Goal: Information Seeking & Learning: Check status

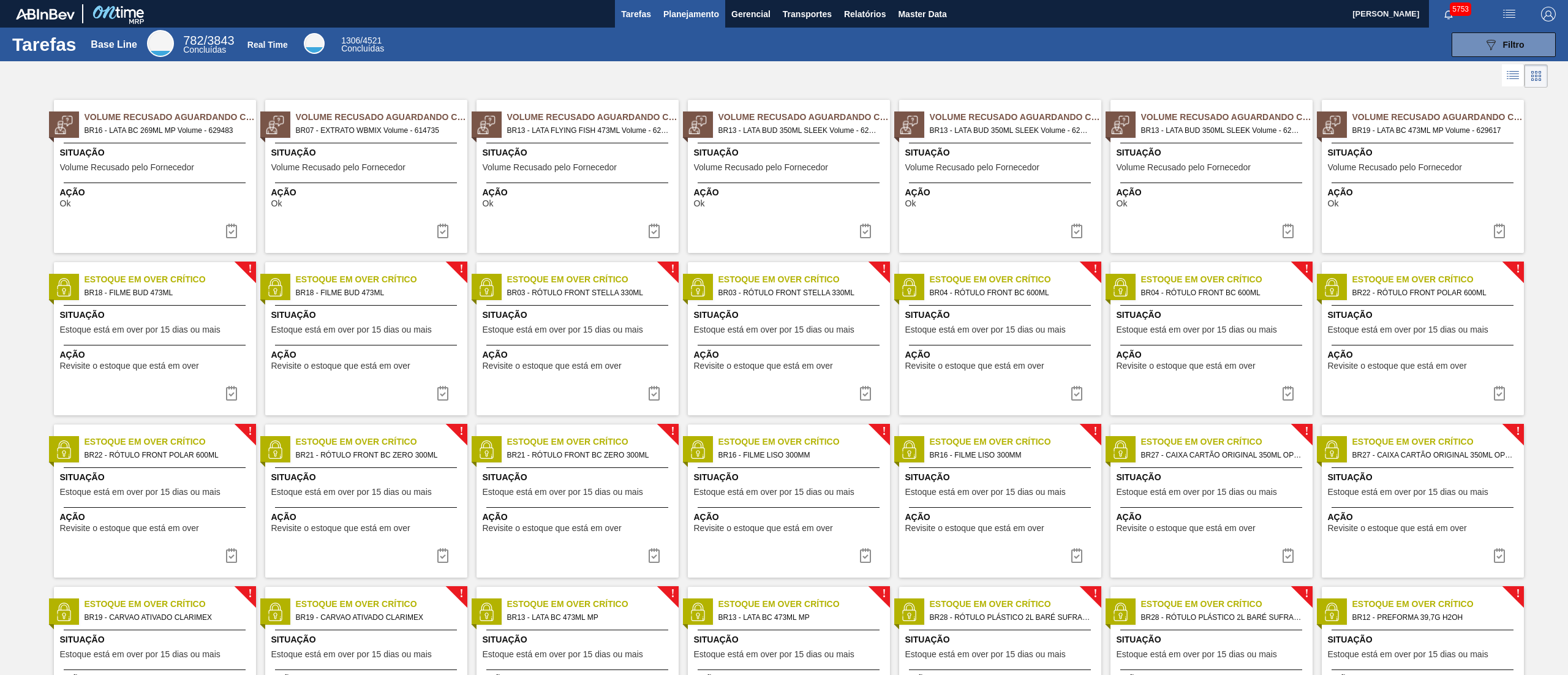
click at [708, 11] on span "Planejamento" at bounding box center [691, 14] width 56 height 15
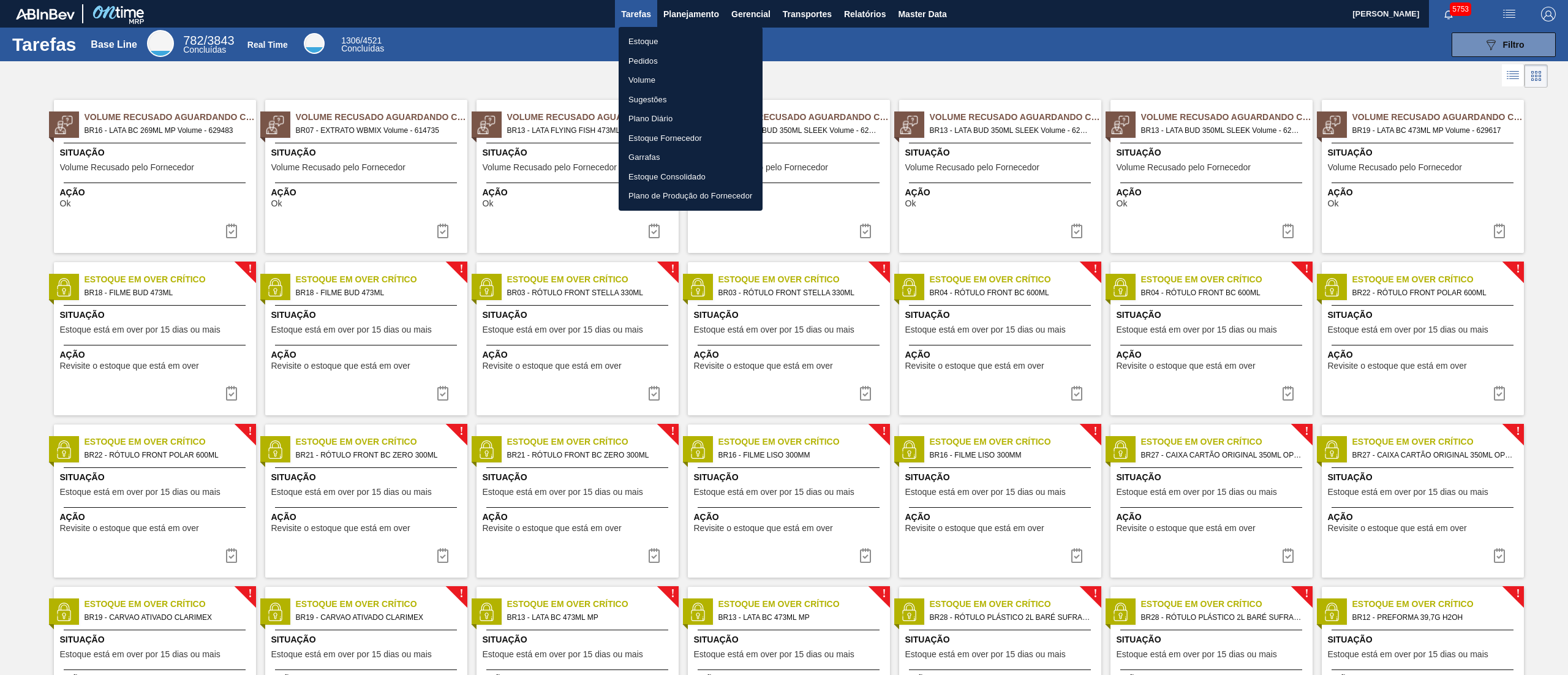
click at [643, 48] on li "Estoque" at bounding box center [690, 42] width 144 height 20
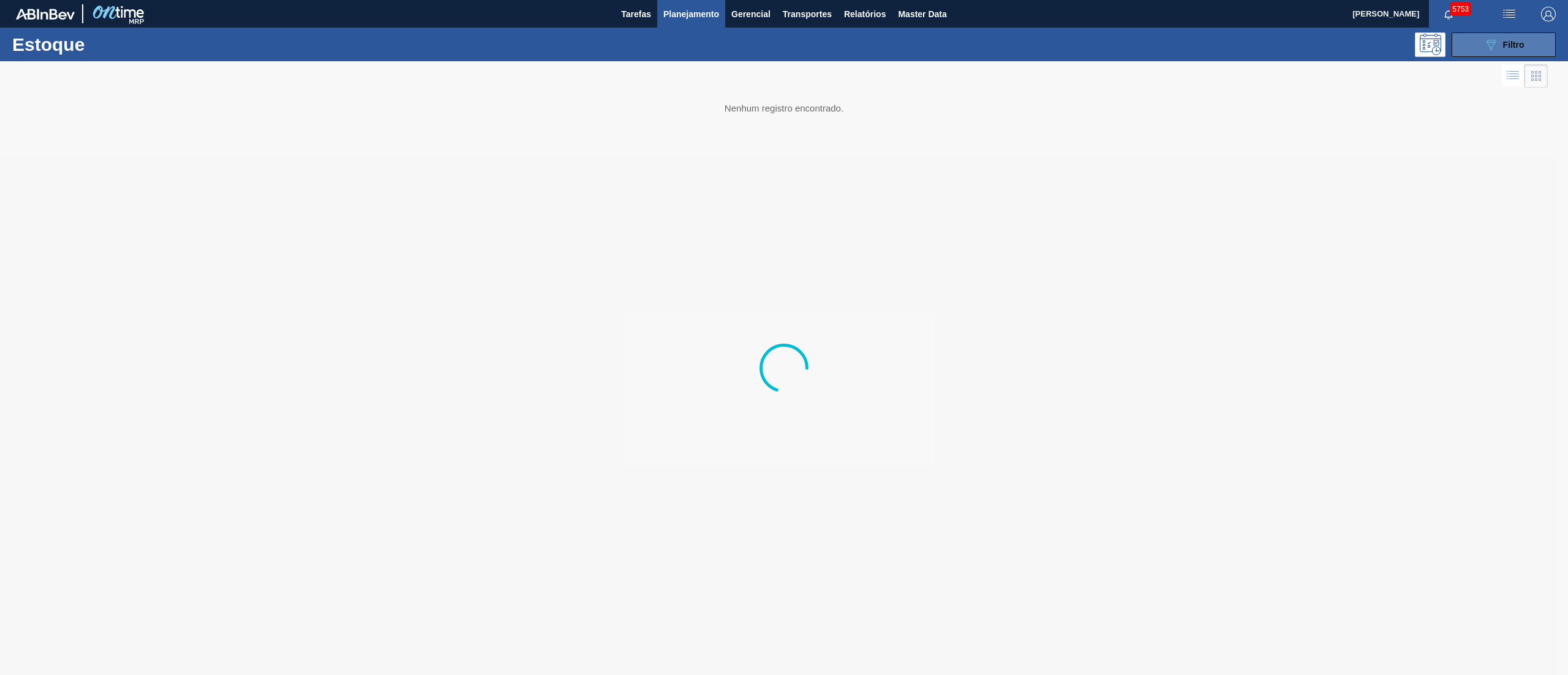
click at [783, 55] on button "089F7B8B-B2A5-4AFE-B5C0-19BA573D28AC Filtro" at bounding box center [1504, 44] width 104 height 24
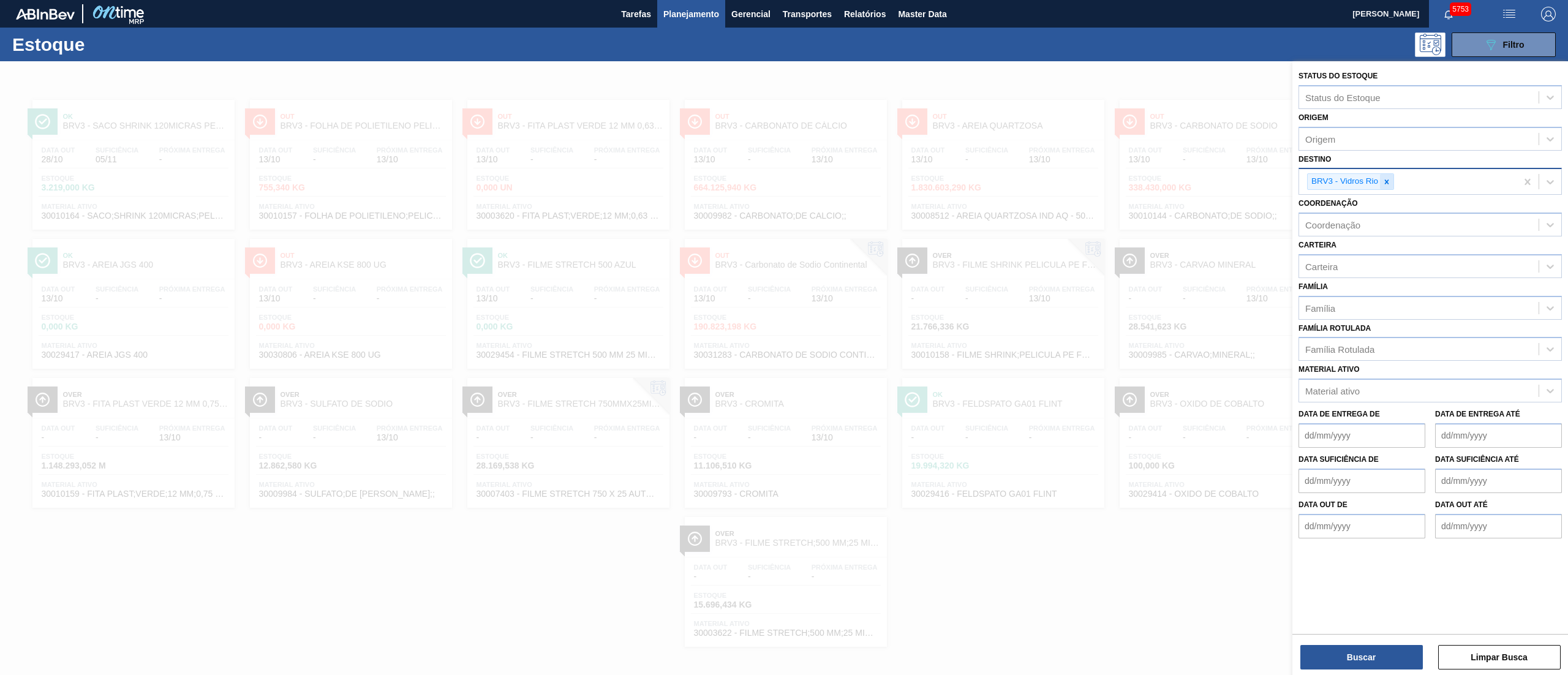
click at [783, 186] on div at bounding box center [1386, 182] width 13 height 15
type input "brvc"
click at [783, 217] on div "BRVC - Vidros Paraná" at bounding box center [1430, 210] width 263 height 22
click at [783, 337] on button "Buscar" at bounding box center [1361, 657] width 122 height 24
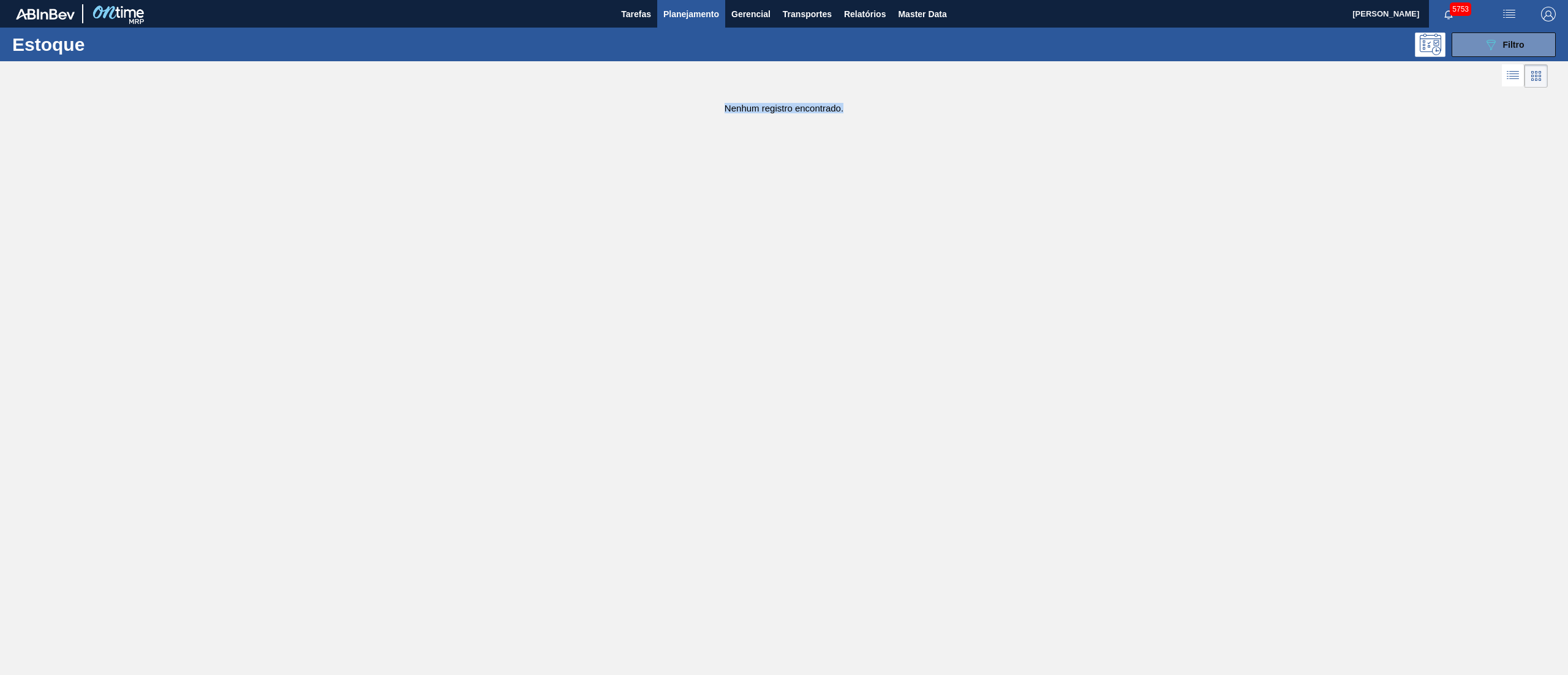
drag, startPoint x: 709, startPoint y: 117, endPoint x: 871, endPoint y: 117, distance: 162.0
click at [783, 117] on main "Tarefas Planejamento Gerencial Transportes Relatórios Master Data Douglas Santa…" at bounding box center [784, 338] width 1568 height 675
click at [783, 47] on icon "089F7B8B-B2A5-4AFE-B5C0-19BA573D28AC" at bounding box center [1490, 44] width 15 height 15
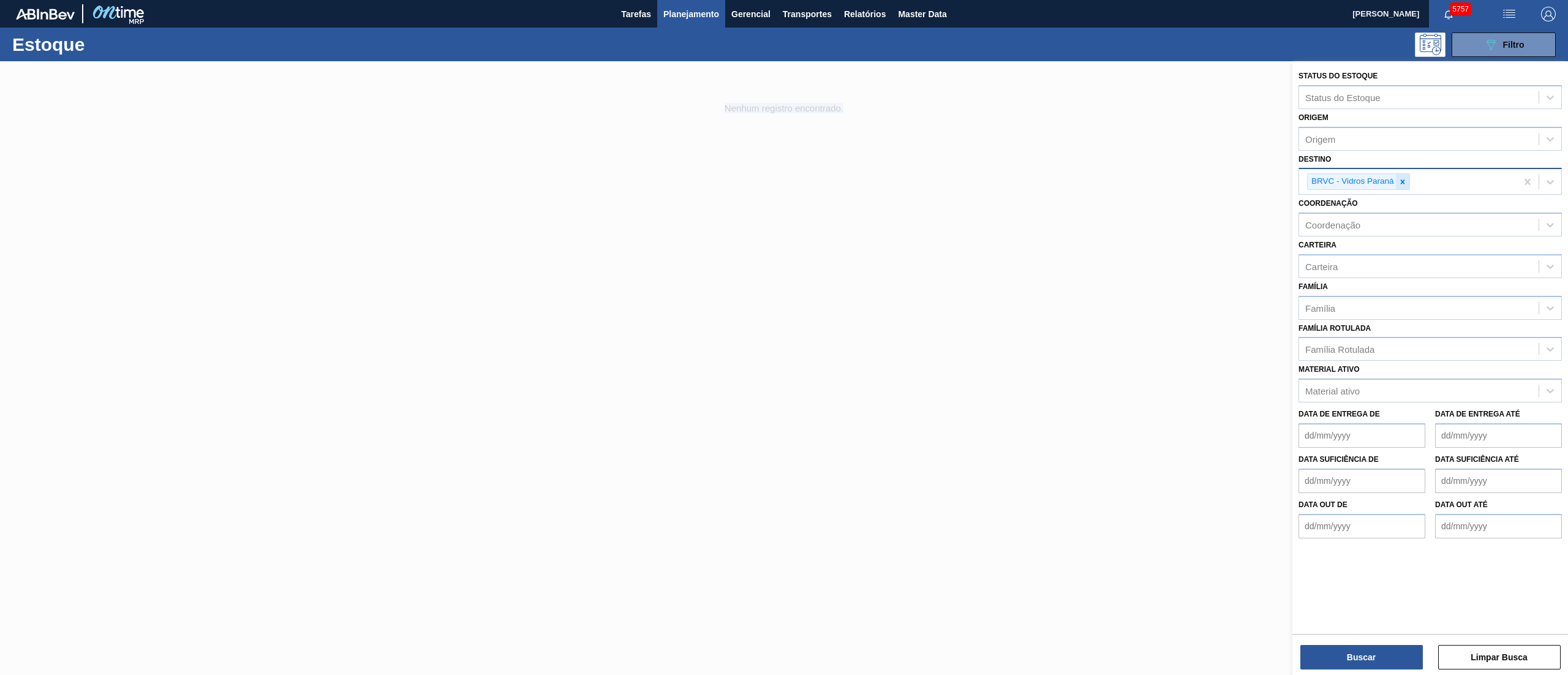
click at [783, 182] on icon at bounding box center [1402, 182] width 4 height 4
type input "brv3"
click at [783, 215] on div "BRV3 - Vidros Rio" at bounding box center [1430, 210] width 263 height 22
click at [783, 337] on button "Buscar" at bounding box center [1361, 657] width 122 height 24
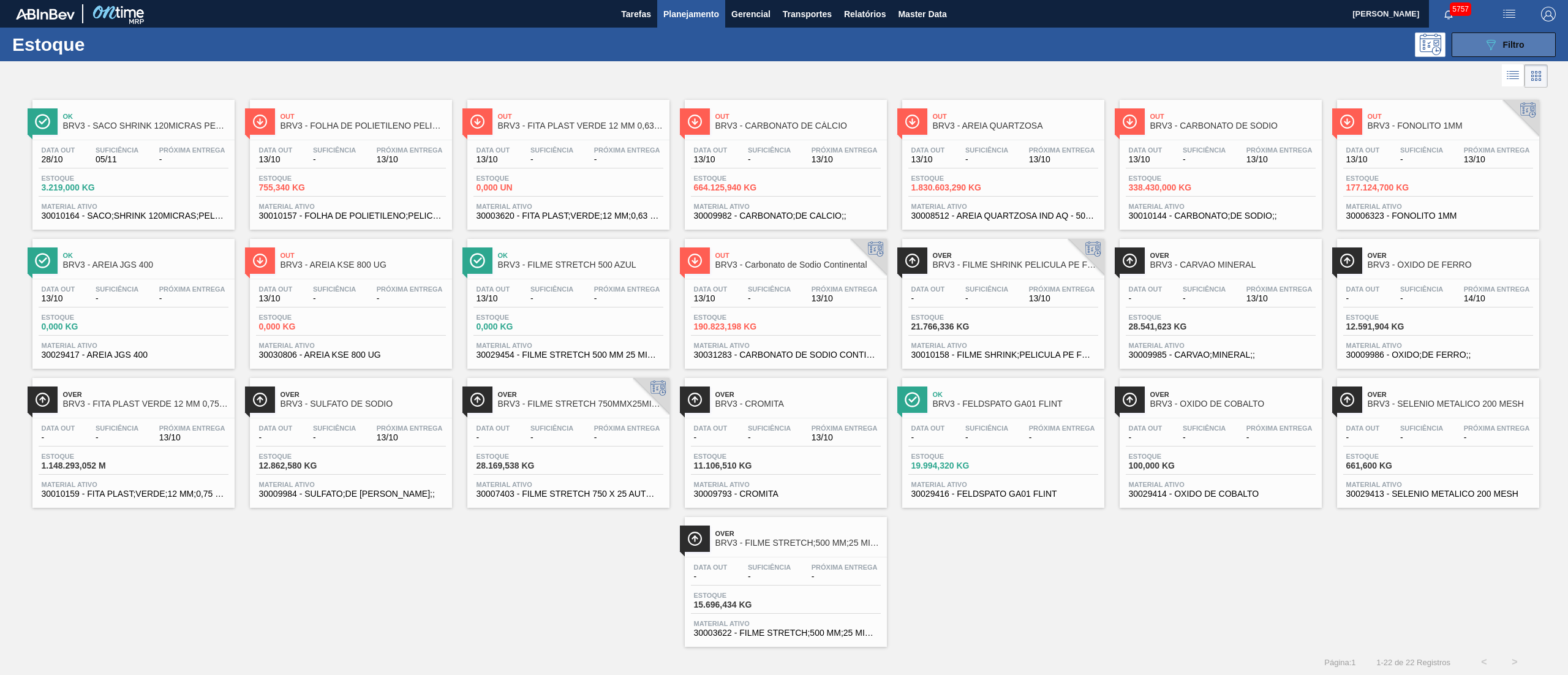
click at [783, 38] on button "089F7B8B-B2A5-4AFE-B5C0-19BA573D28AC Filtro" at bounding box center [1504, 44] width 104 height 24
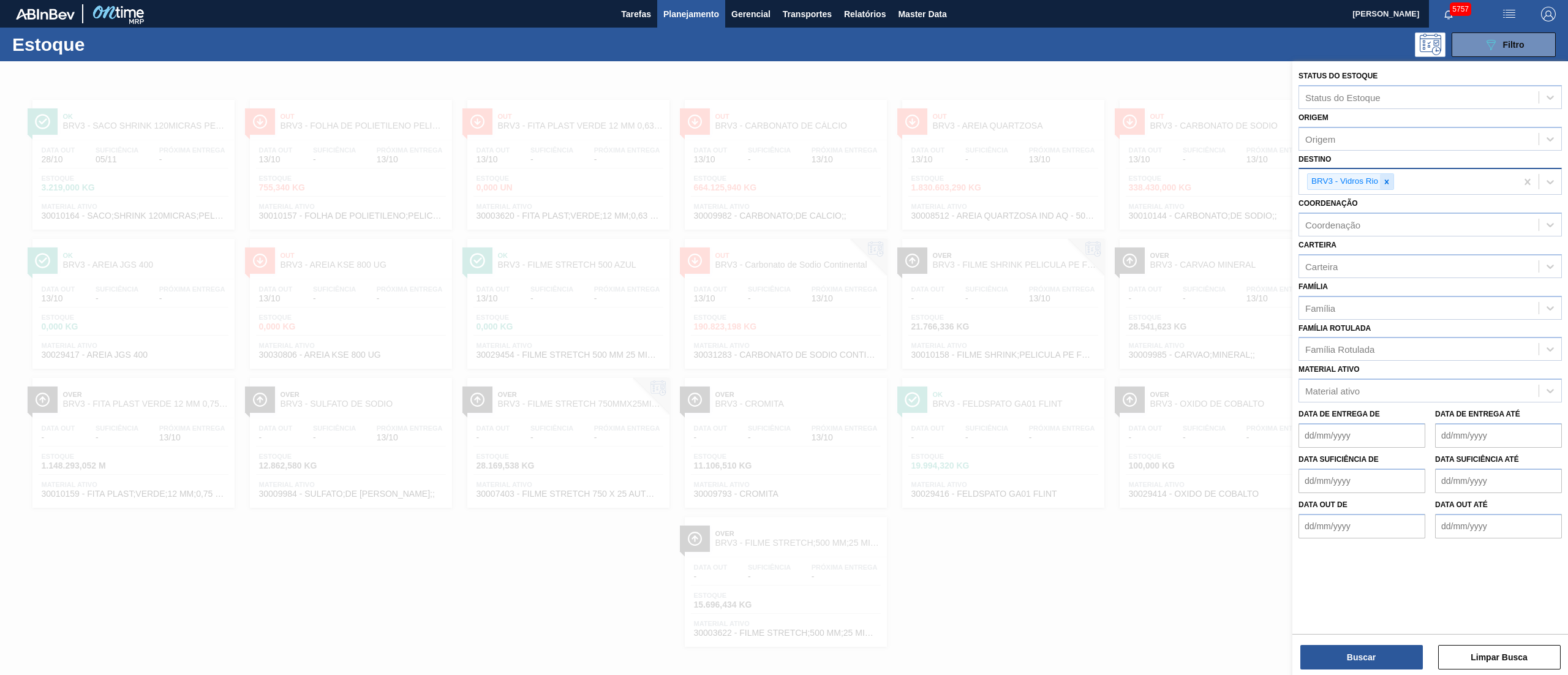
click at [783, 183] on icon at bounding box center [1386, 182] width 8 height 8
drag, startPoint x: 1293, startPoint y: 126, endPoint x: 1312, endPoint y: 141, distance: 24.2
click at [783, 131] on div "Status do Estoque Status do Estoque Origem Origem Destino option BRV3 - Vidros …" at bounding box center [1430, 301] width 275 height 480
click at [783, 142] on div "Origem" at bounding box center [1320, 138] width 30 height 10
type input "novelis"
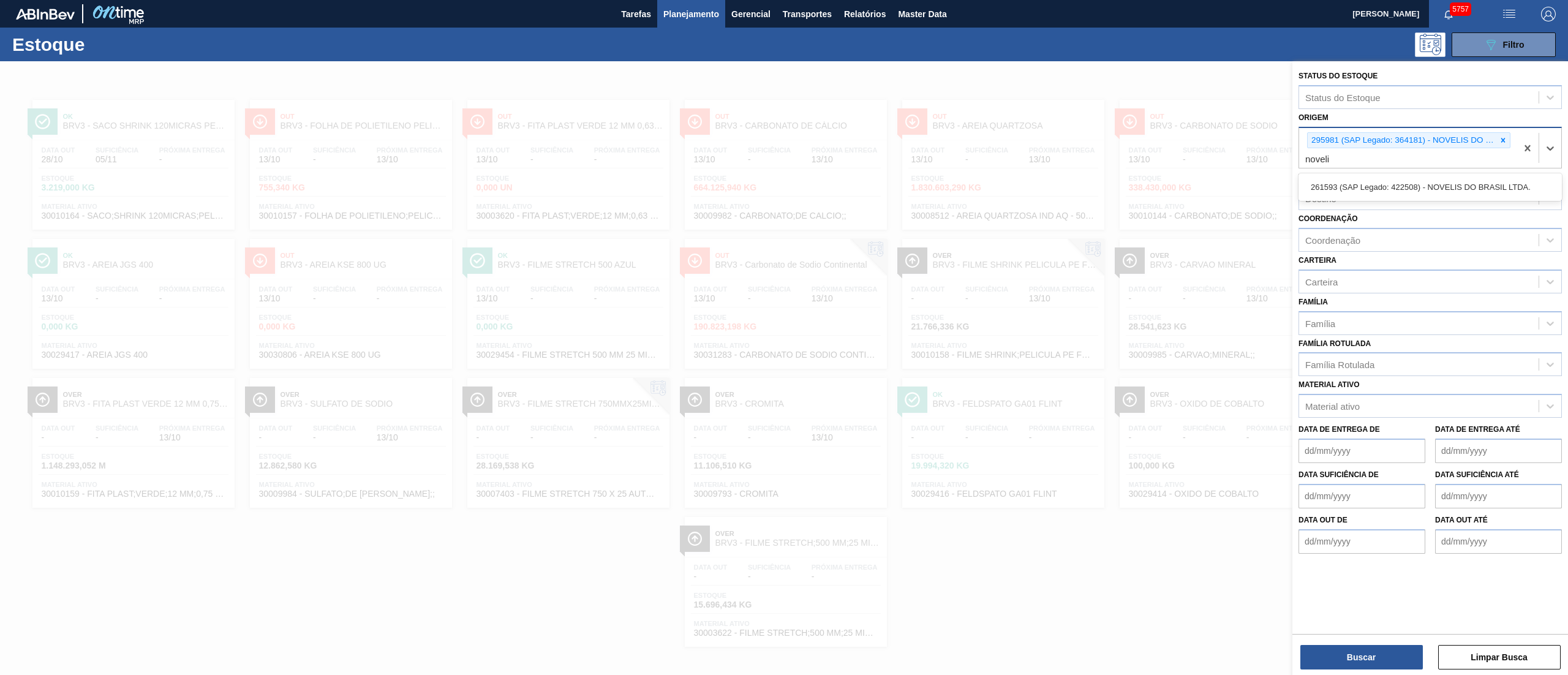
type input "novelis"
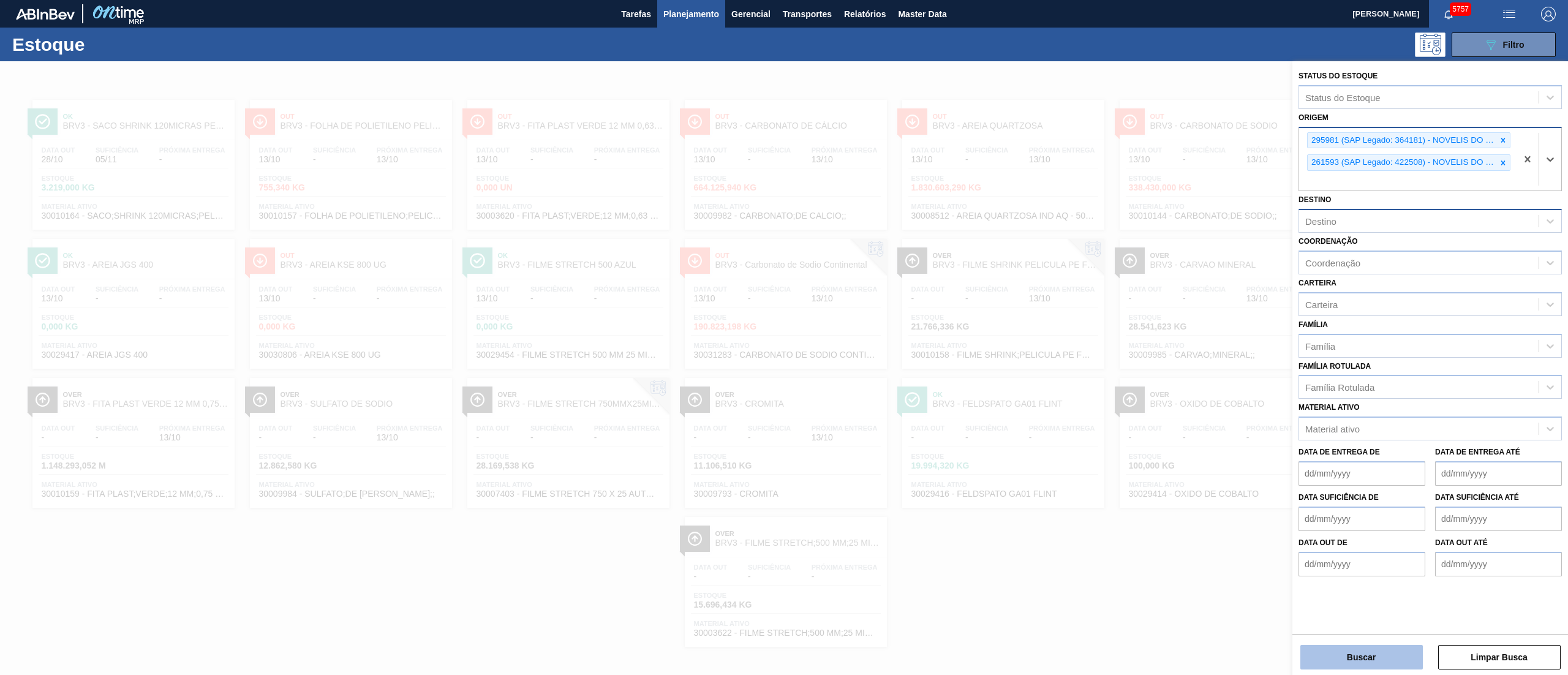
click at [783, 337] on button "Buscar" at bounding box center [1361, 657] width 122 height 24
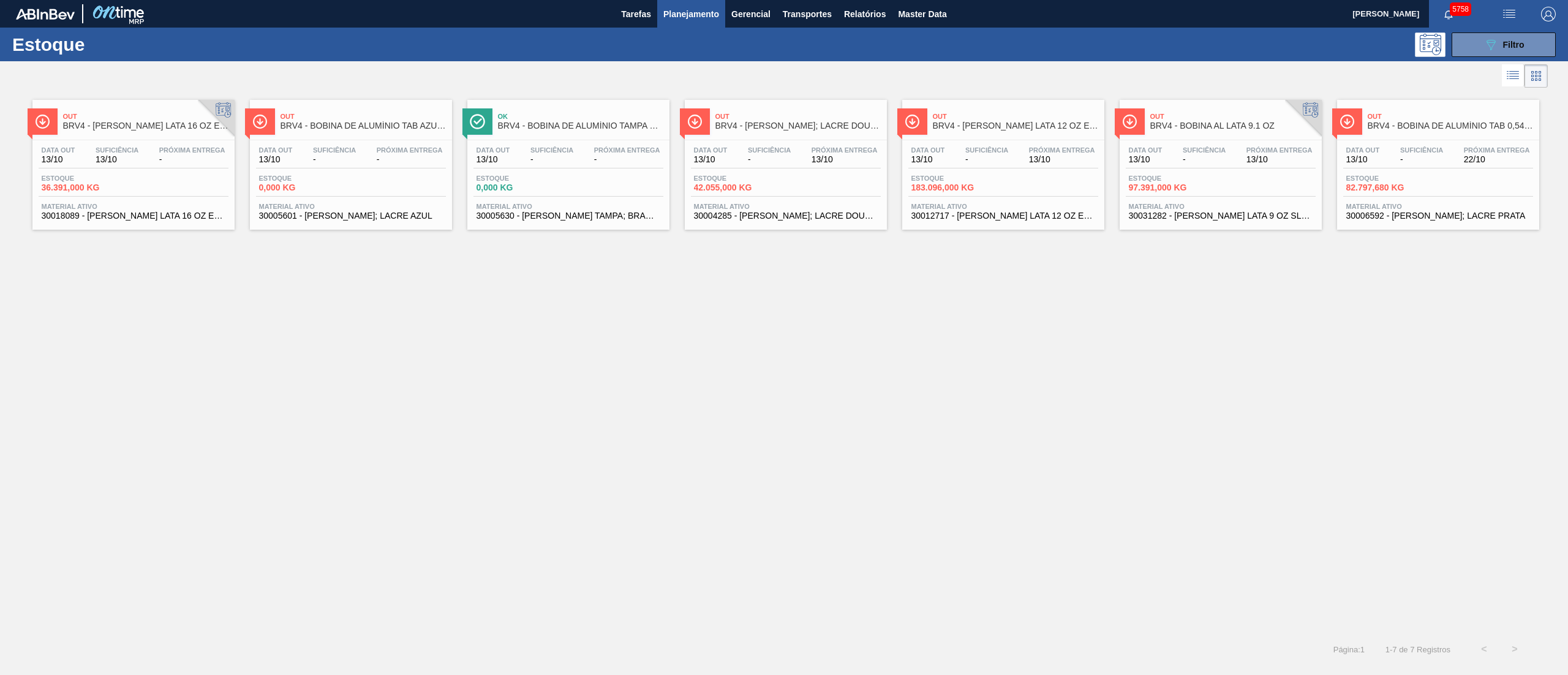
click at [783, 222] on div "Data out 13/10 Suficiência - Próxima Entrega 13/10 Estoque 97.391,000 KG Materi…" at bounding box center [1220, 182] width 202 height 83
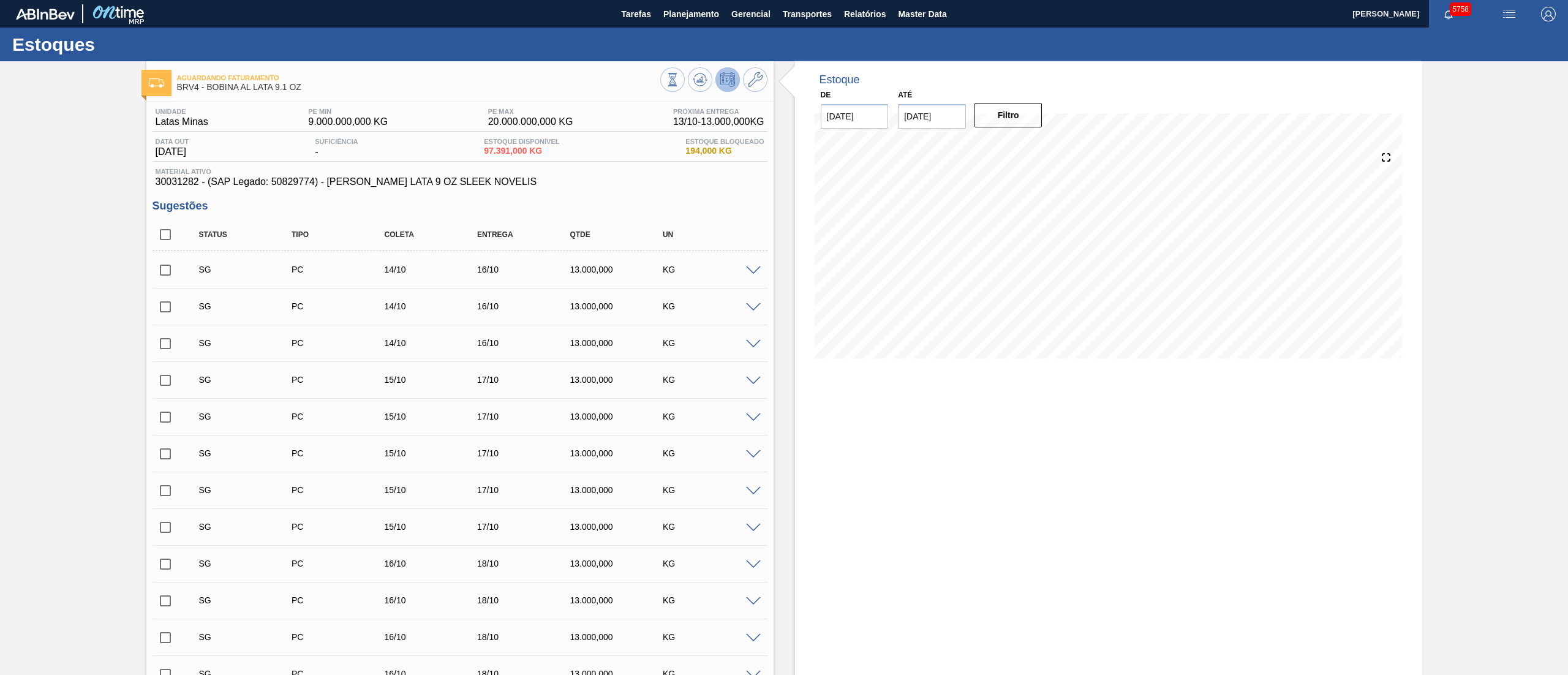
click at [751, 271] on span at bounding box center [753, 270] width 15 height 9
click at [751, 268] on span at bounding box center [753, 270] width 15 height 9
click at [755, 270] on span at bounding box center [753, 270] width 15 height 9
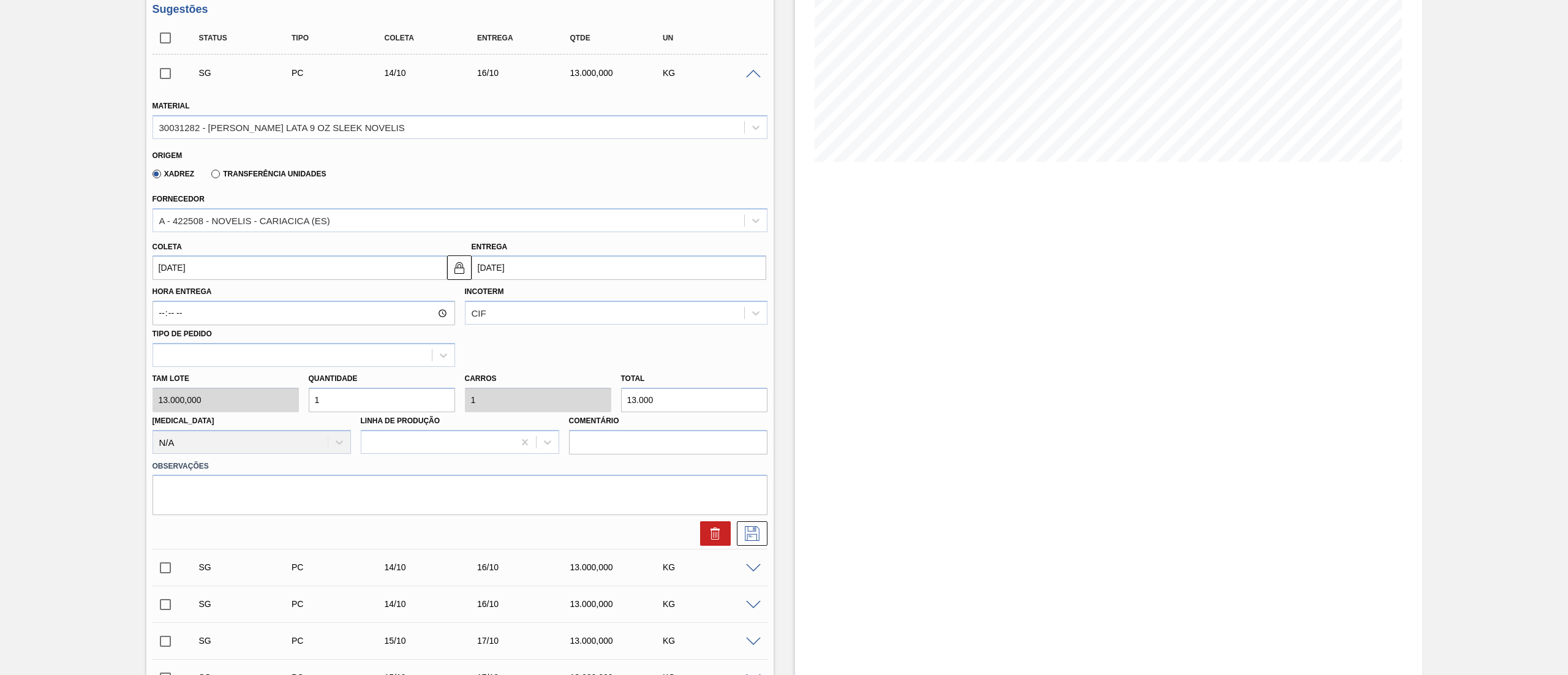
scroll to position [245, 0]
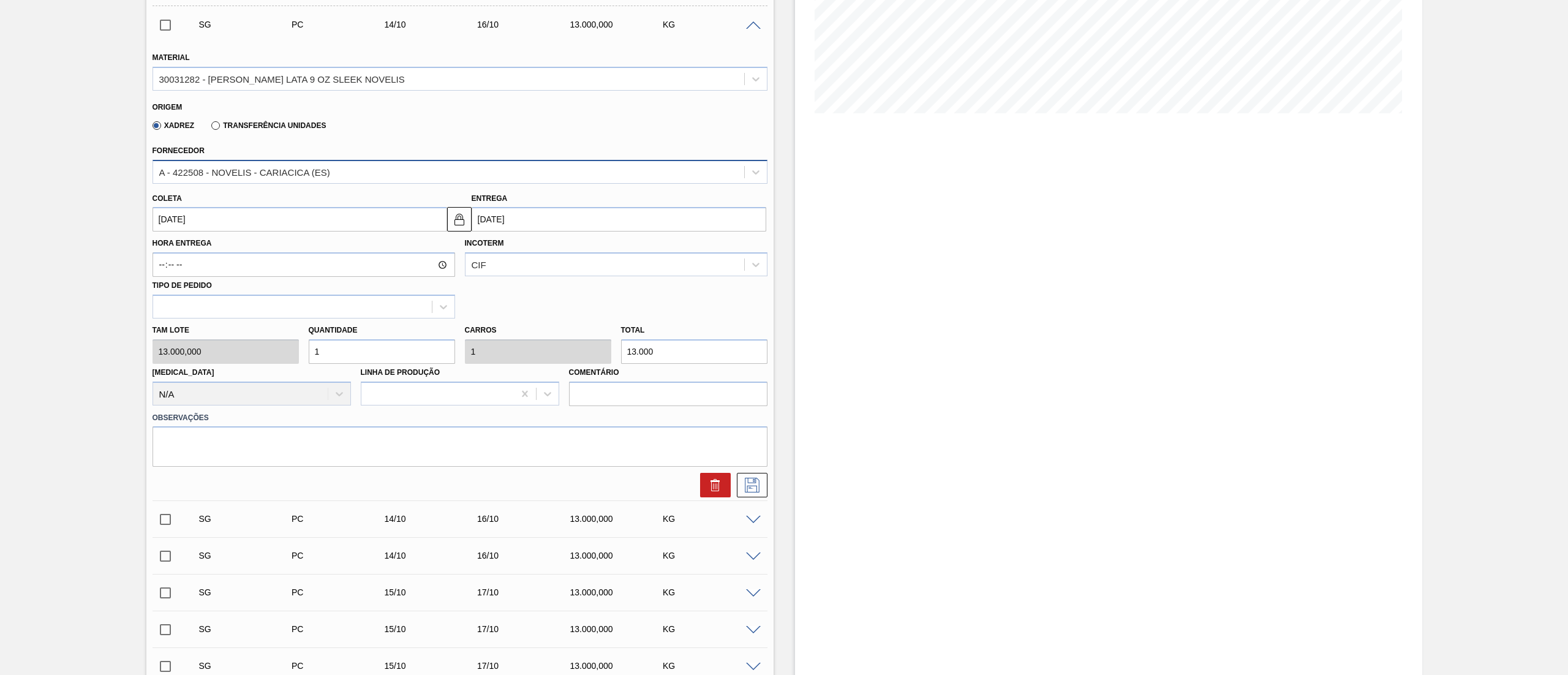
click at [191, 169] on div "A - 422508 - NOVELIS - CARIACICA (ES)" at bounding box center [245, 171] width 171 height 10
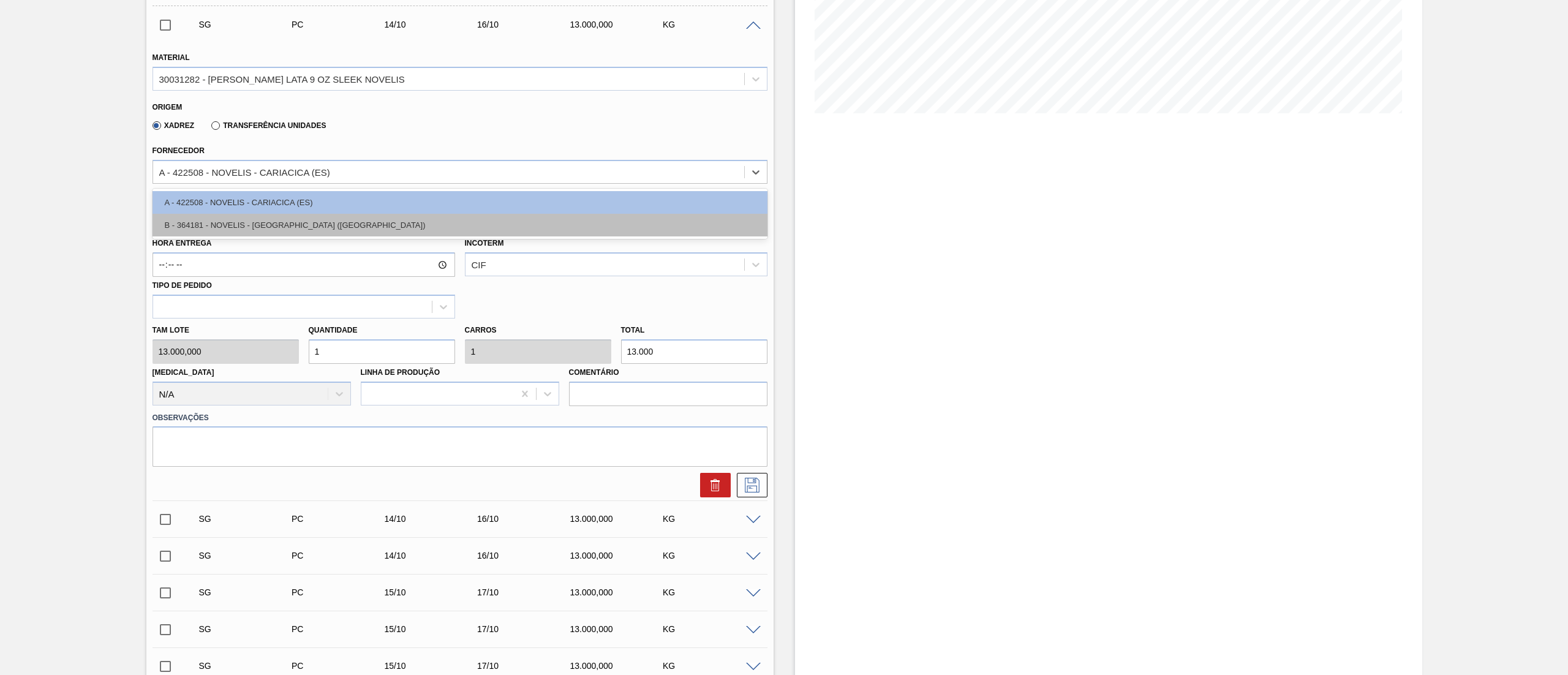
click at [211, 220] on div "B - 364181 - NOVELIS - PINDAMONHANGABA (SP)" at bounding box center [460, 225] width 615 height 22
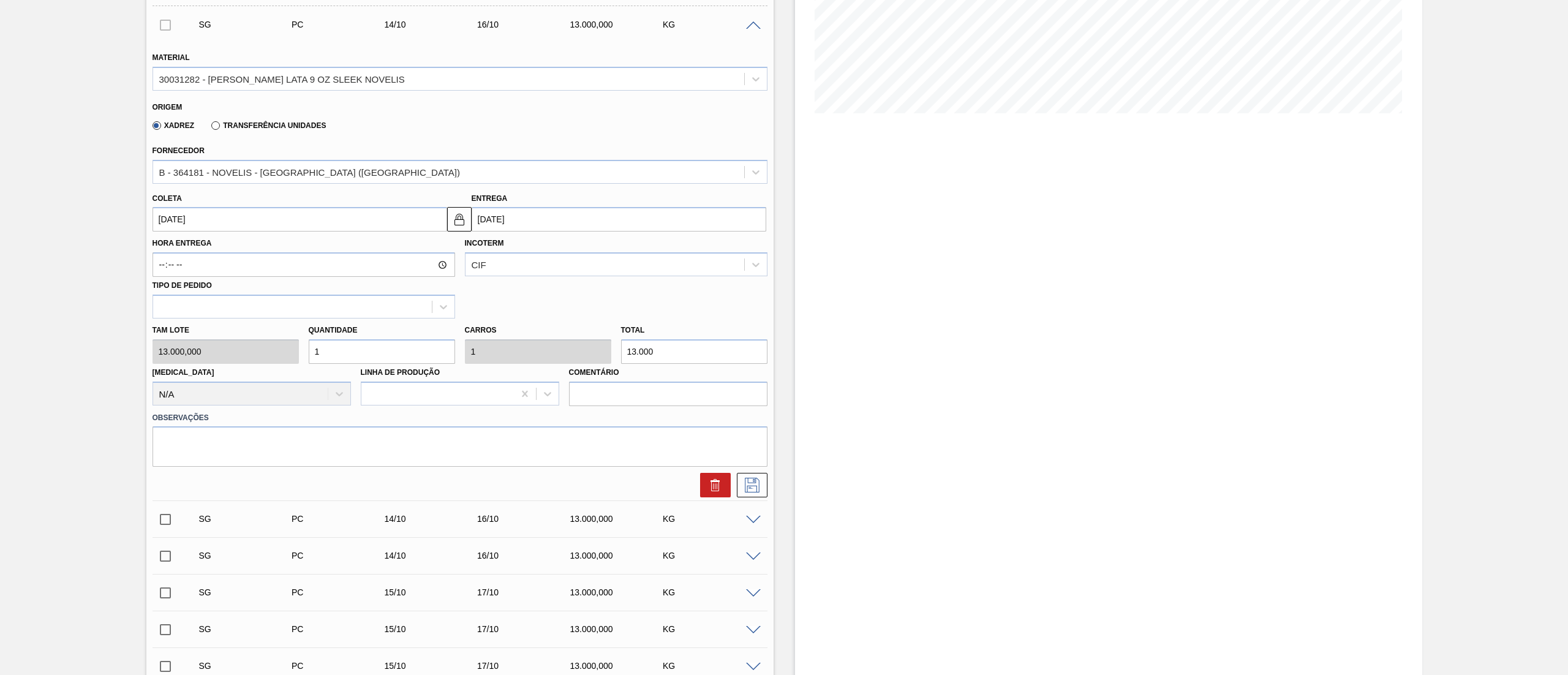
drag, startPoint x: 213, startPoint y: 338, endPoint x: 166, endPoint y: 328, distance: 48.1
click at [166, 328] on div "Tam lote 13.000,000 Quantidade 1 Carros 1 Total 13.000 Doca N/A Linha de Produç…" at bounding box center [460, 362] width 625 height 87
type input "2"
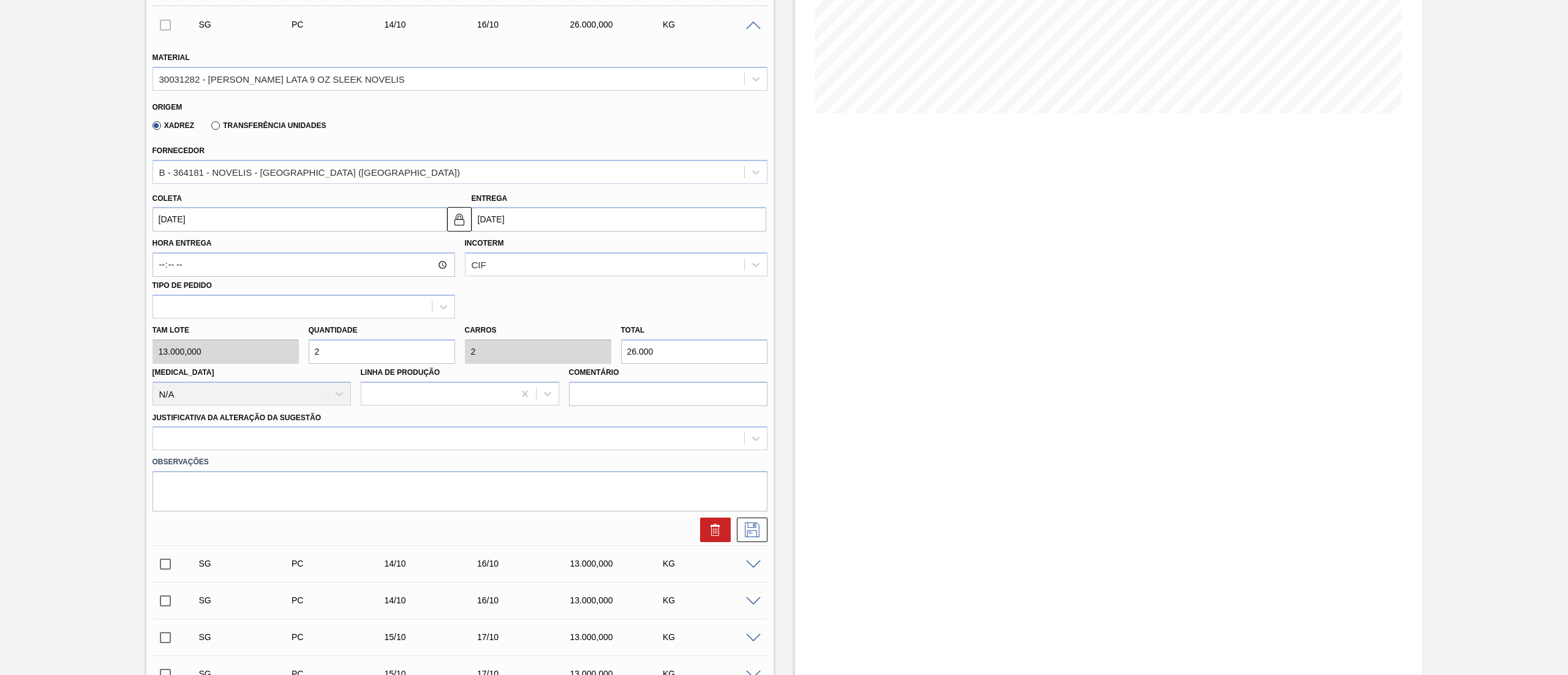
type input "2"
type input "26.000"
type input "2"
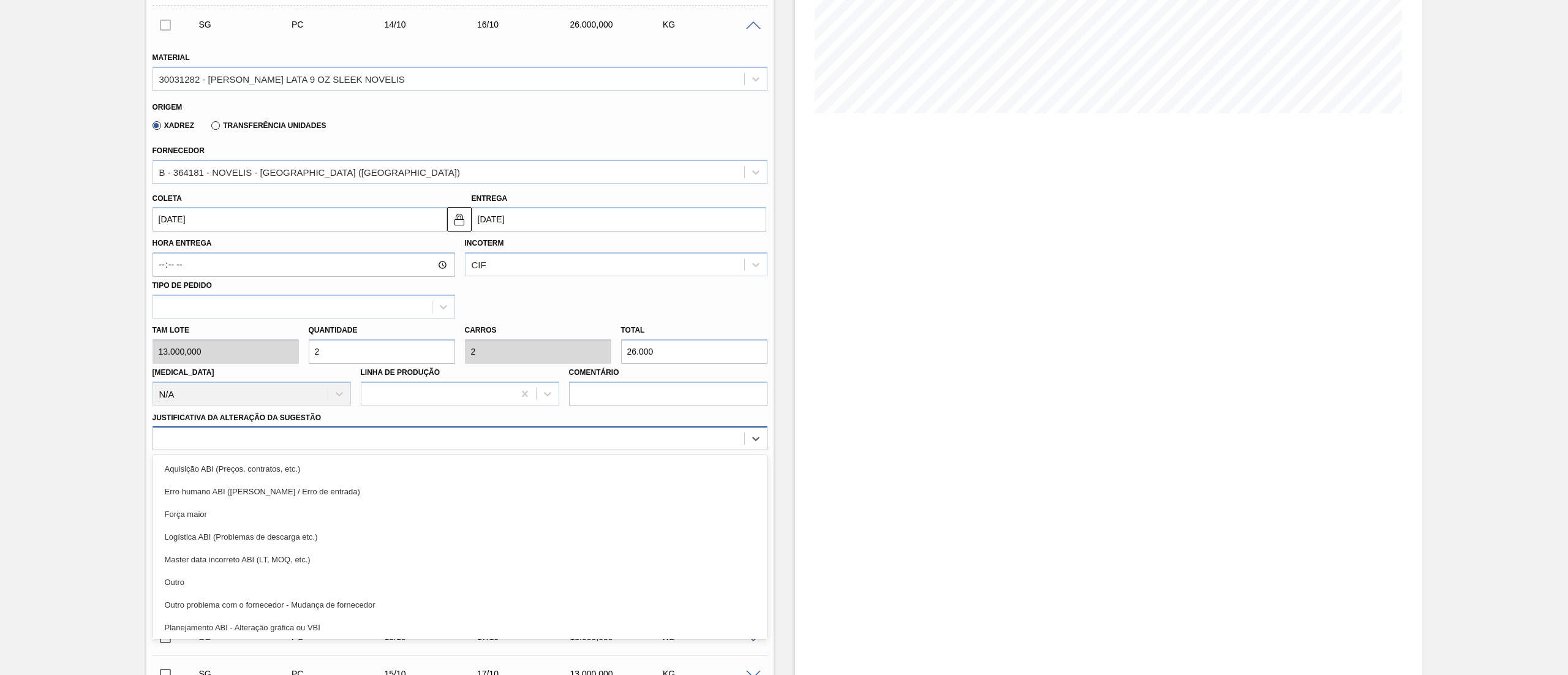
click at [184, 337] on div at bounding box center [449, 438] width 591 height 17
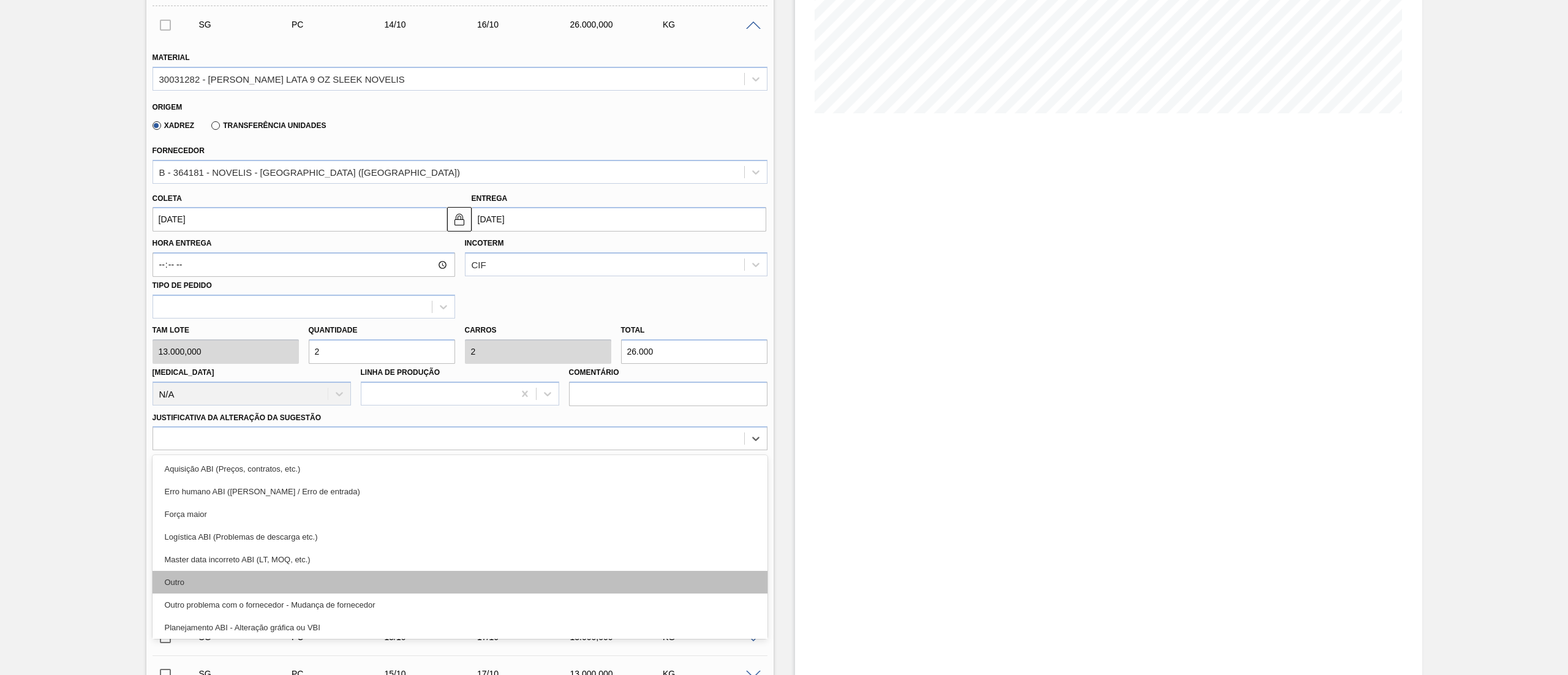
click at [187, 337] on div "Outro" at bounding box center [460, 582] width 615 height 22
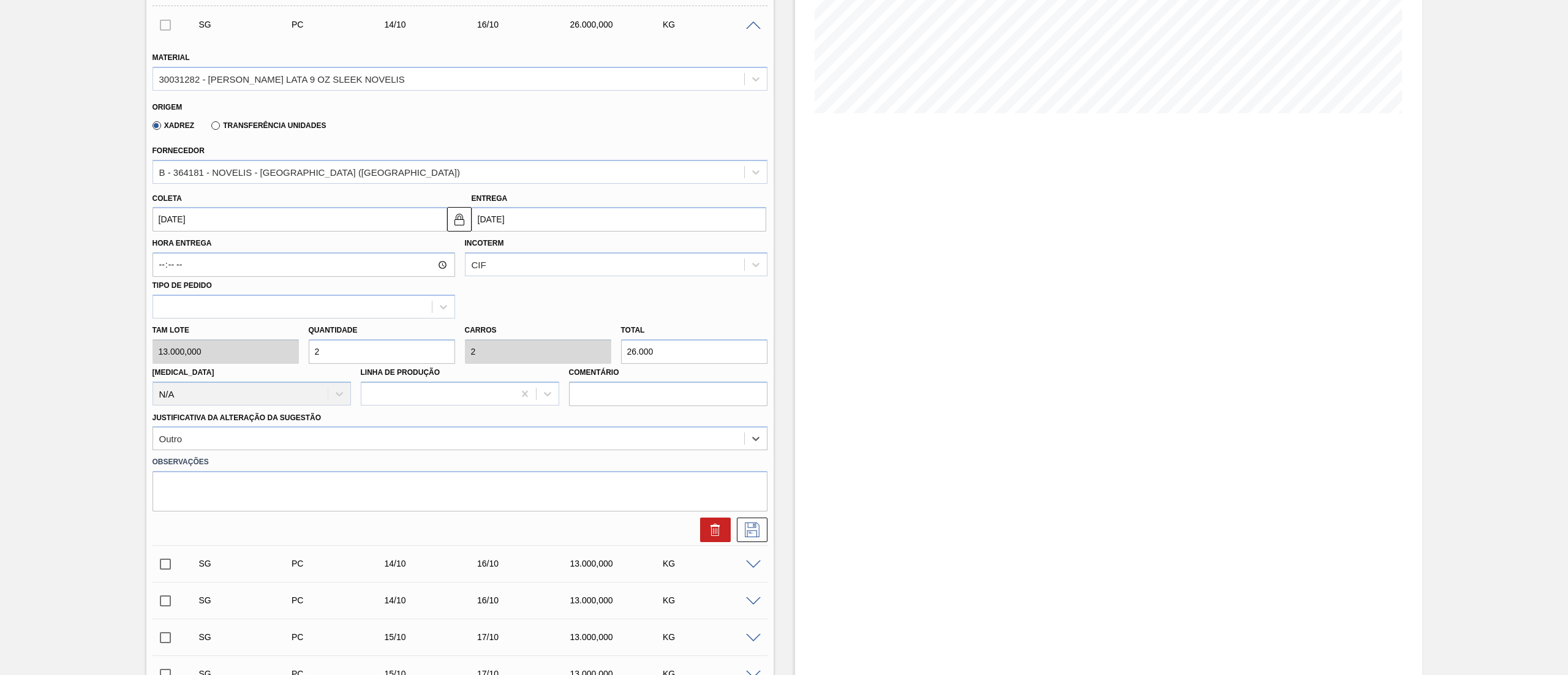
click at [166, 224] on input "[DATE]" at bounding box center [300, 219] width 295 height 24
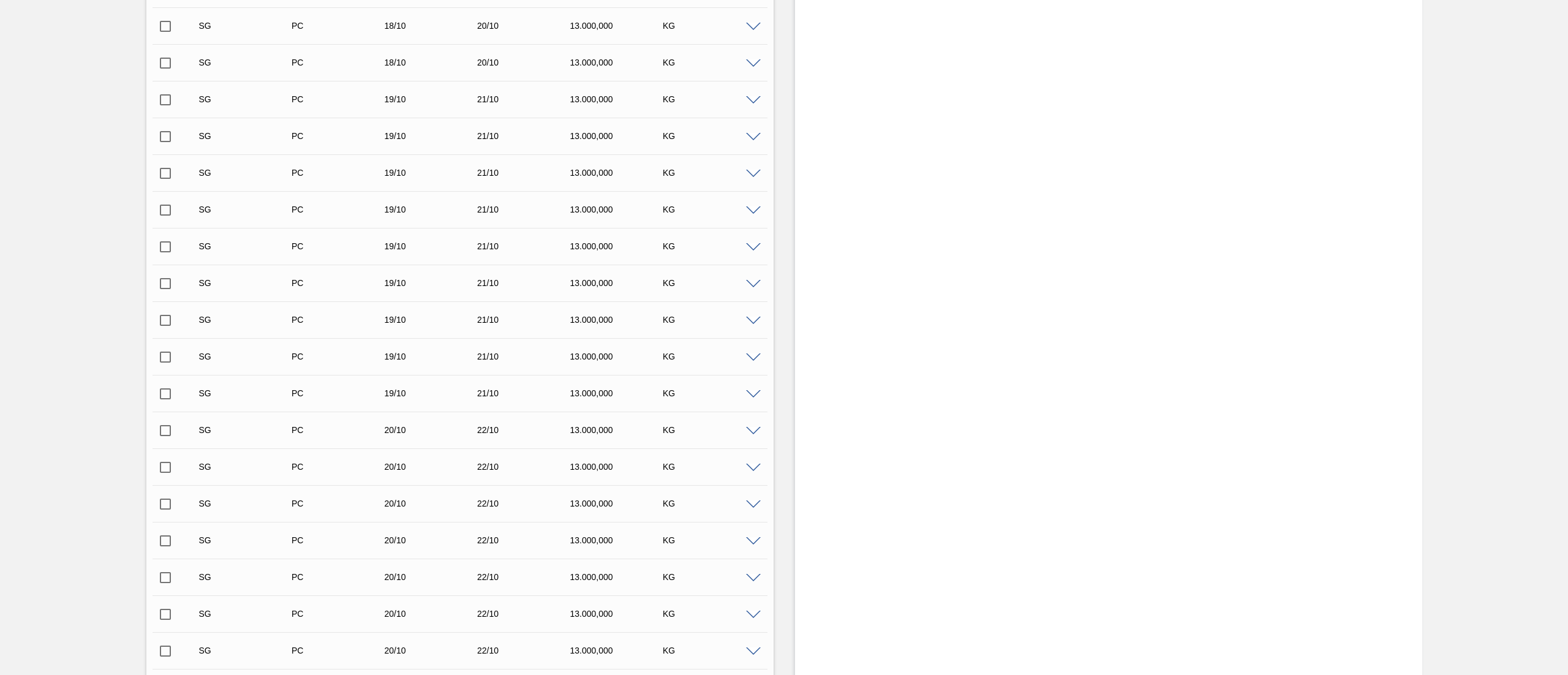
scroll to position [0, 0]
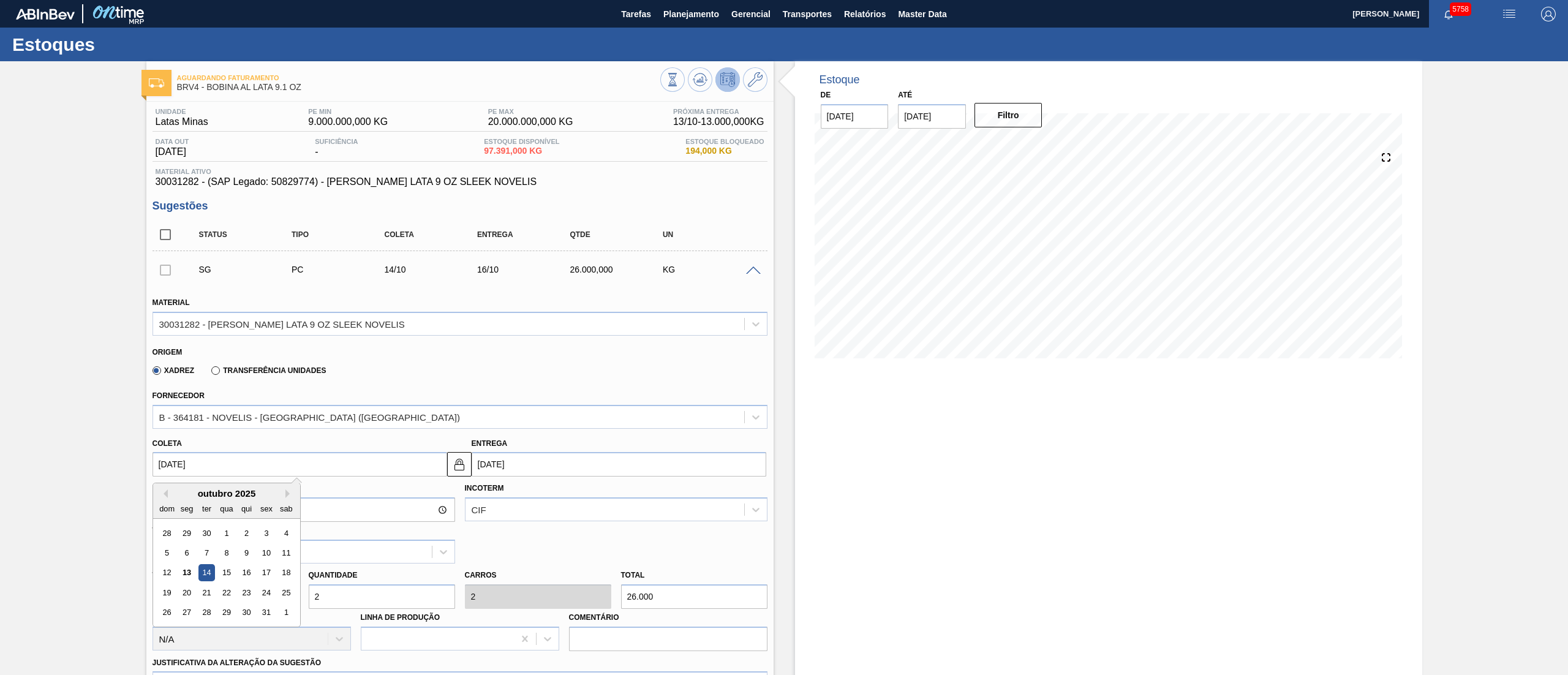
click at [550, 337] on input "[DATE]" at bounding box center [619, 464] width 295 height 24
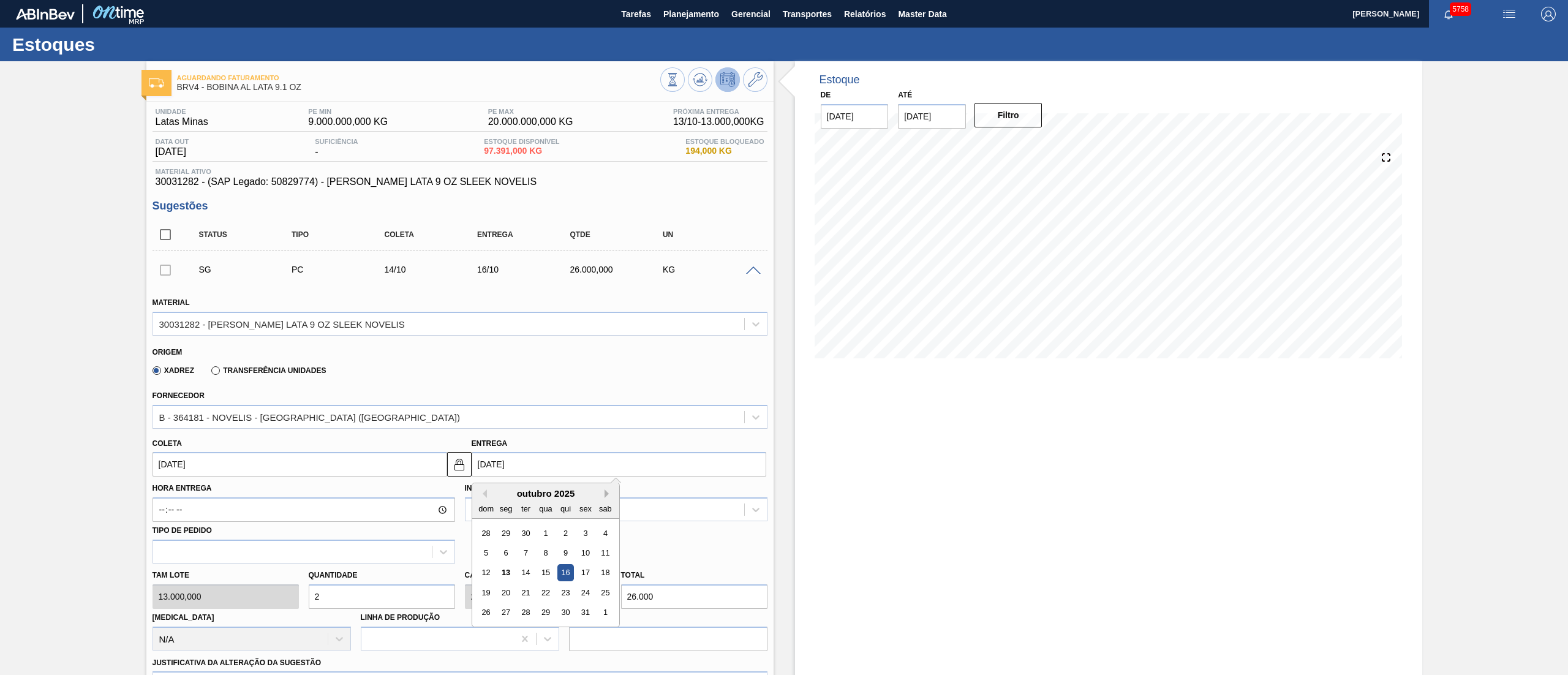
click at [609, 337] on button "Next Month" at bounding box center [609, 493] width 8 height 8
click at [534, 337] on div "2 3 4 5 6 7 8" at bounding box center [545, 553] width 139 height 20
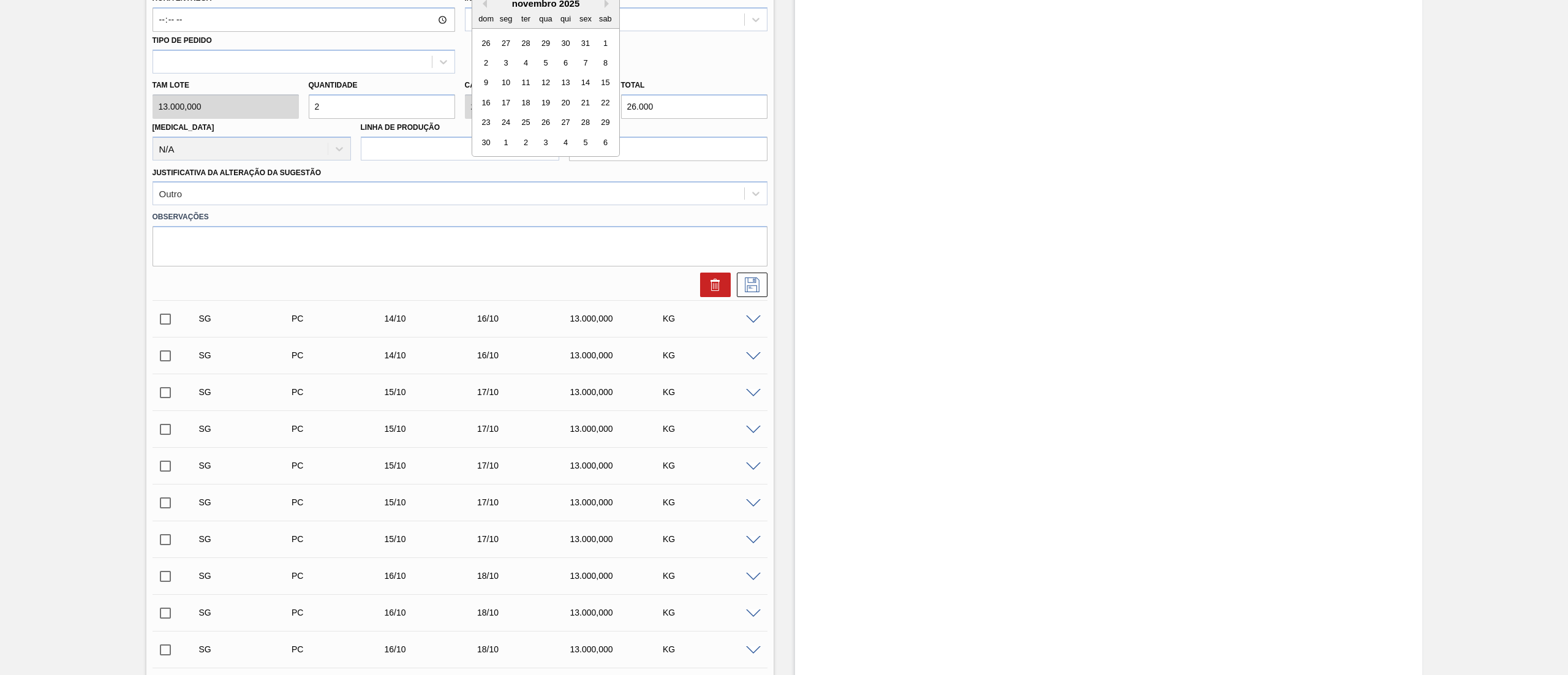
scroll to position [122, 0]
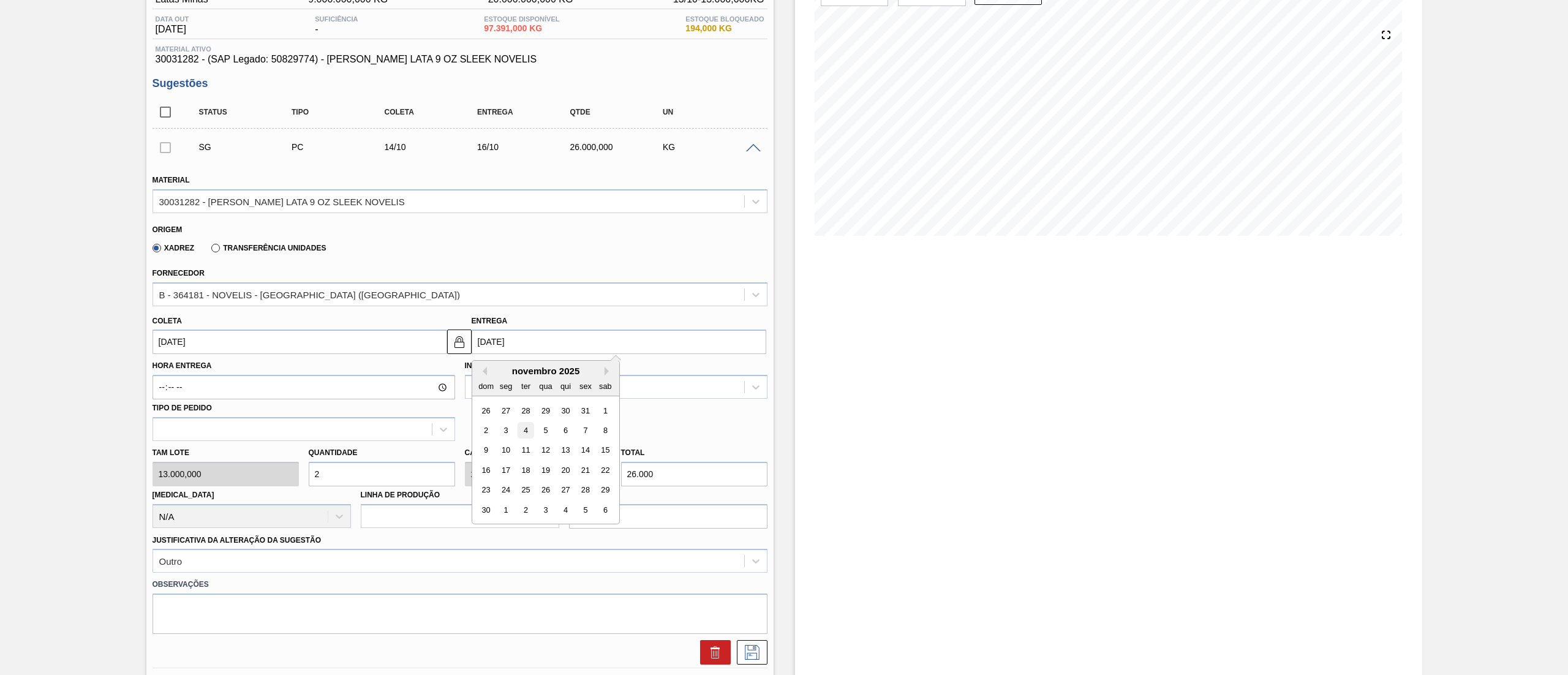
click at [529, 337] on div "4" at bounding box center [525, 430] width 17 height 17
type input "[DATE]"
click at [750, 337] on icon at bounding box center [752, 652] width 20 height 15
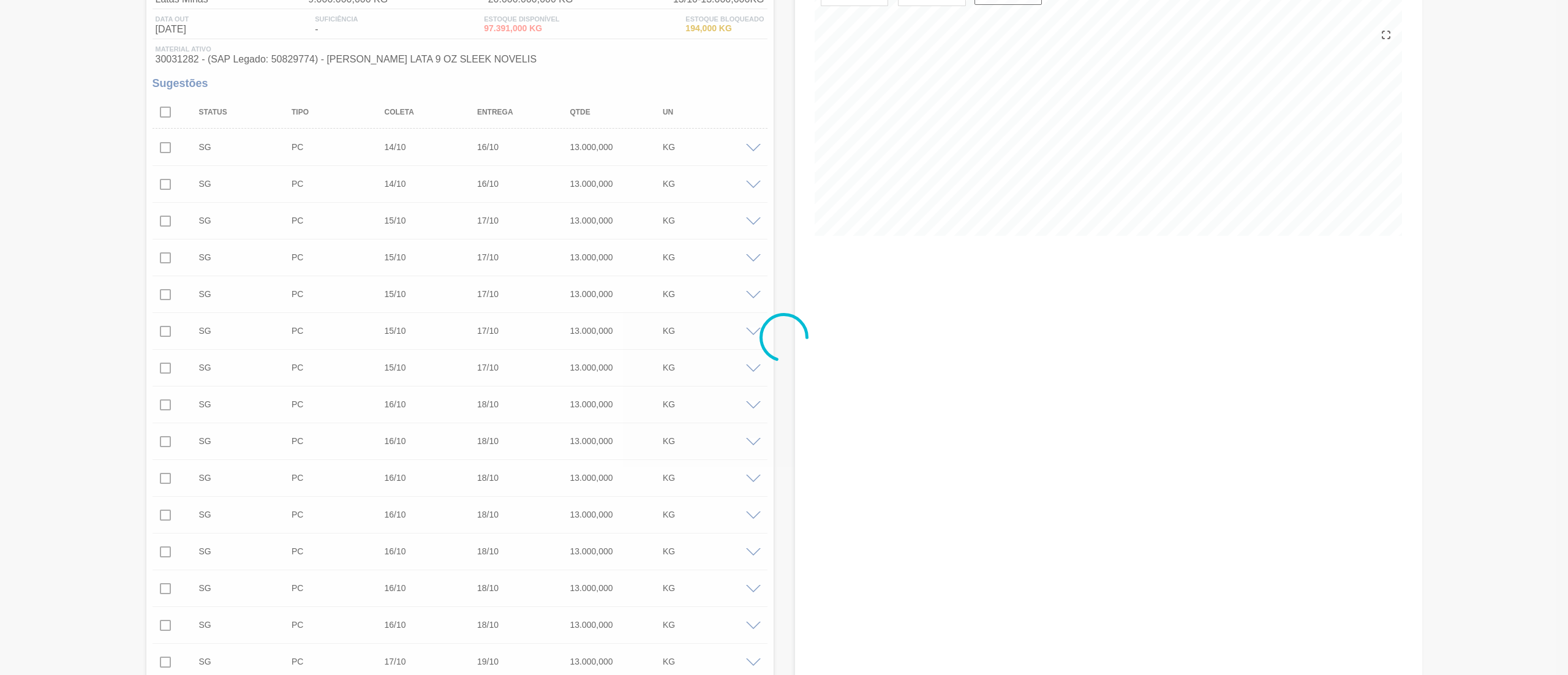
click at [0, 293] on div at bounding box center [784, 338] width 1568 height 675
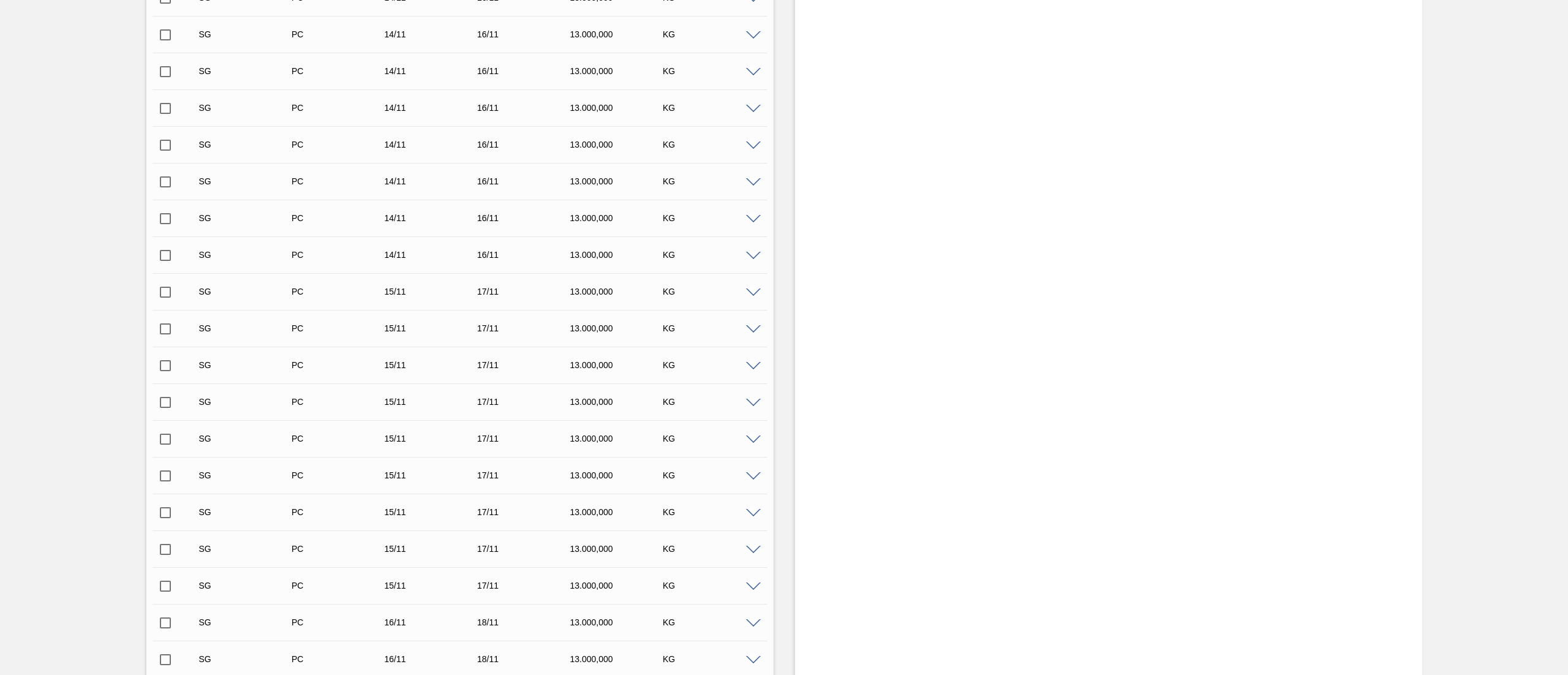
scroll to position [7360, 0]
click at [69, 271] on div "Aguardando Faturamento BRV4 - BOBINA AL LATA 9.1 OZ Unidade [PERSON_NAME] PE MI…" at bounding box center [784, 344] width 1568 height 15285
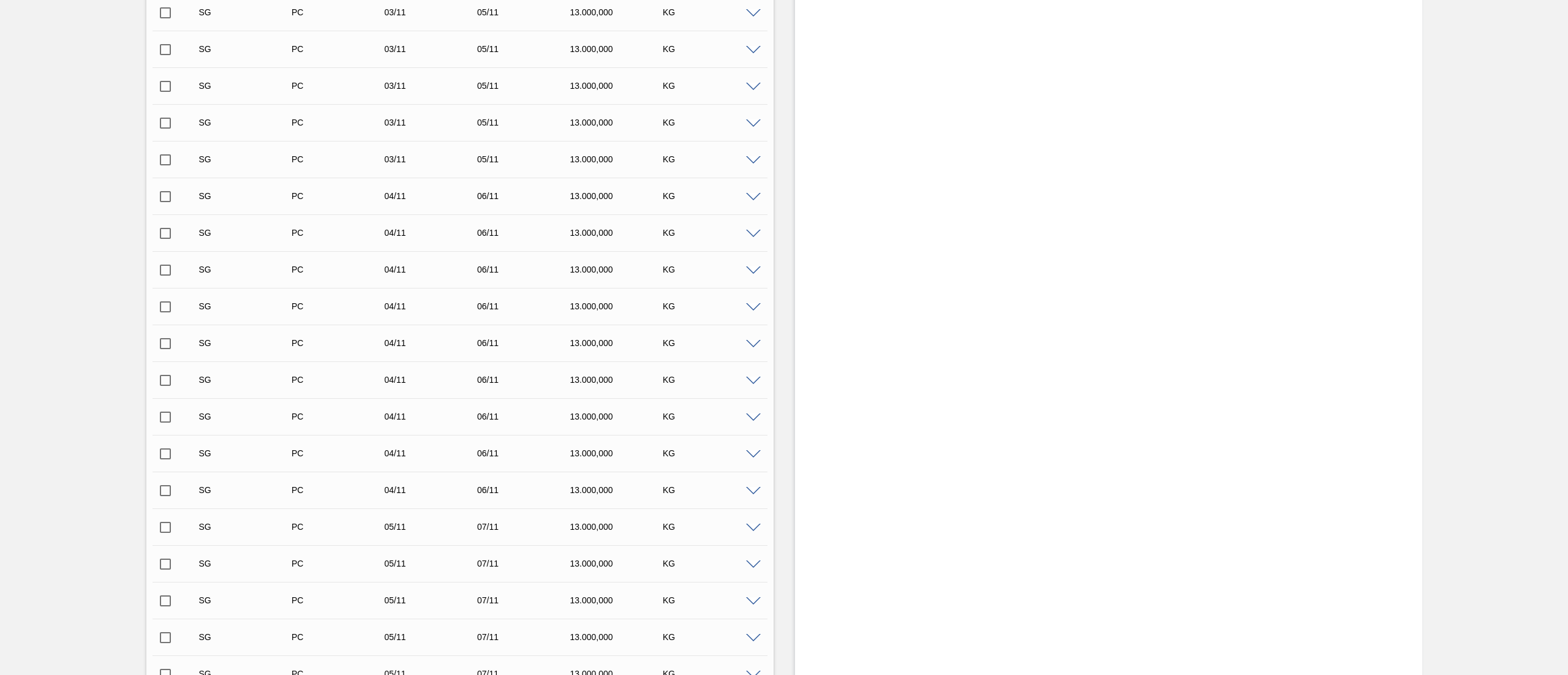
scroll to position [4408, 0]
click at [168, 337] on input "checkbox" at bounding box center [165, 419] width 26 height 26
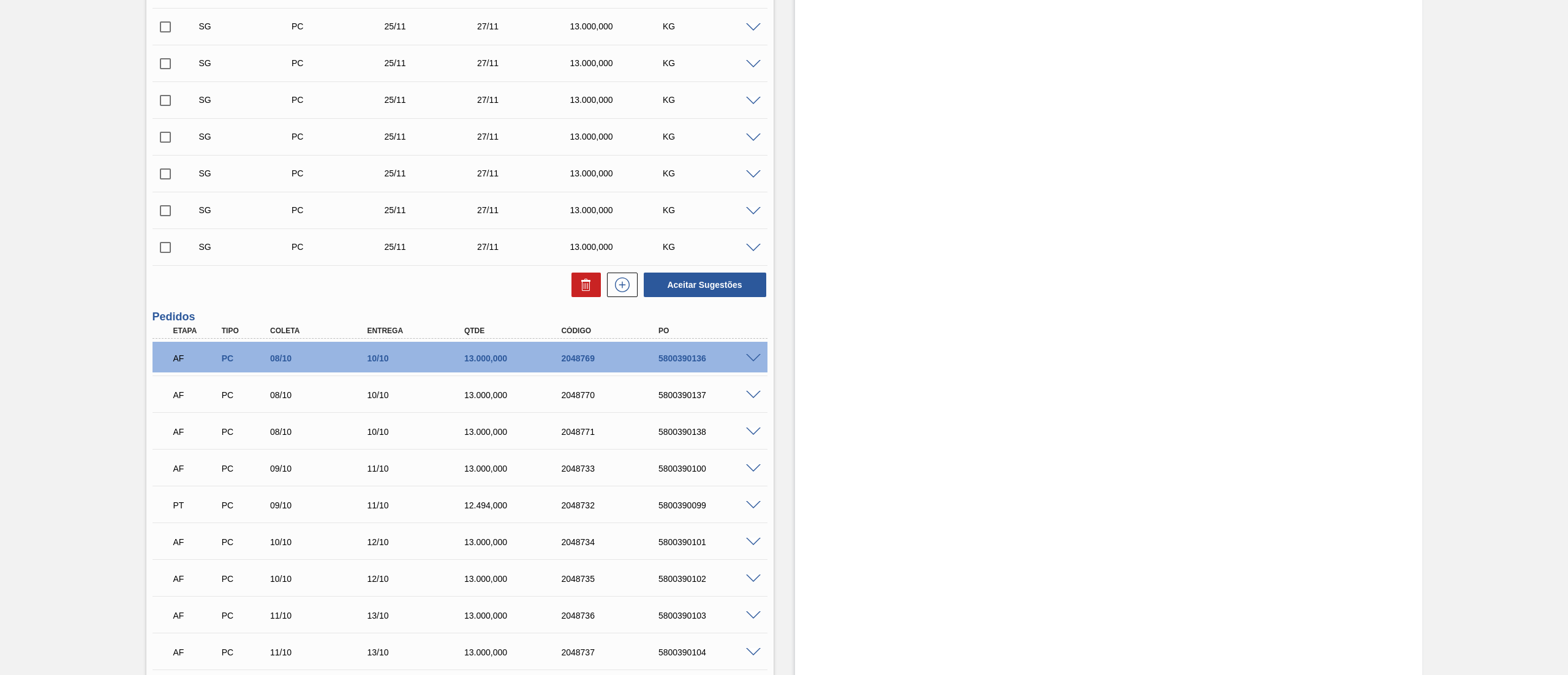
scroll to position [12084, 0]
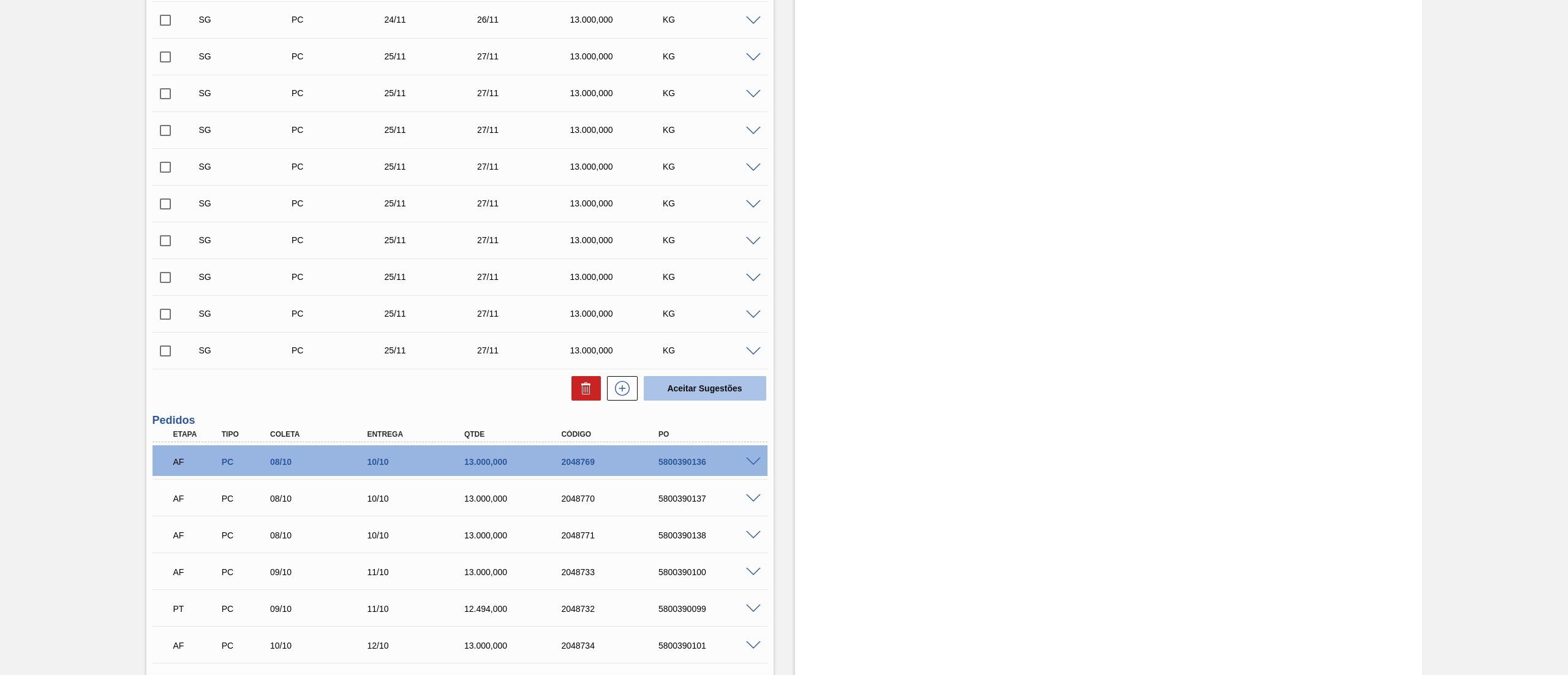
click at [704, 337] on button "Aceitar Sugestões" at bounding box center [704, 388] width 122 height 24
checkbox input "false"
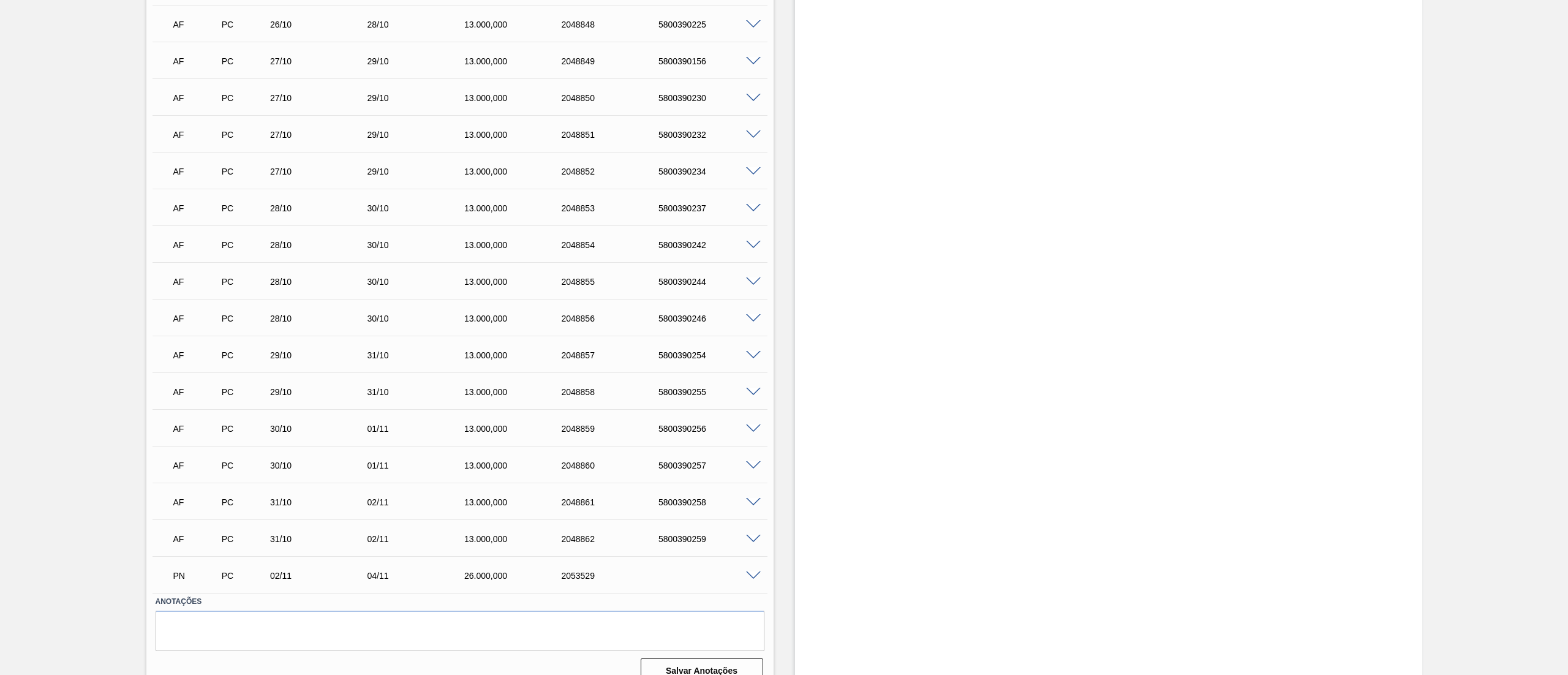
scroll to position [14671, 0]
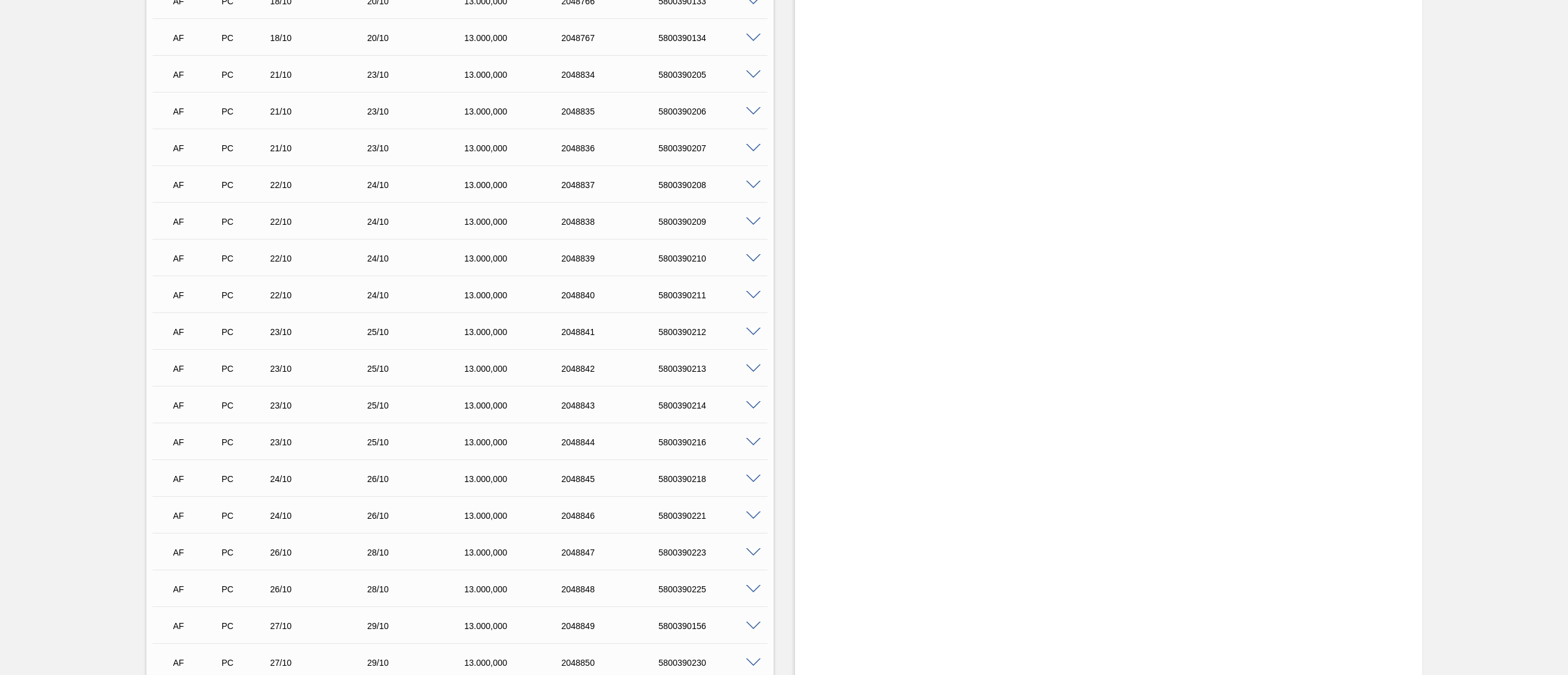
scroll to position [14671, 0]
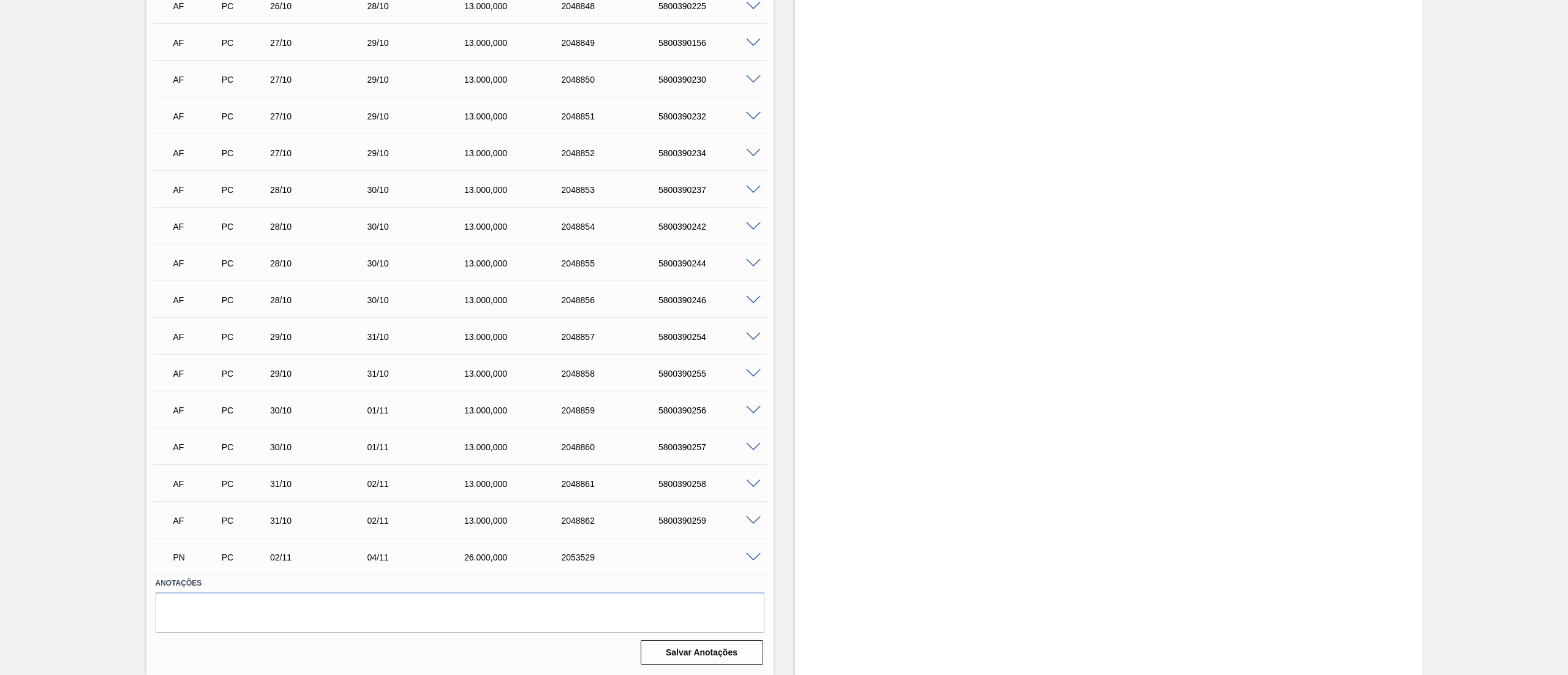
click at [753, 561] on div "PN PC 02/11 04/11 26.000,000 2053529" at bounding box center [460, 556] width 615 height 31
click at [750, 553] on span at bounding box center [753, 558] width 15 height 9
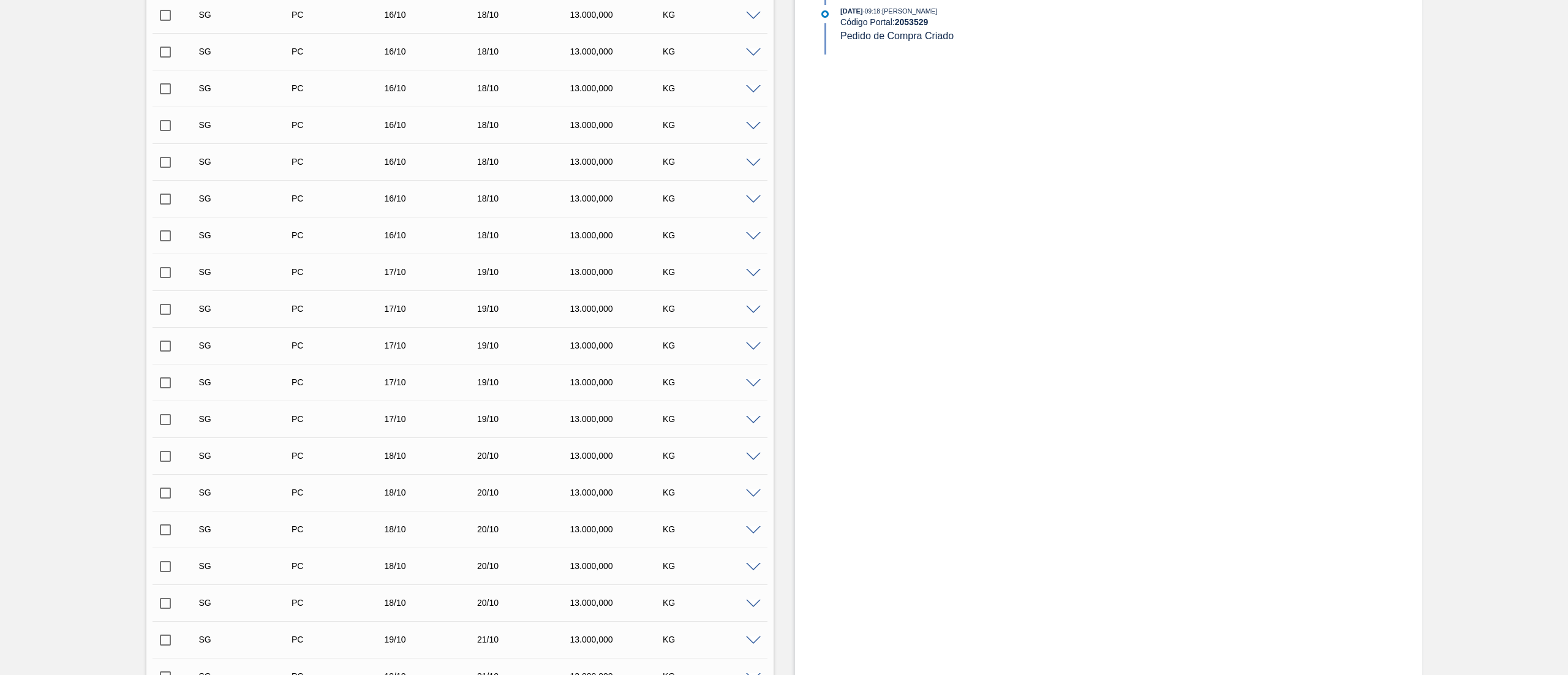
scroll to position [0, 0]
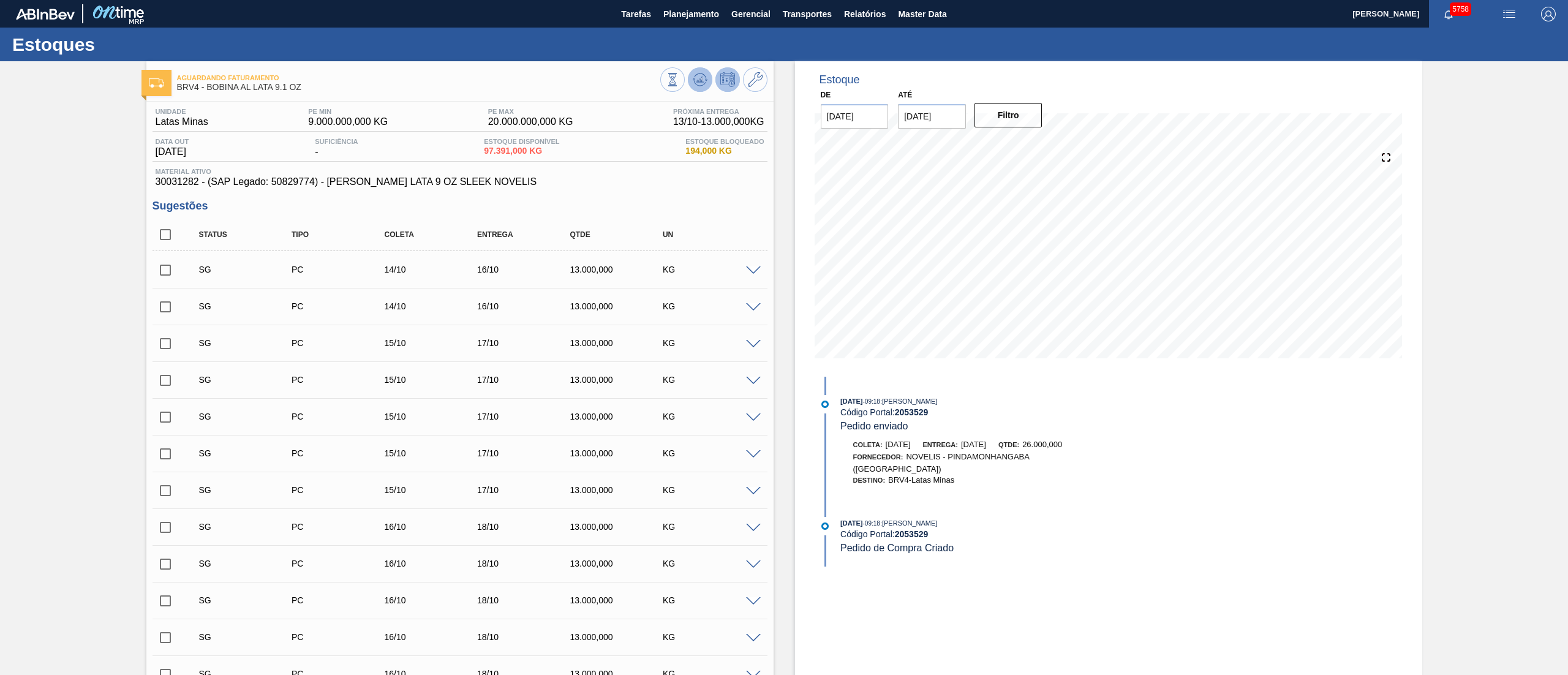
click at [701, 87] on button at bounding box center [699, 79] width 24 height 24
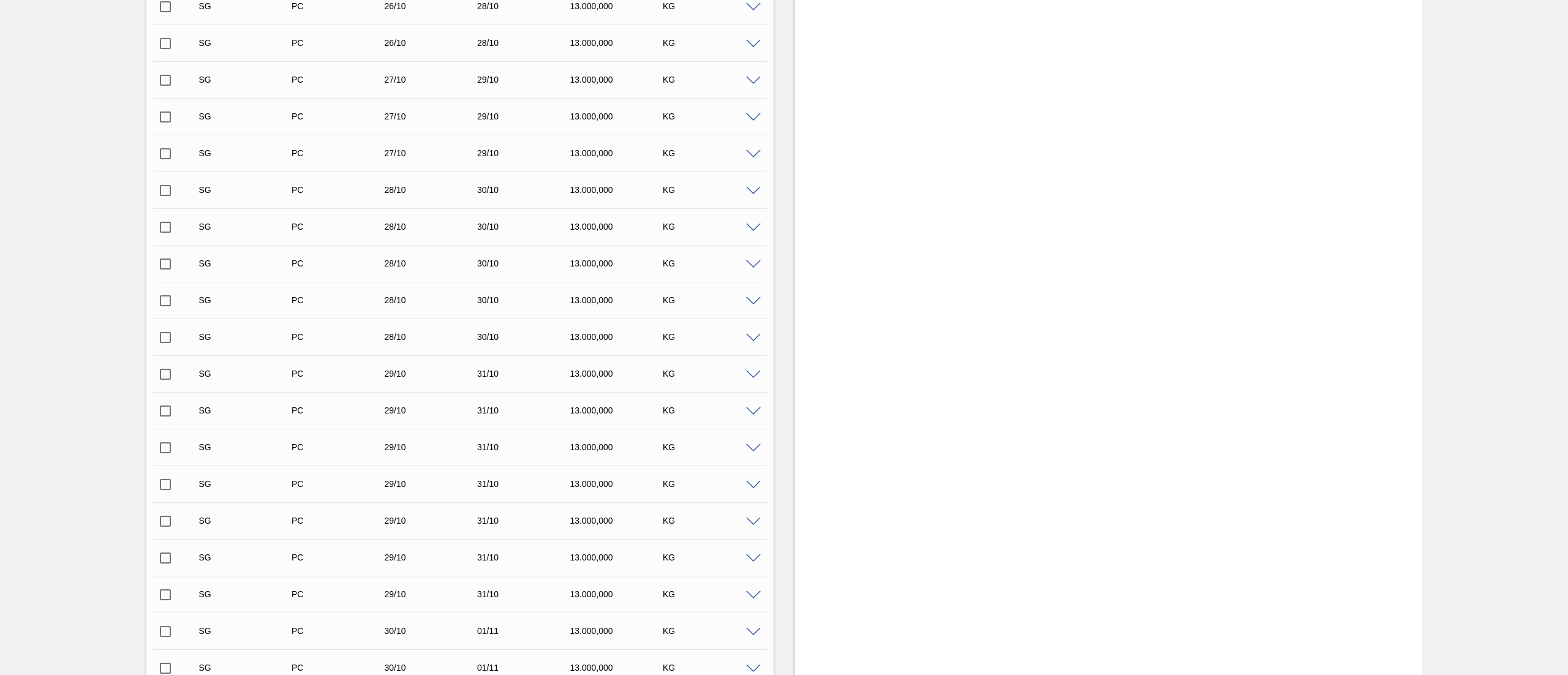
scroll to position [3063, 0]
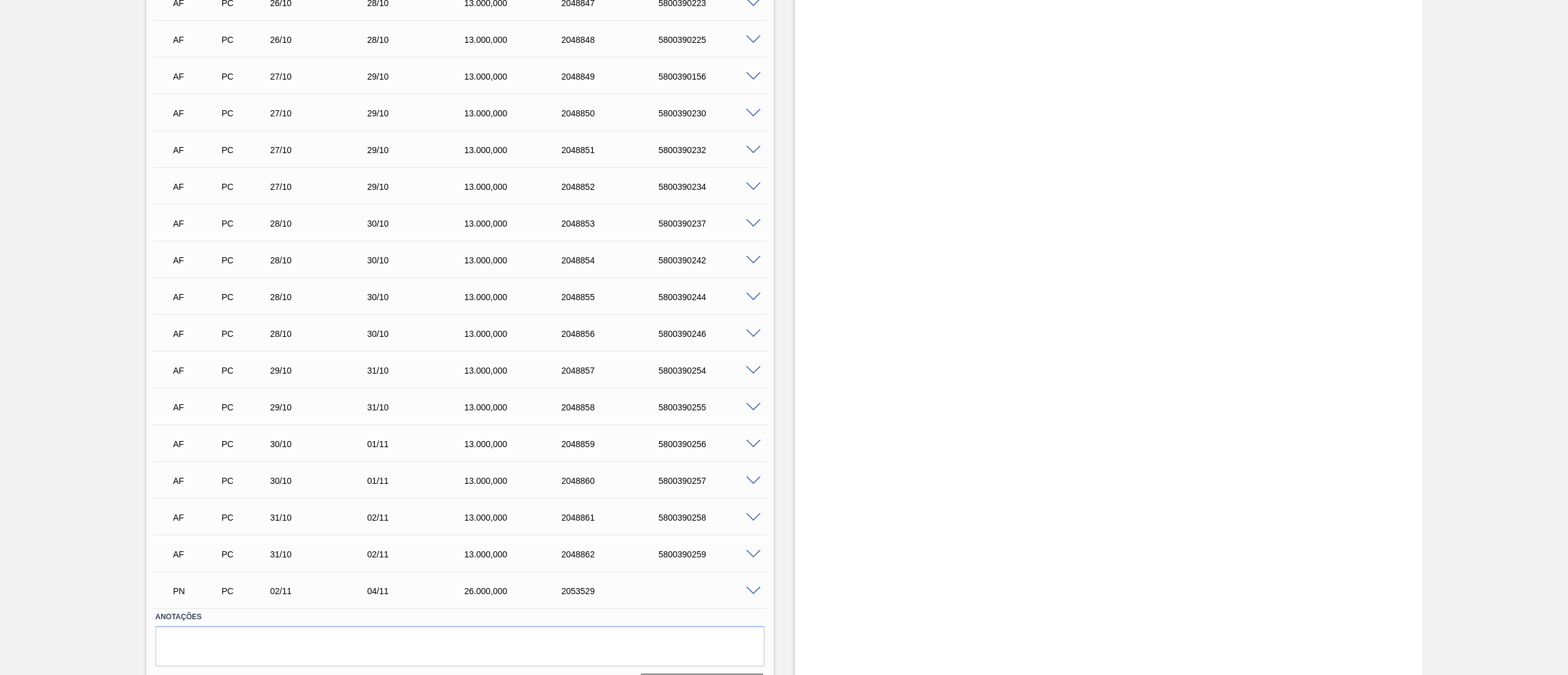
scroll to position [14923, 0]
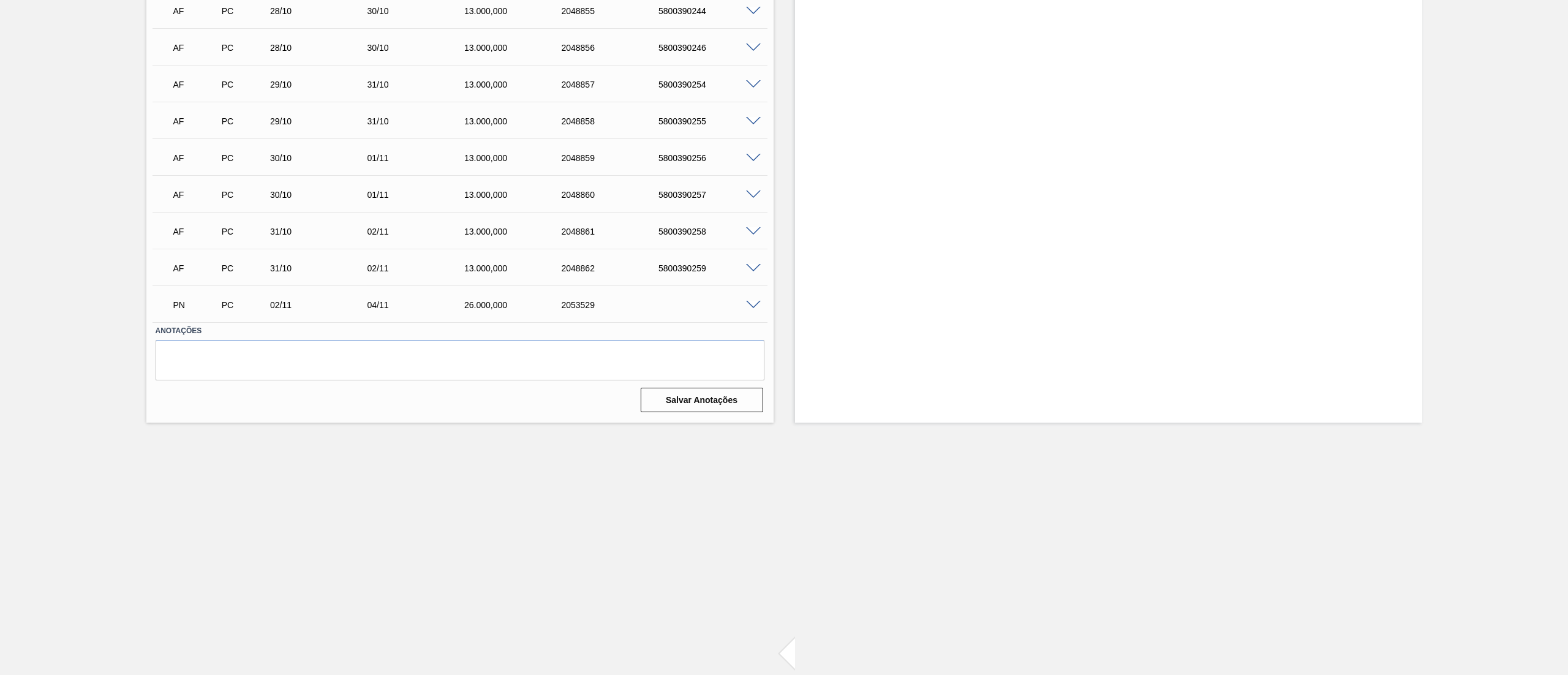
click at [751, 304] on span at bounding box center [753, 305] width 15 height 9
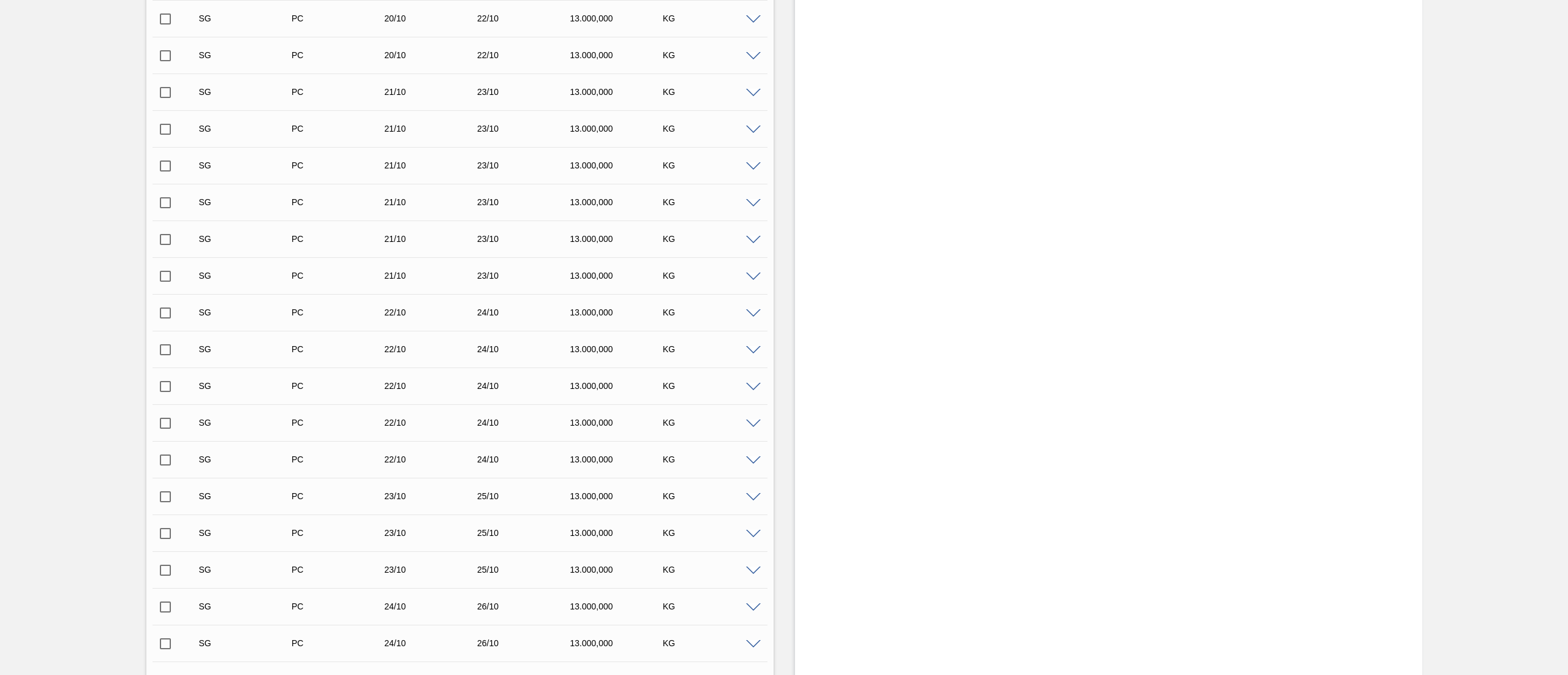
scroll to position [0, 0]
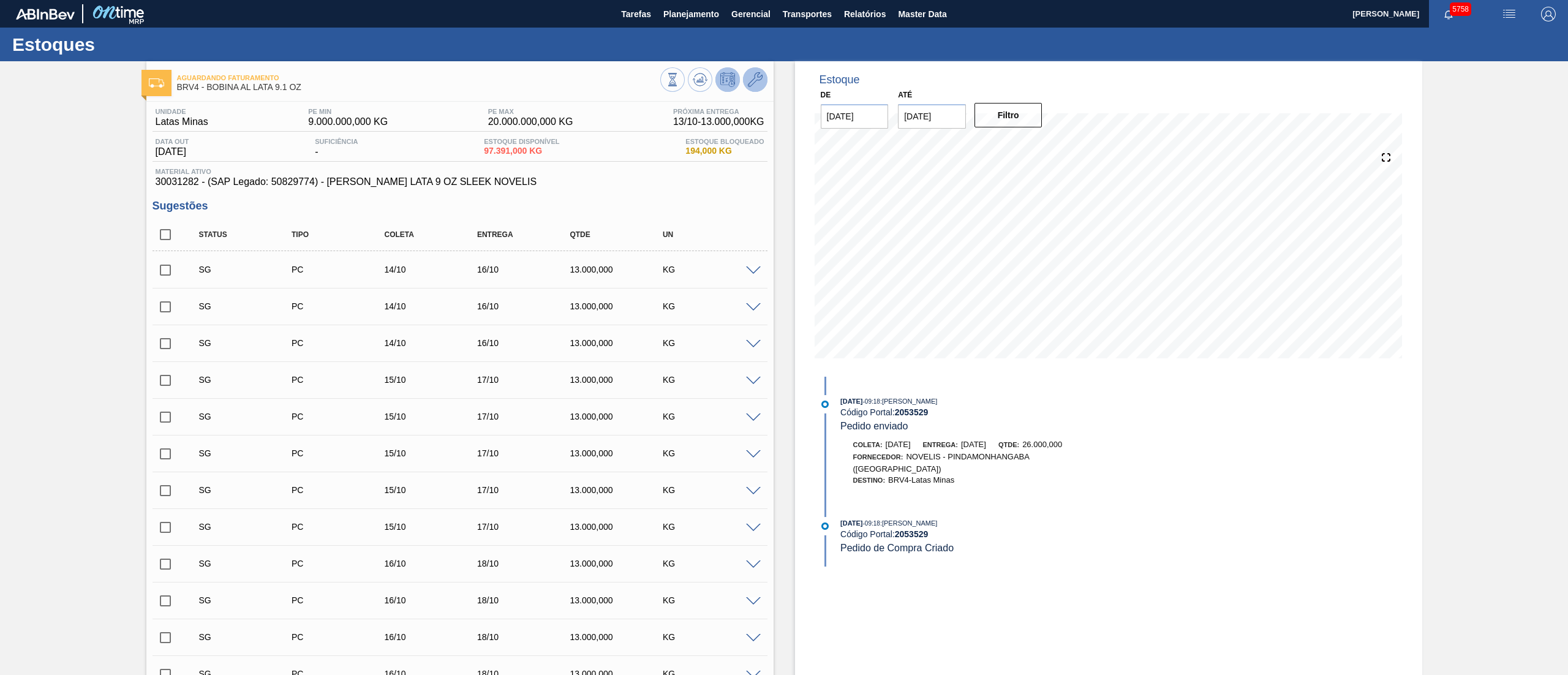
click at [757, 82] on icon at bounding box center [755, 79] width 15 height 15
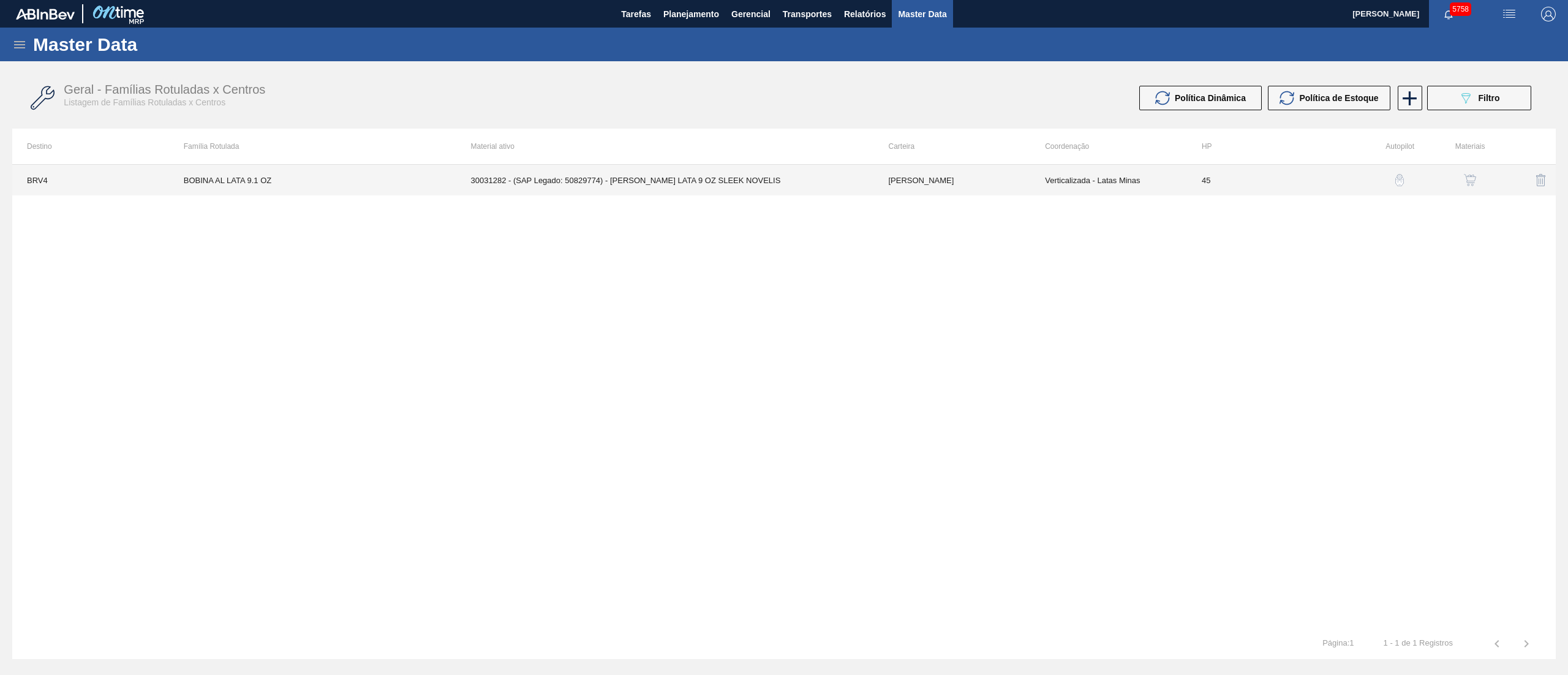
click at [709, 178] on td "30031282 - (SAP Legado: 50829774) - [PERSON_NAME] LATA 9 OZ SLEEK NOVELIS" at bounding box center [665, 180] width 418 height 31
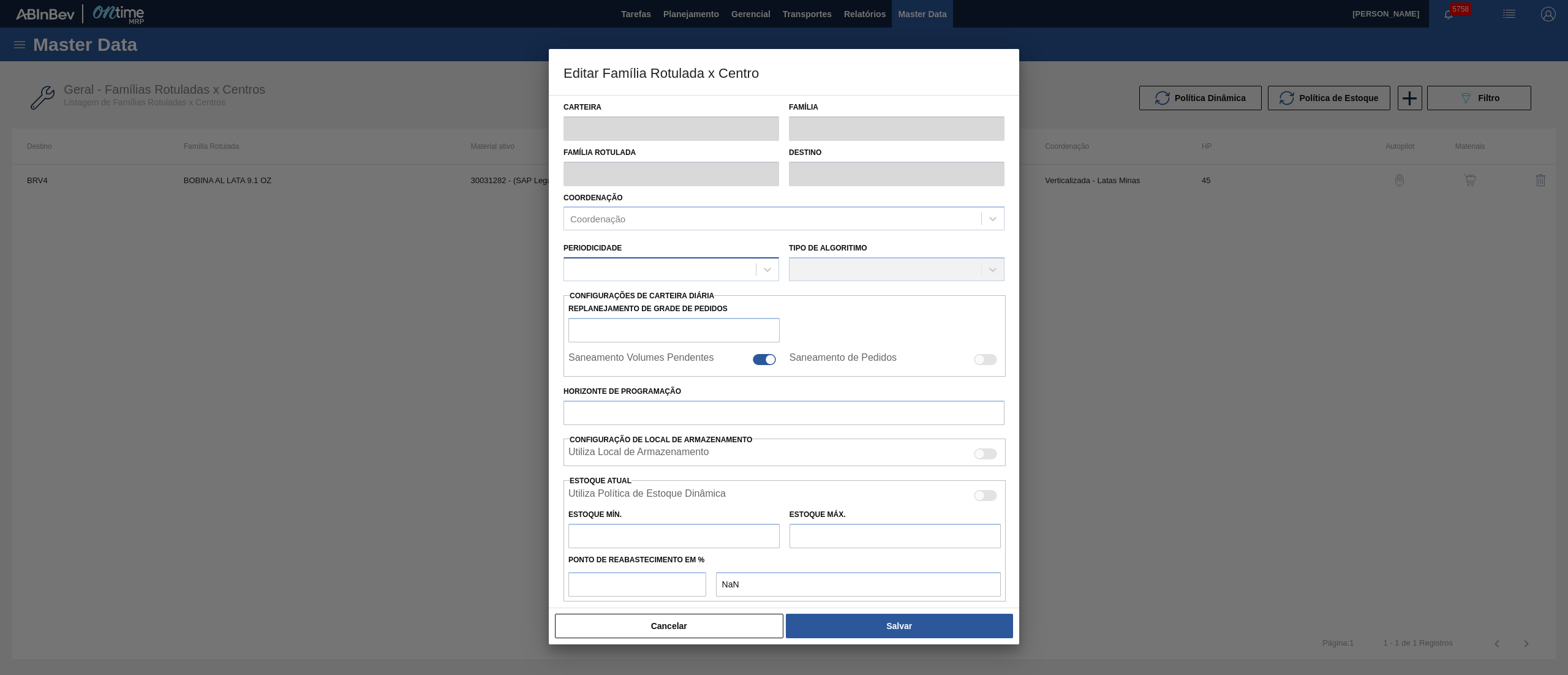
type input "[PERSON_NAME]"
type input "BOBINA AL LATA 9.1 OZ"
type input "BRV4 - Latas Minas"
type input "45"
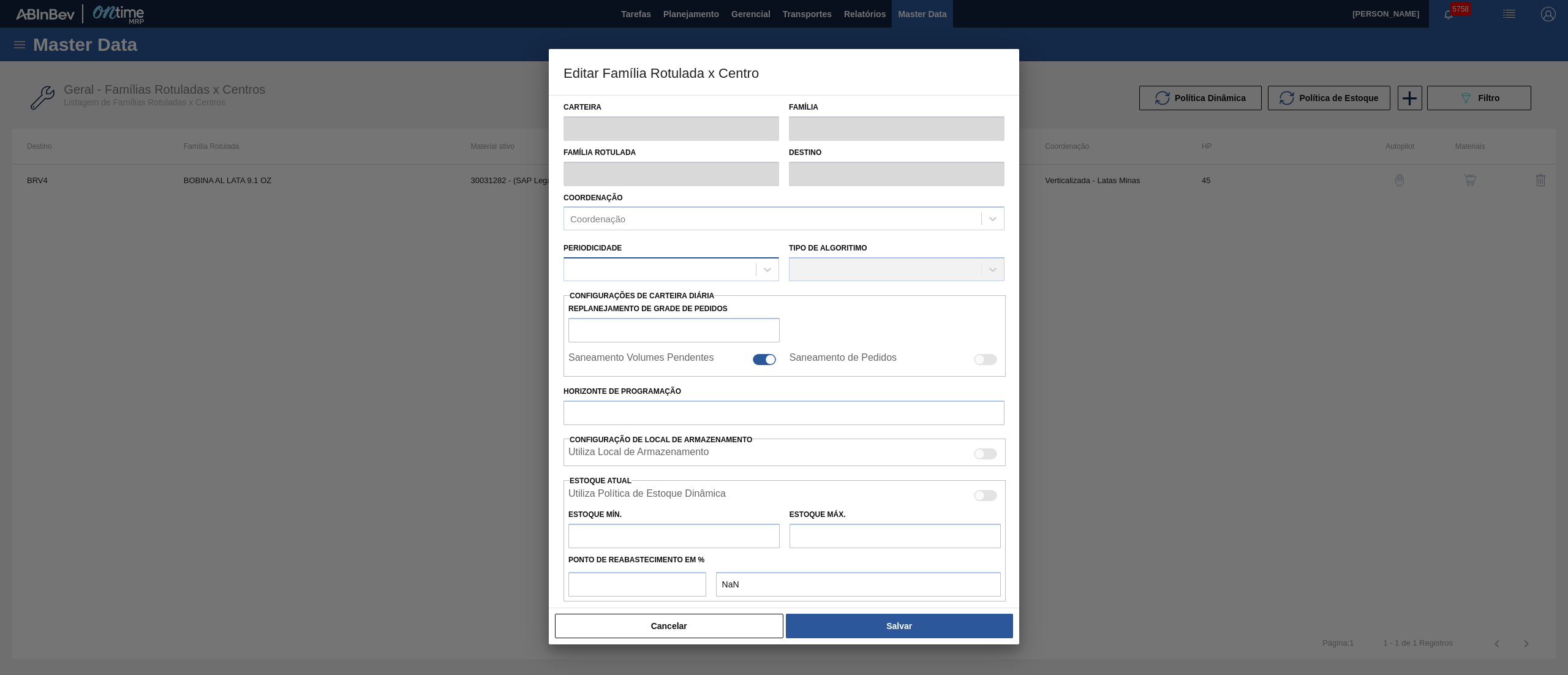
type input "9.000.000"
type input "20.000.000"
type input "100"
type input "20.000.000,000"
checkbox input "true"
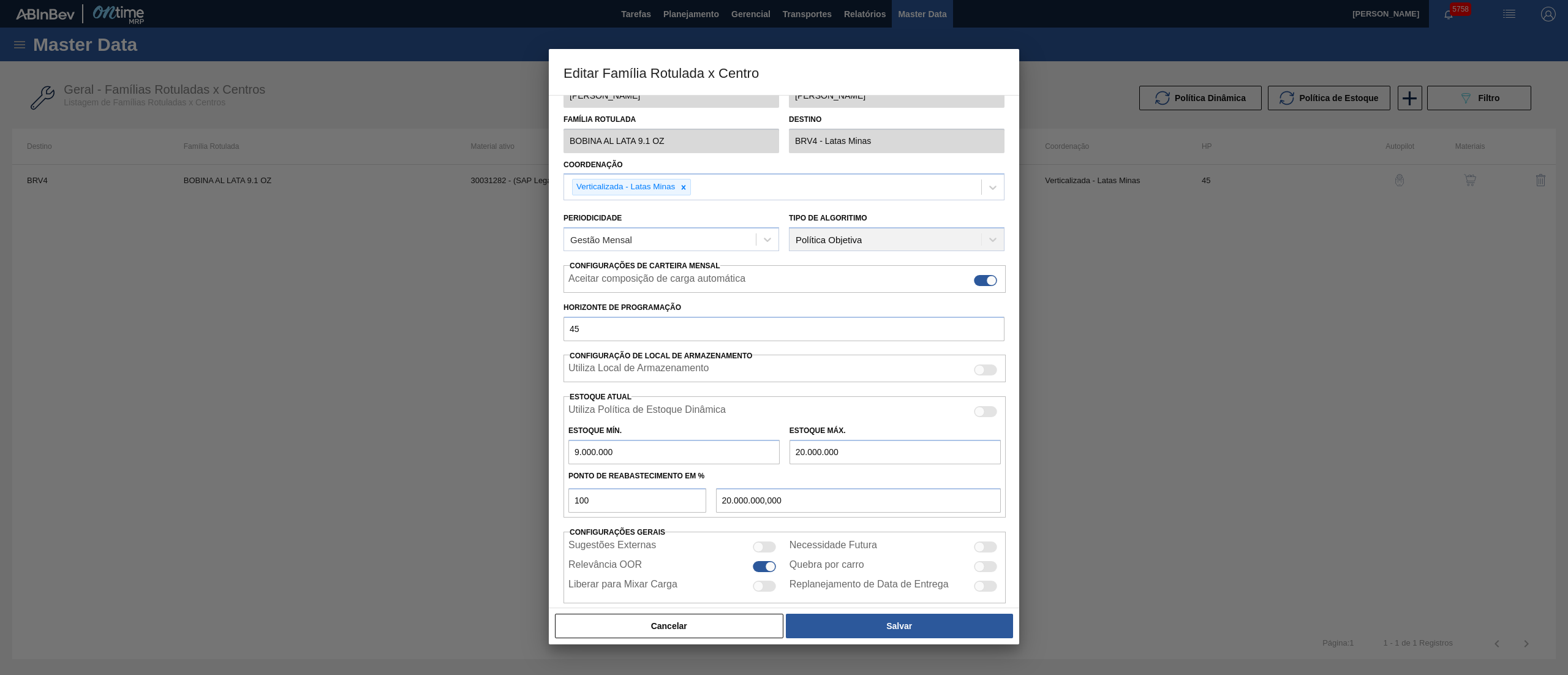
scroll to position [50, 0]
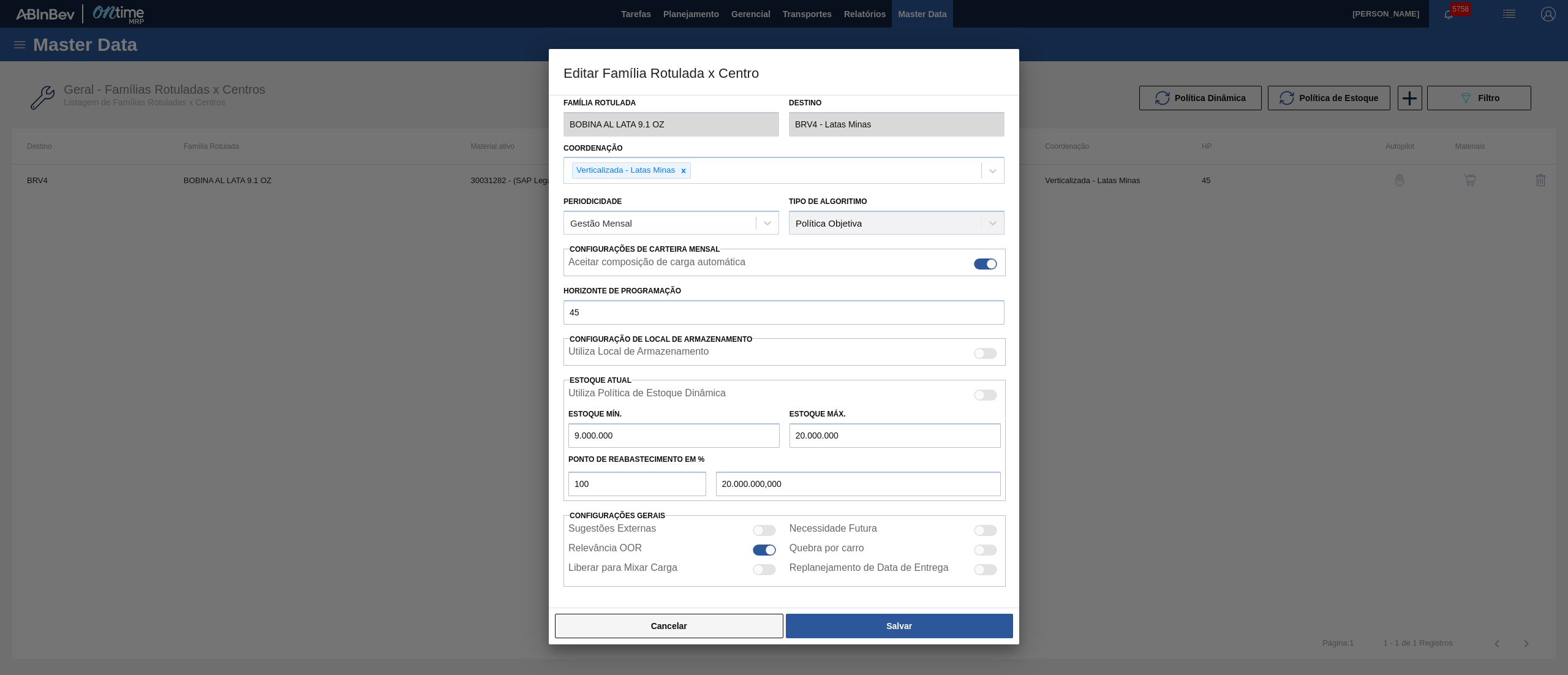
click at [704, 623] on button "Cancelar" at bounding box center [669, 625] width 228 height 24
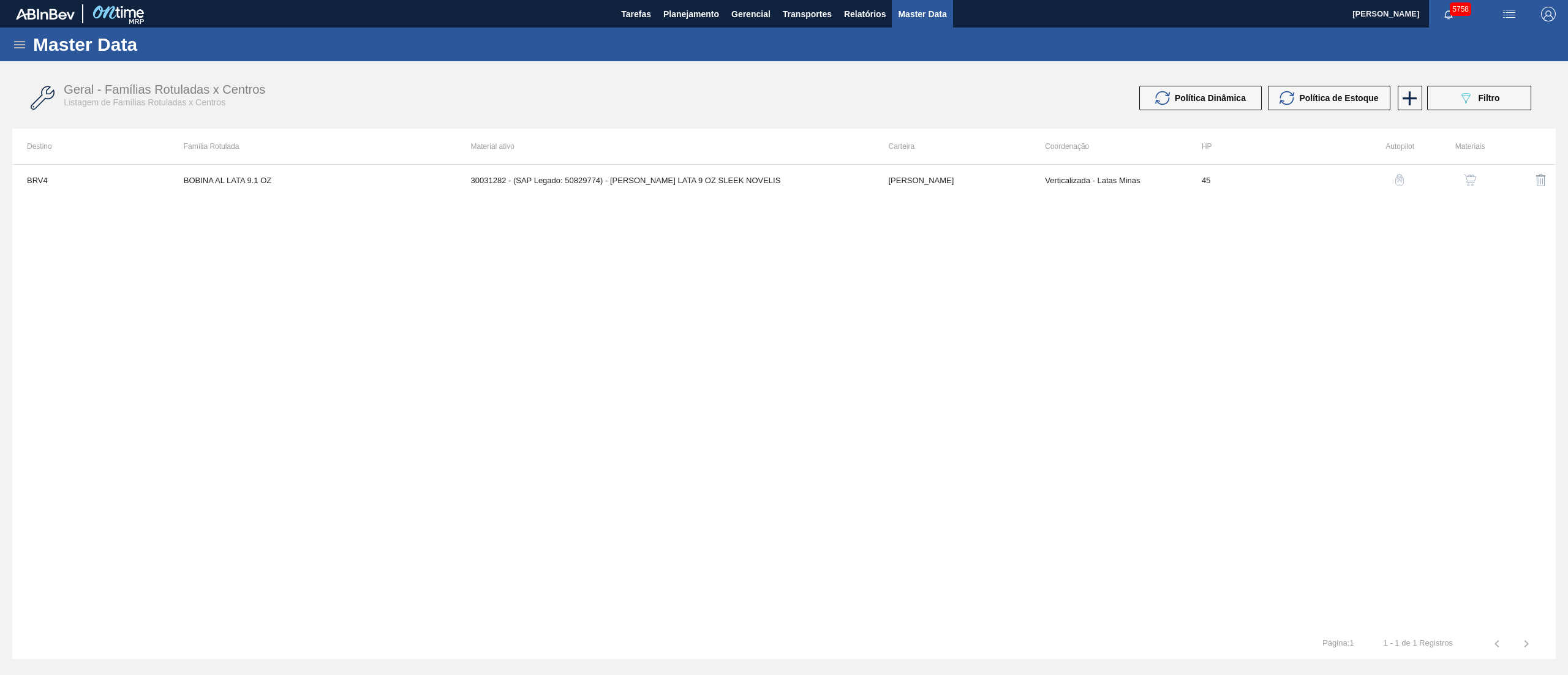
click at [1464, 176] on img "button" at bounding box center [1470, 180] width 13 height 13
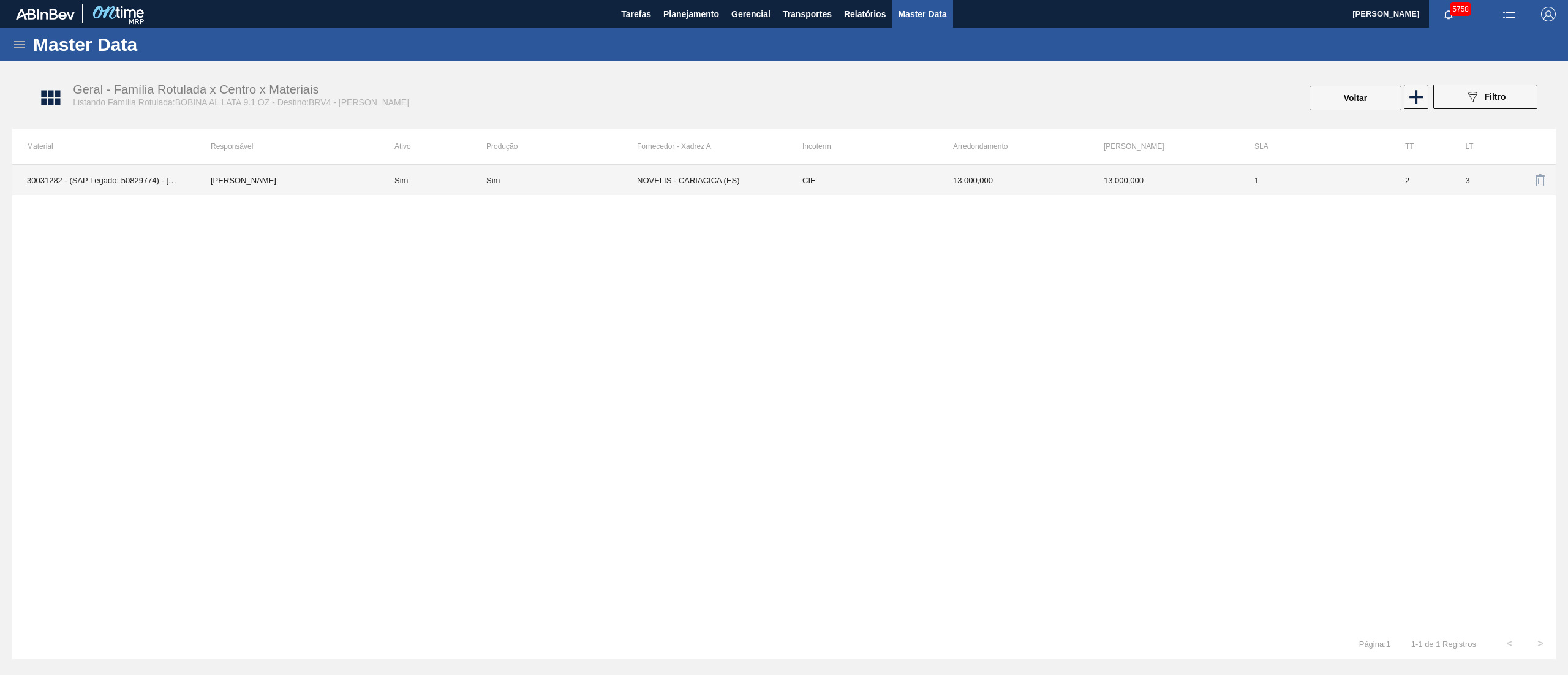
click at [469, 194] on td "Sim" at bounding box center [433, 180] width 107 height 31
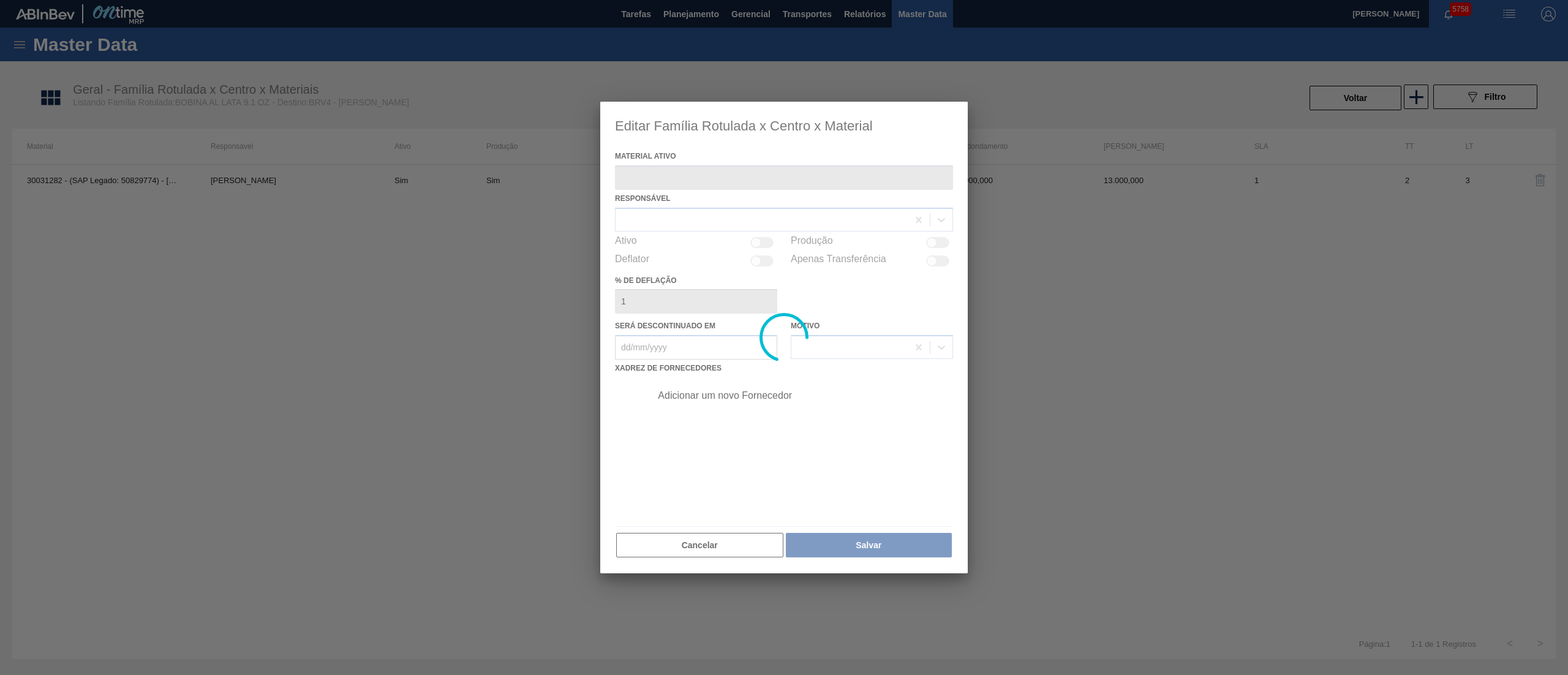
type ativo "30031282 - (SAP Legado: 50829774) - [PERSON_NAME] LATA 9 OZ SLEEK NOVELIS"
checkbox input "true"
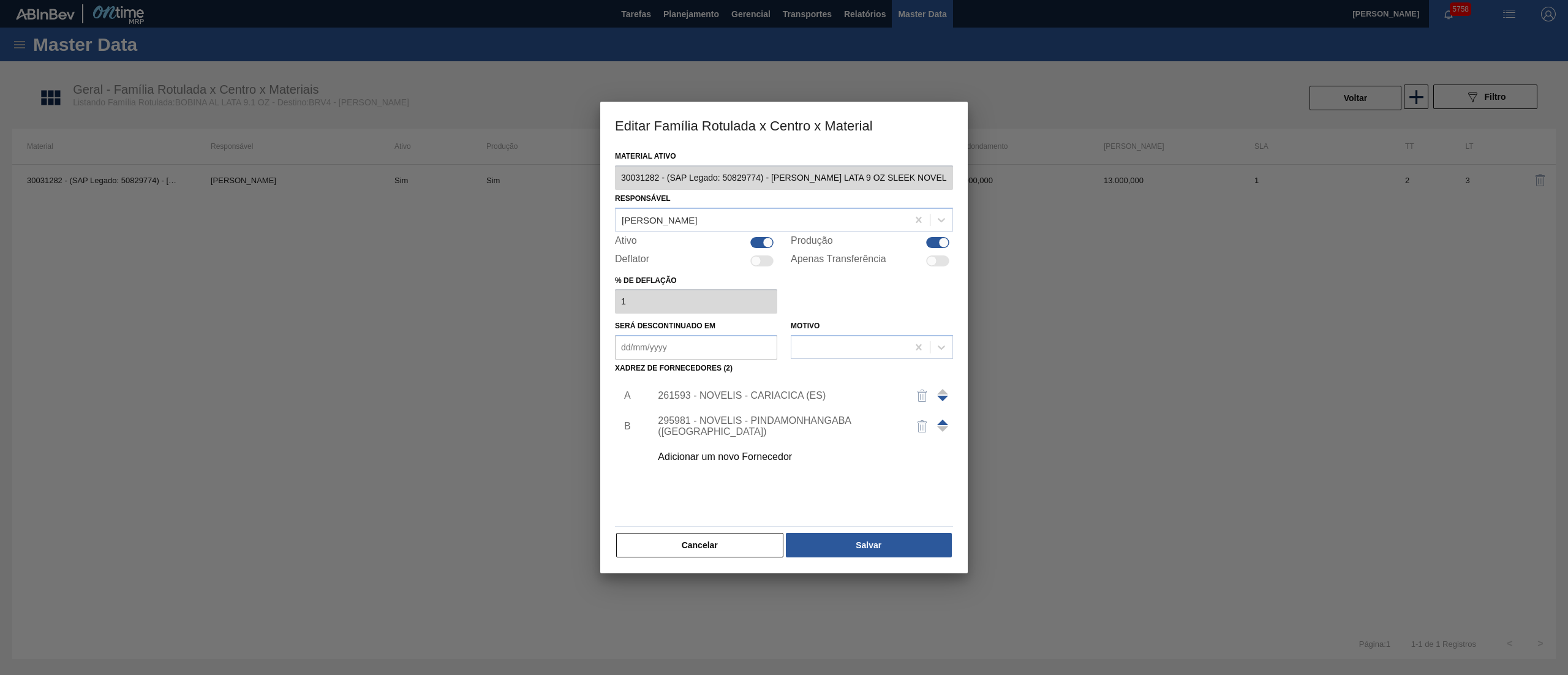
click at [708, 423] on div "295981 - NOVELIS - PINDAMONHANGABA ([GEOGRAPHIC_DATA])" at bounding box center [778, 426] width 240 height 22
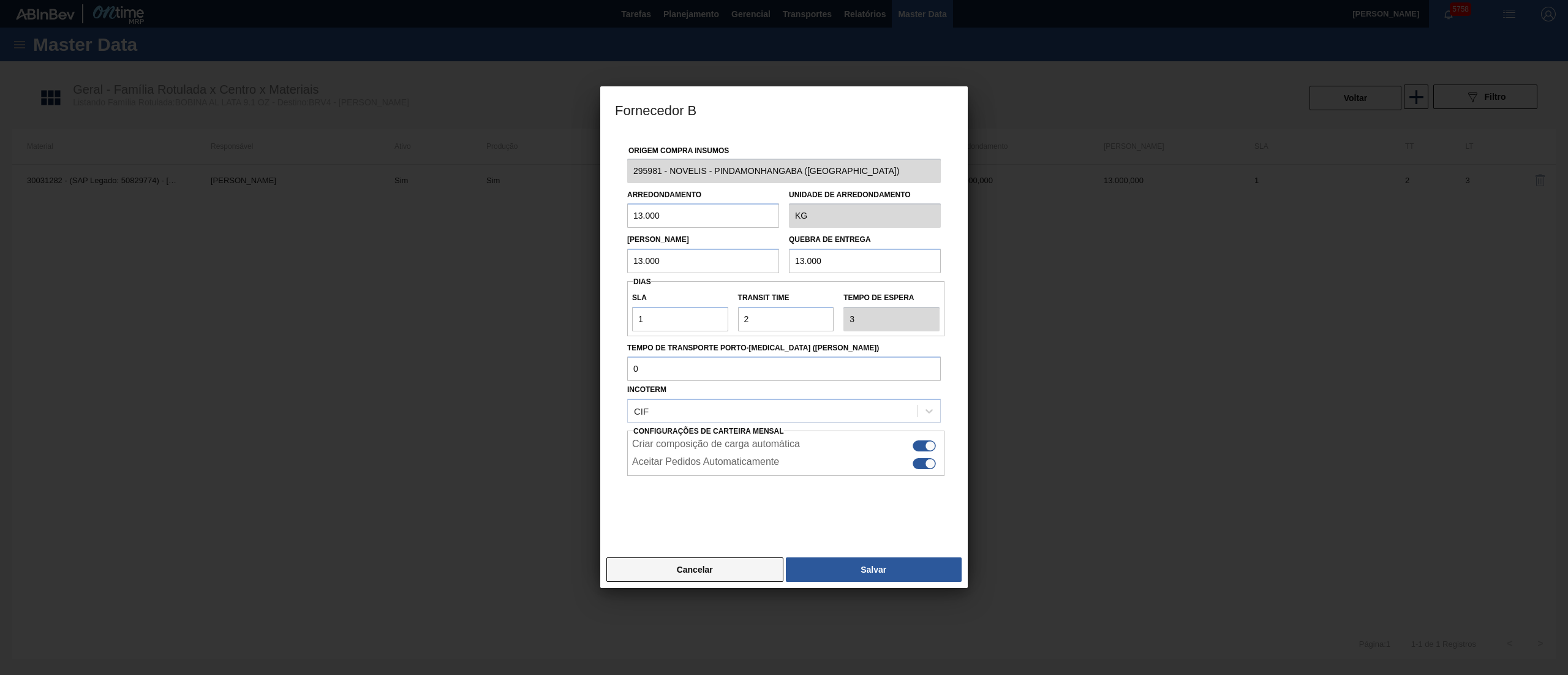
click at [688, 573] on button "Cancelar" at bounding box center [695, 569] width 177 height 24
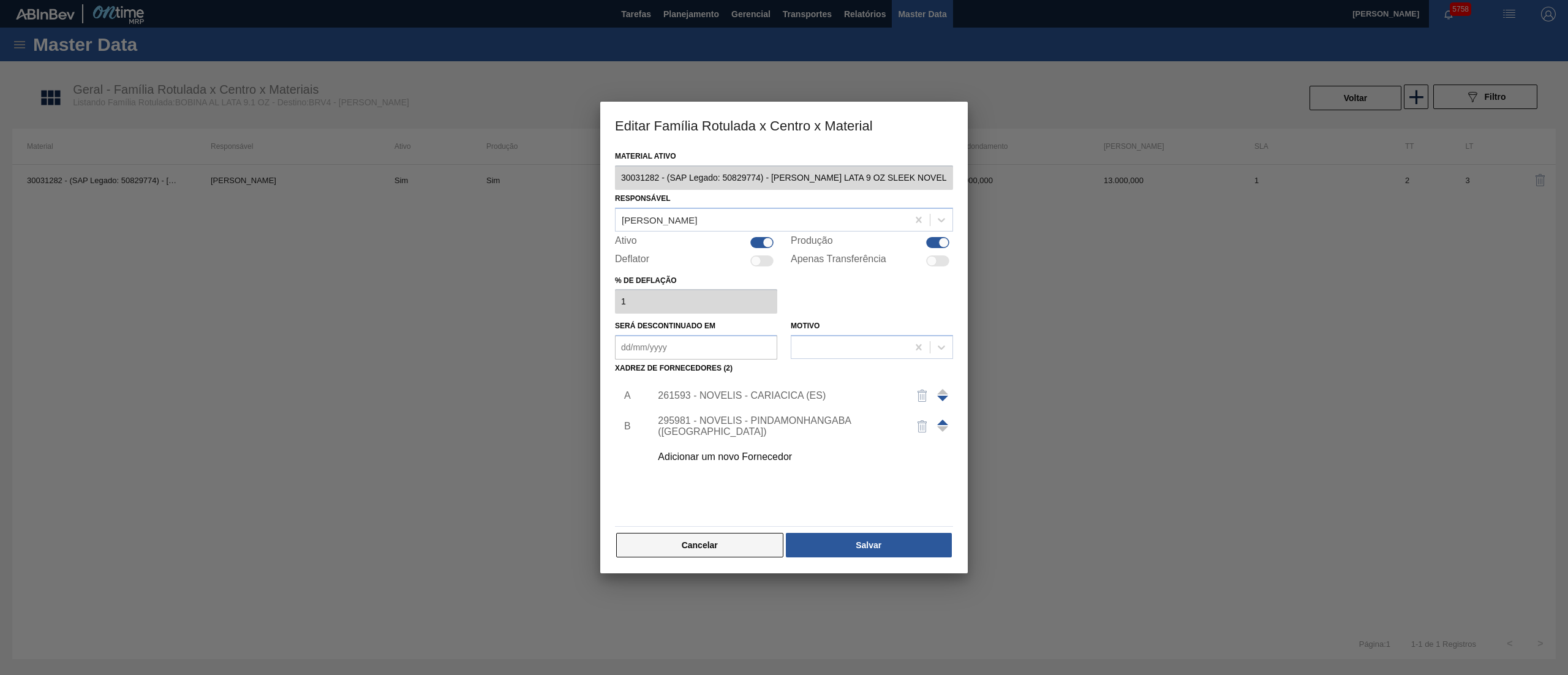
click at [692, 539] on button "Cancelar" at bounding box center [699, 545] width 167 height 24
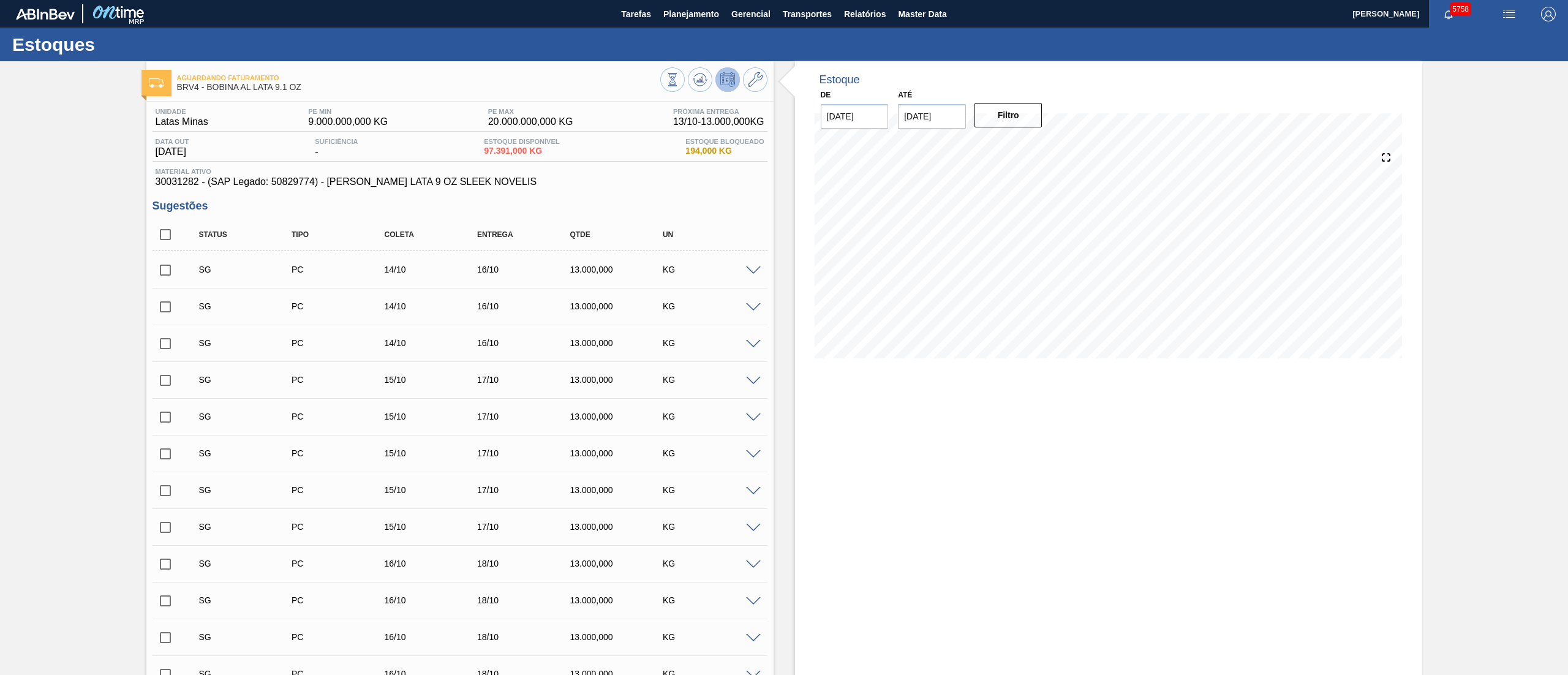
click at [696, 90] on button at bounding box center [699, 79] width 24 height 24
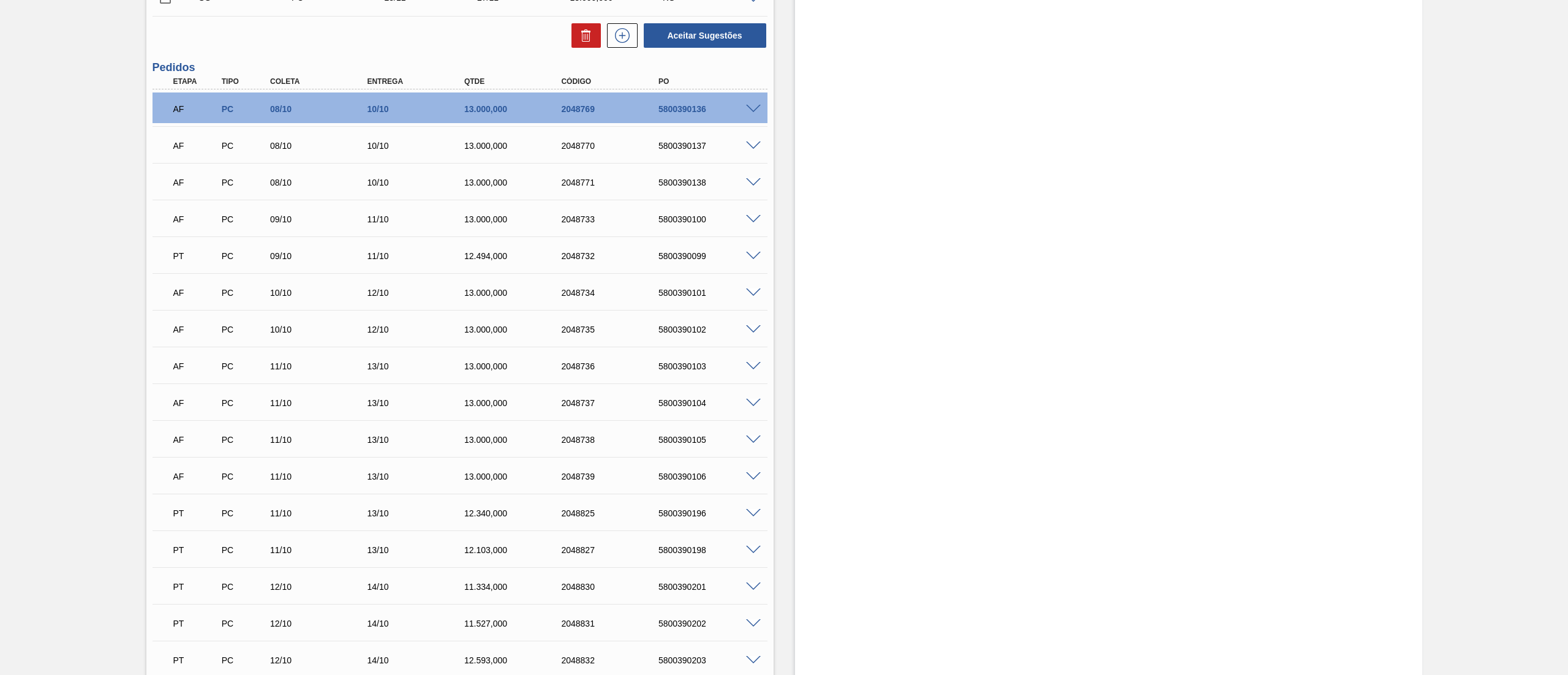
scroll to position [14671, 0]
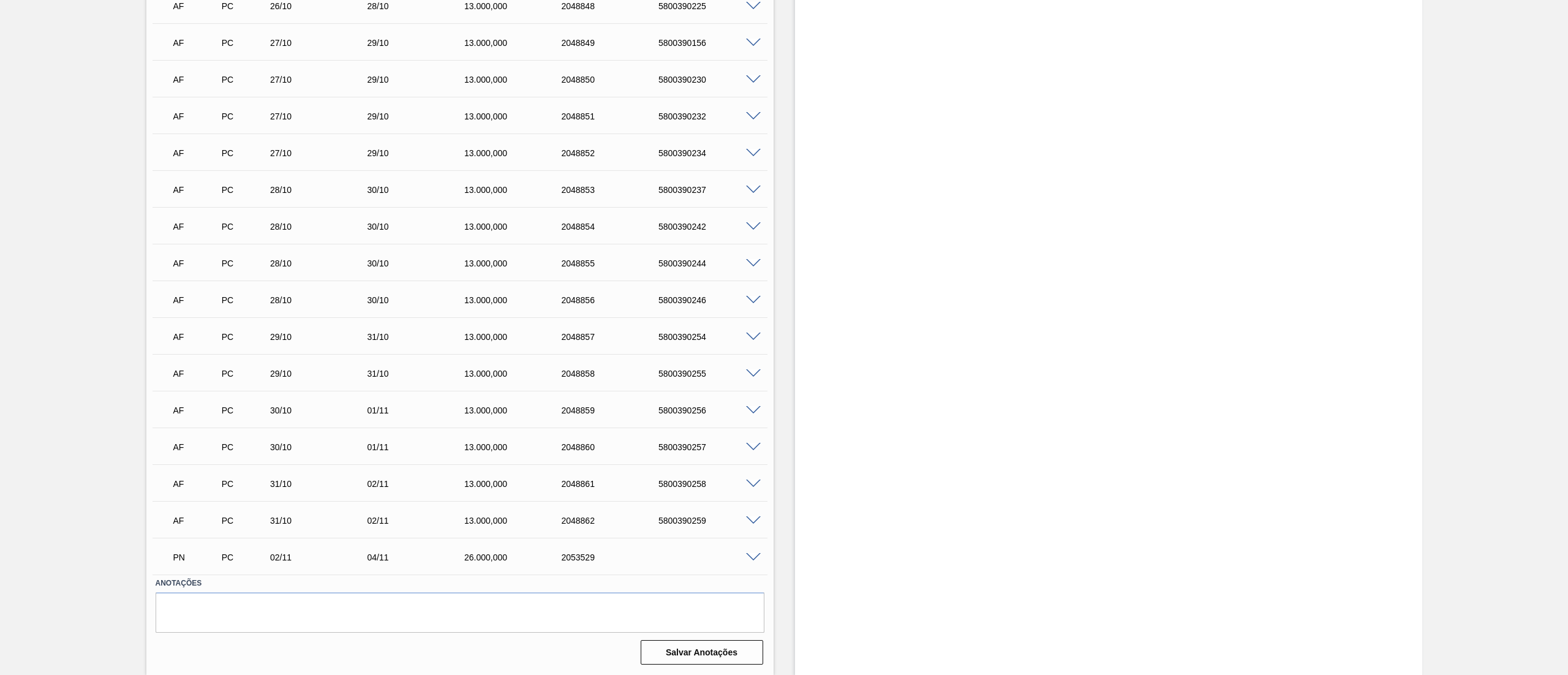
click at [678, 511] on div "AF PC 31/10 02/11 13.000,000 2048862 5800390259" at bounding box center [457, 519] width 583 height 24
click at [678, 516] on div "5800390259" at bounding box center [711, 521] width 111 height 10
click at [755, 556] on span at bounding box center [753, 558] width 15 height 9
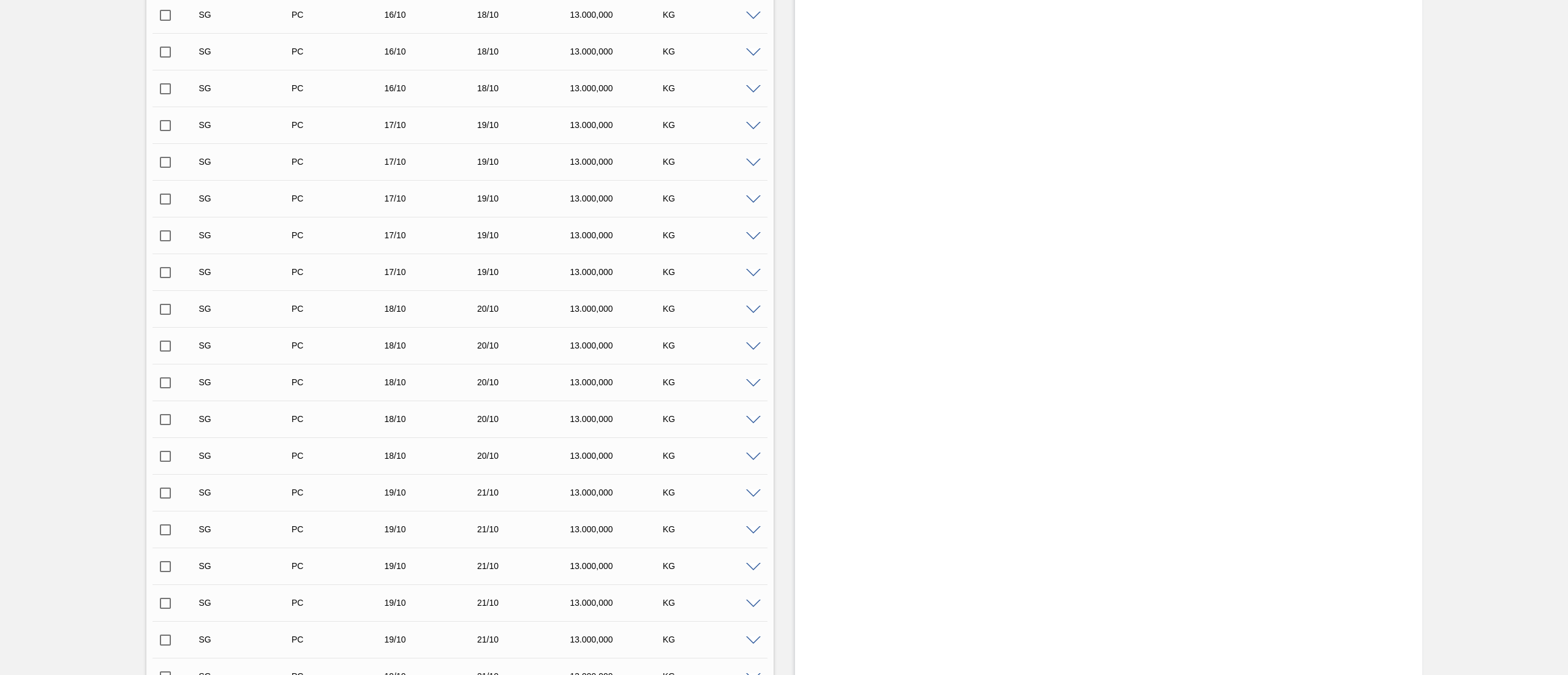
scroll to position [0, 0]
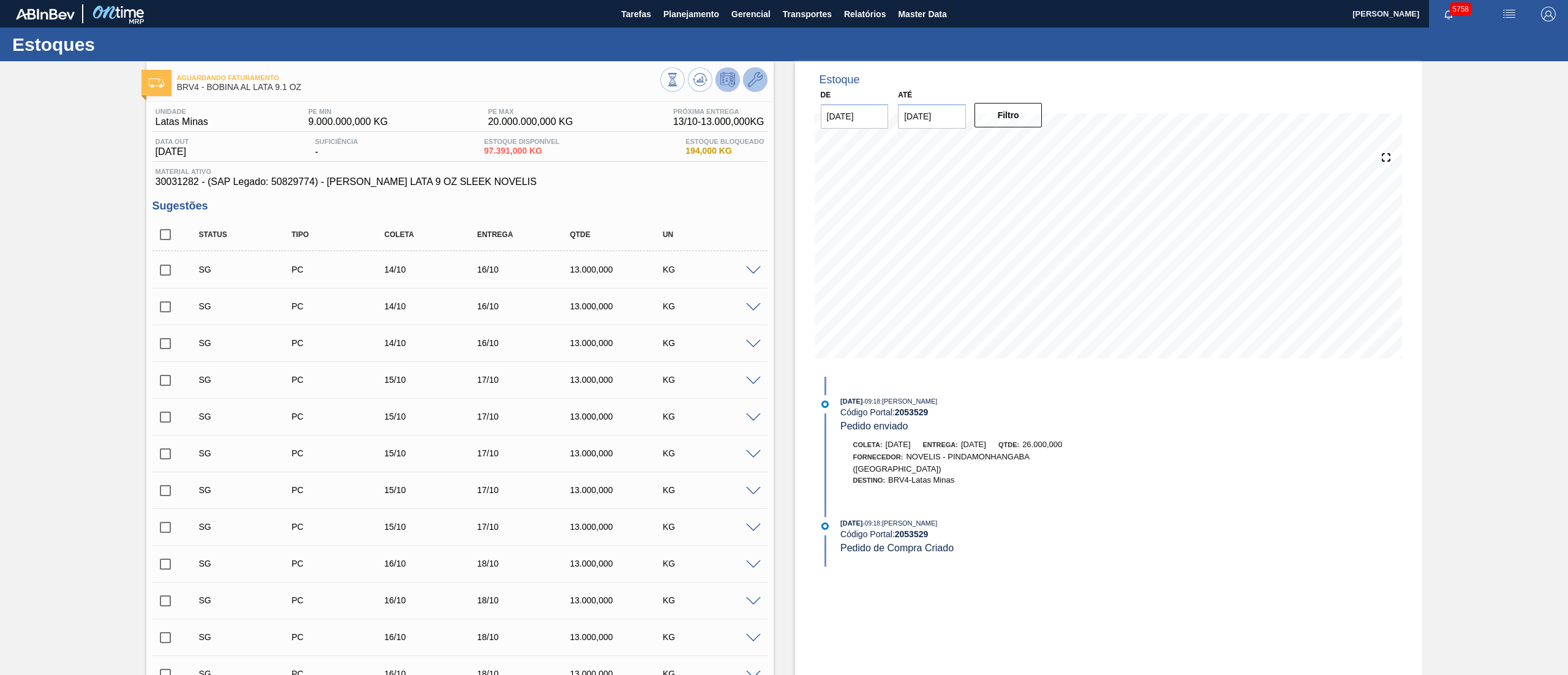
click at [748, 73] on icon at bounding box center [755, 79] width 15 height 15
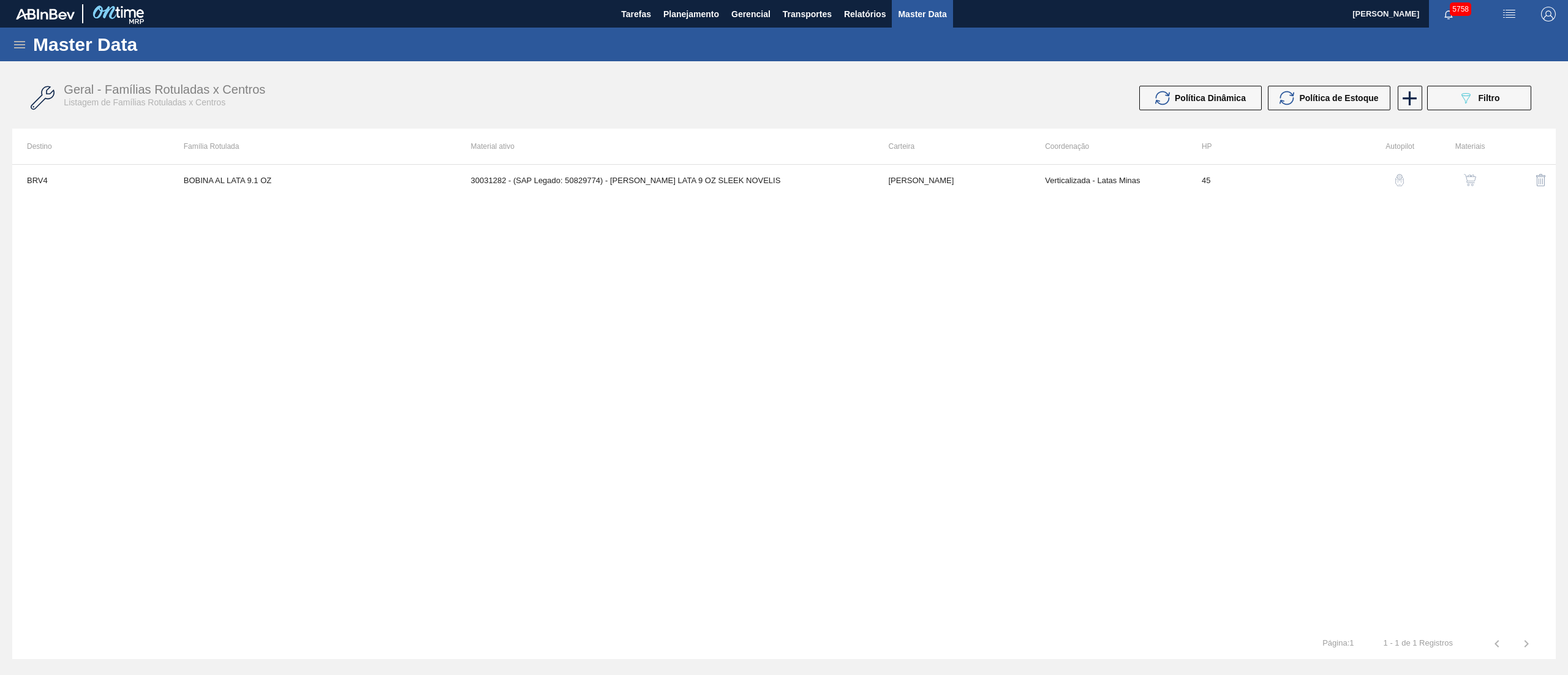
click at [1467, 177] on img "button" at bounding box center [1470, 180] width 13 height 13
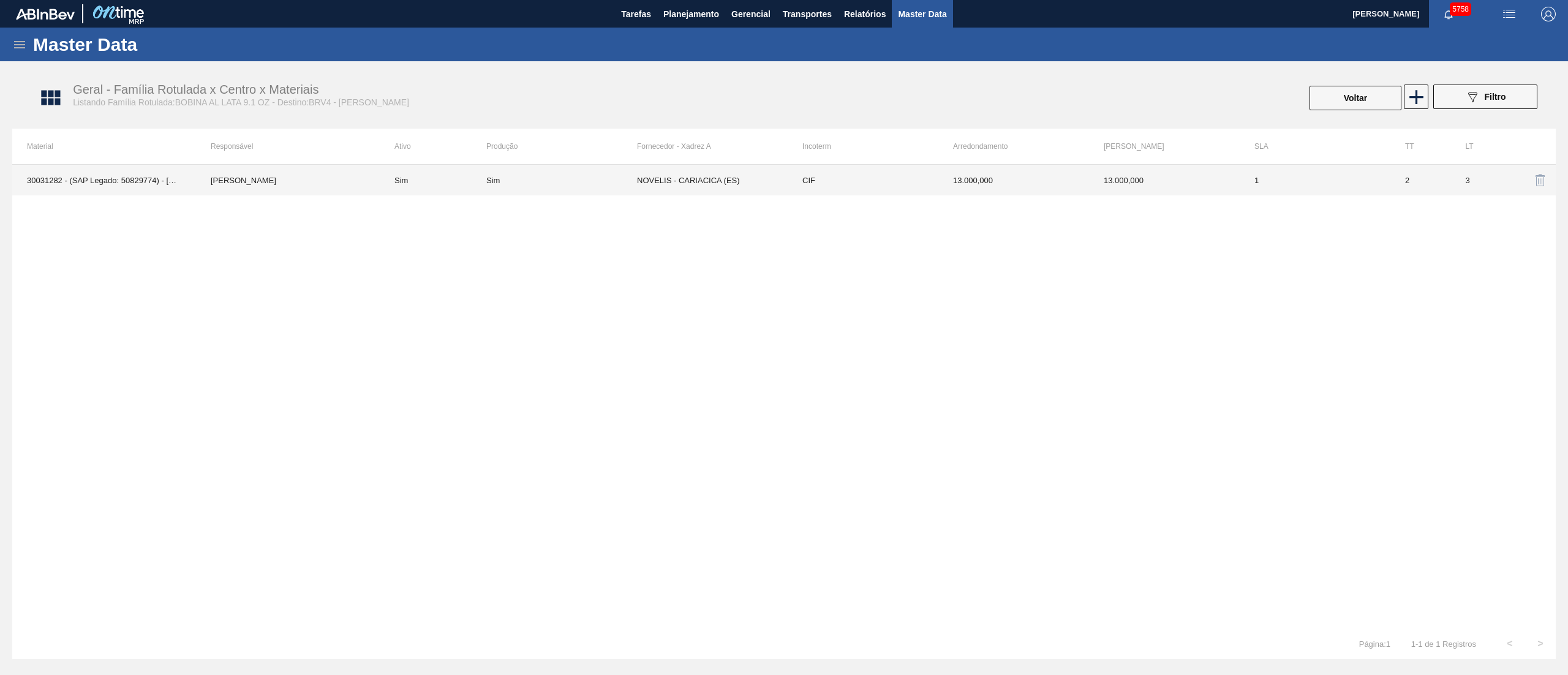
click at [1160, 180] on td "13.000,000" at bounding box center [1165, 180] width 151 height 31
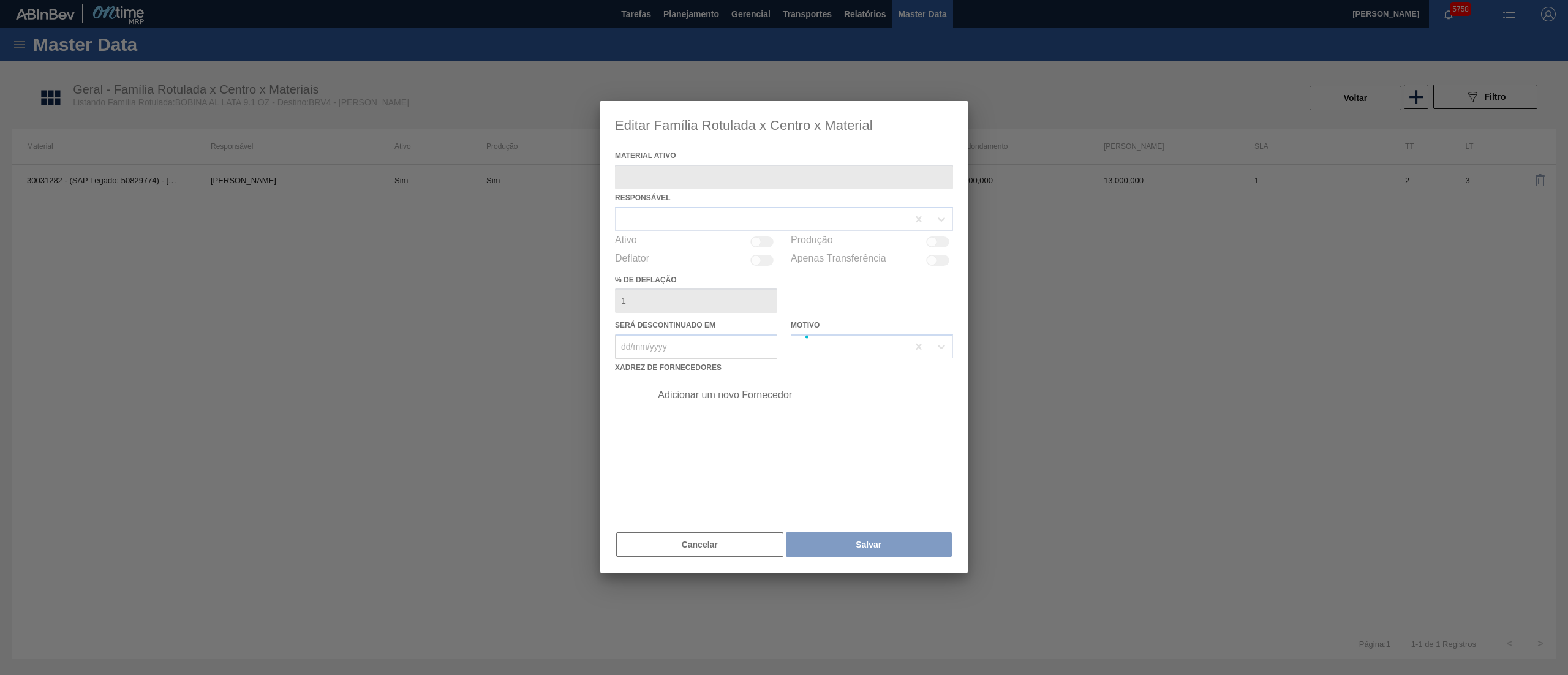
type ativo "30031282 - (SAP Legado: 50829774) - [PERSON_NAME] LATA 9 OZ SLEEK NOVELIS"
checkbox input "true"
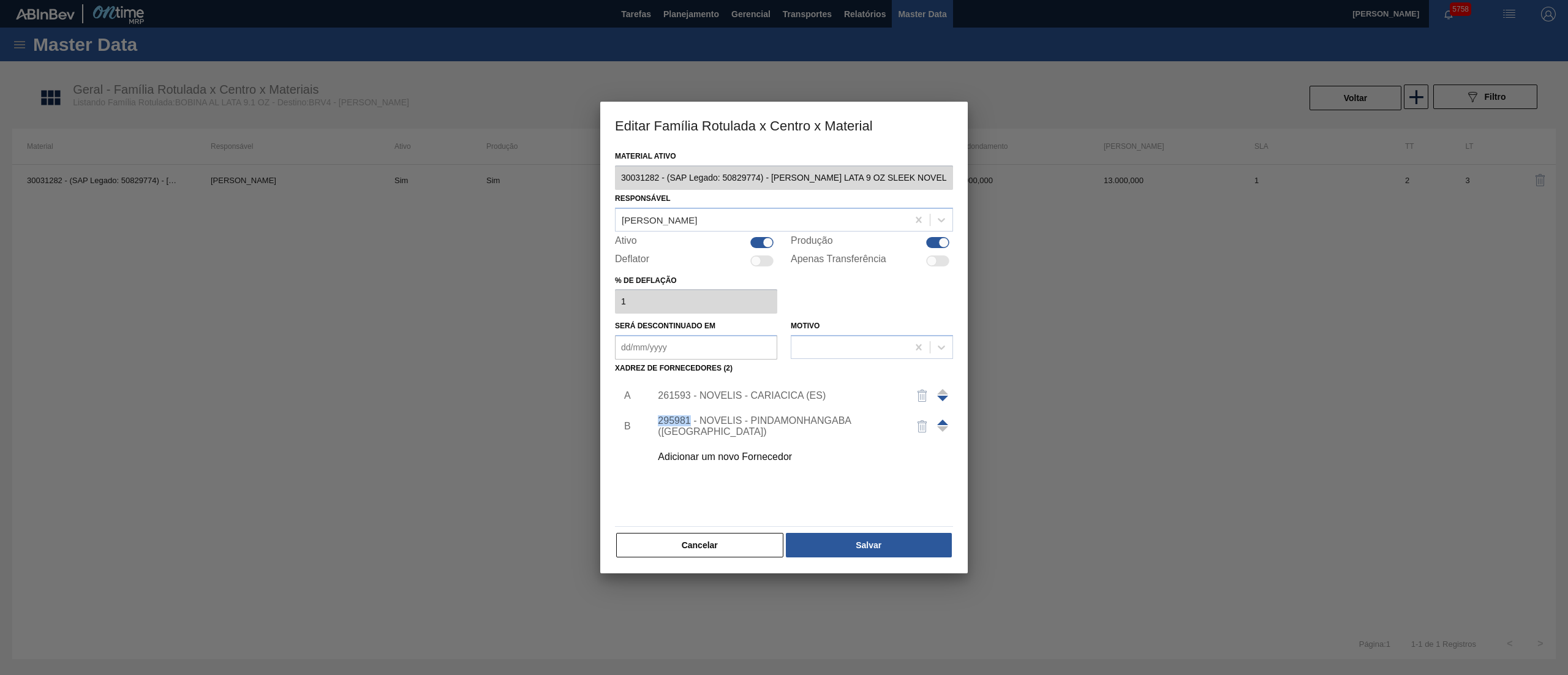
drag, startPoint x: 674, startPoint y: 429, endPoint x: 691, endPoint y: 431, distance: 17.1
click at [691, 431] on div "295981 - NOVELIS - PINDAMONHANGABA ([GEOGRAPHIC_DATA])" at bounding box center [778, 426] width 250 height 22
copy div "295981"
click at [692, 546] on button "Cancelar" at bounding box center [699, 545] width 167 height 24
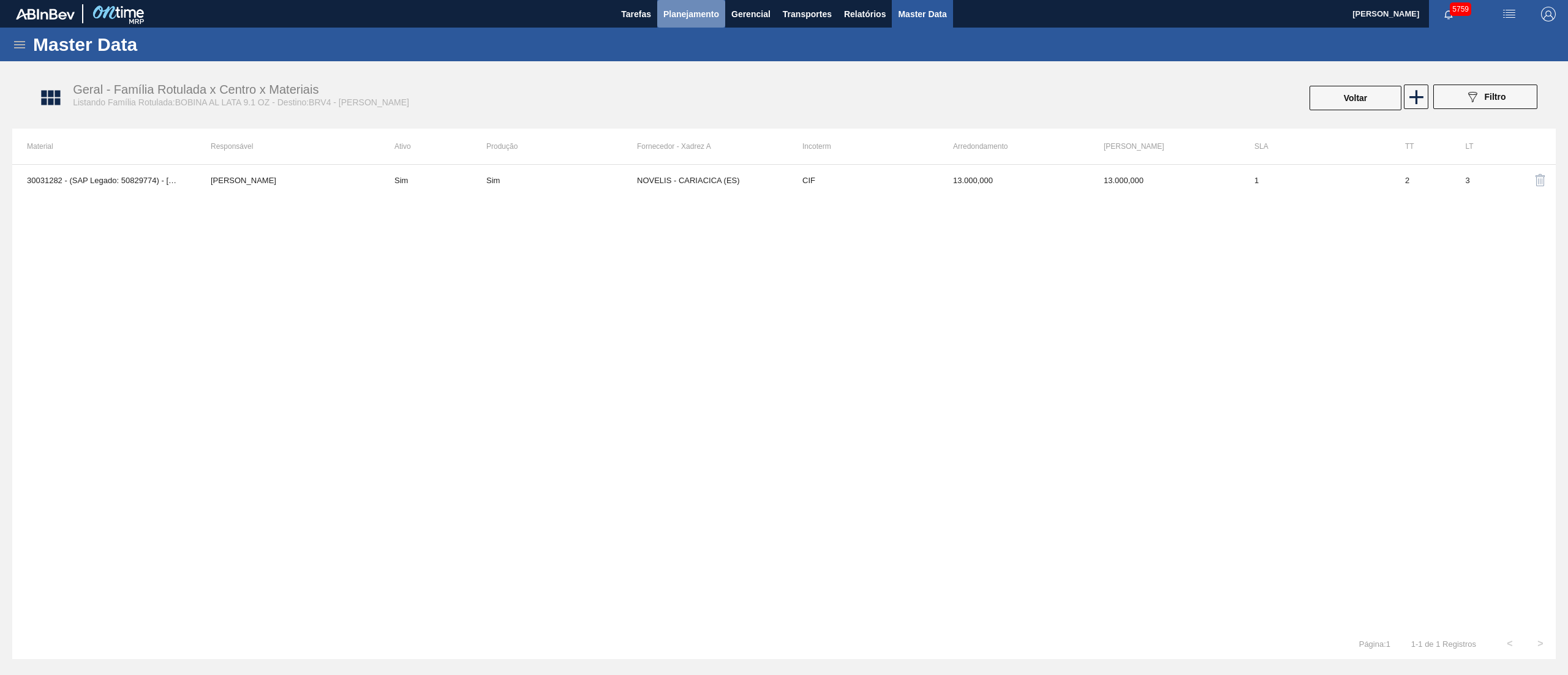
click at [714, 13] on span "Planejamento" at bounding box center [691, 14] width 56 height 15
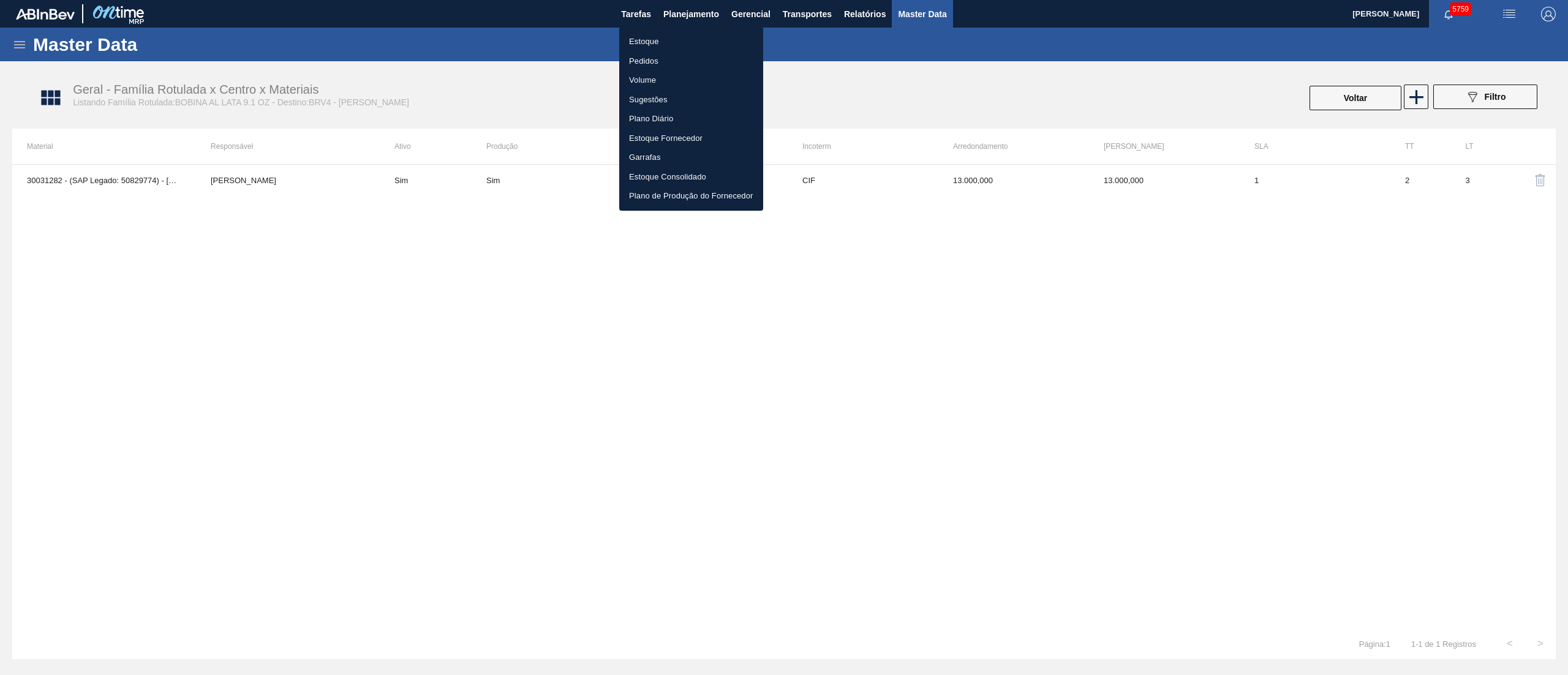
click at [675, 39] on li "Estoque" at bounding box center [691, 42] width 144 height 20
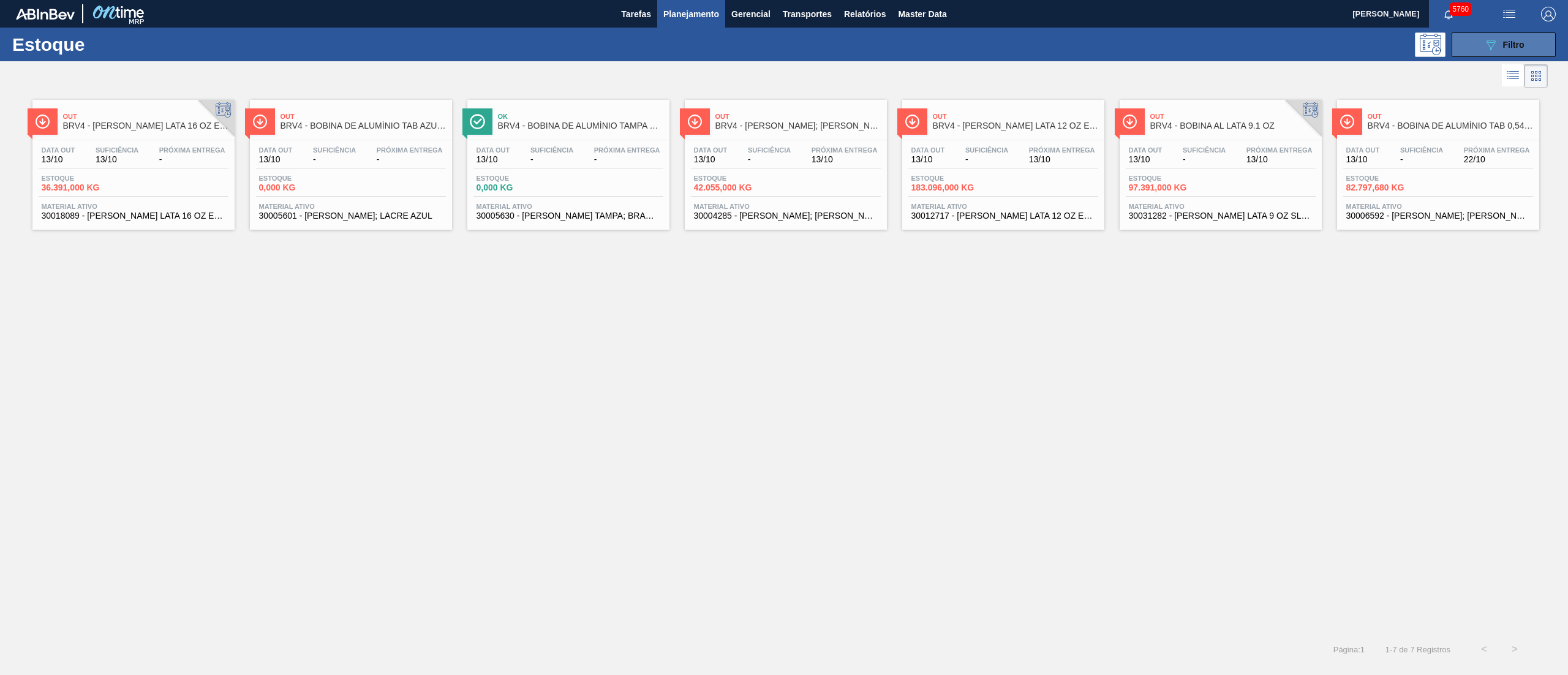
click at [1529, 44] on button "089F7B8B-B2A5-4AFE-B5C0-19BA573D28AC Filtro" at bounding box center [1504, 44] width 104 height 24
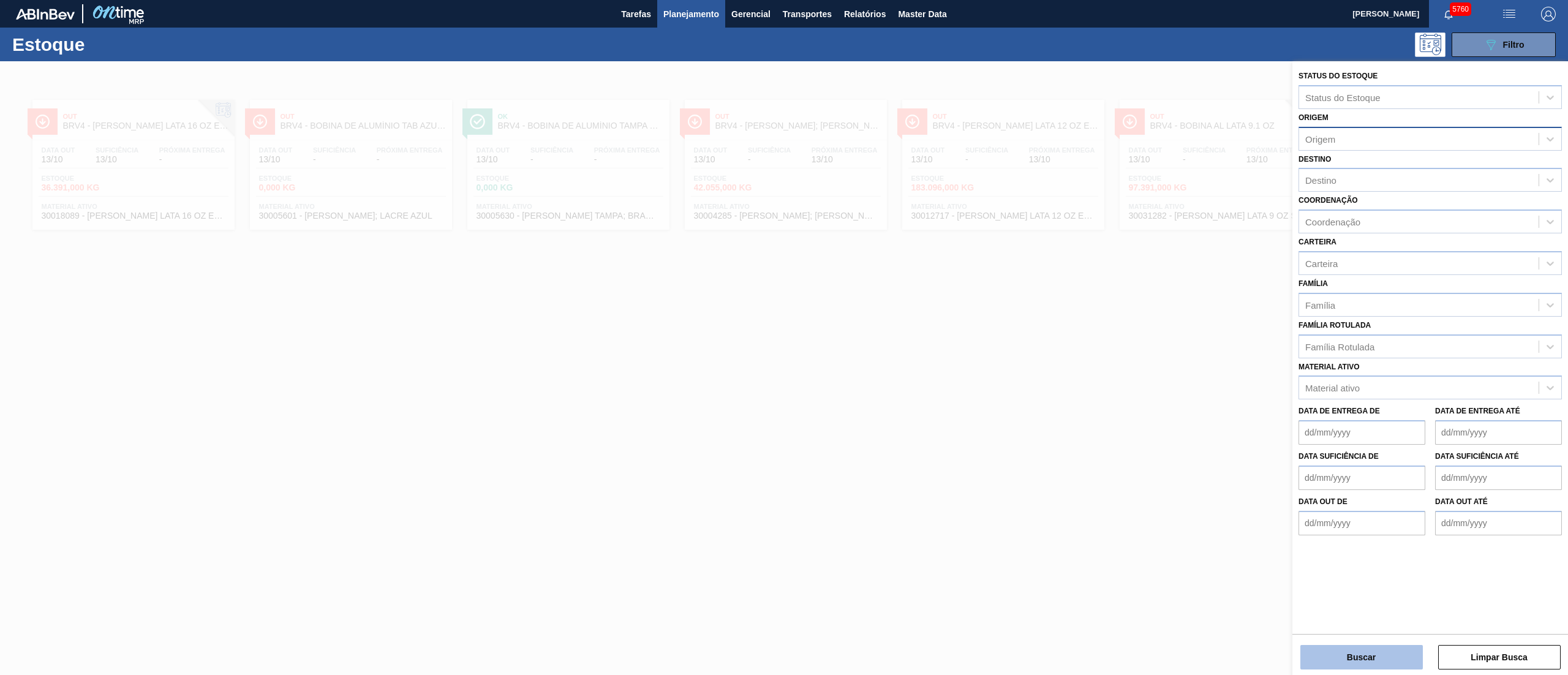
click at [1379, 658] on button "Buscar" at bounding box center [1361, 657] width 122 height 24
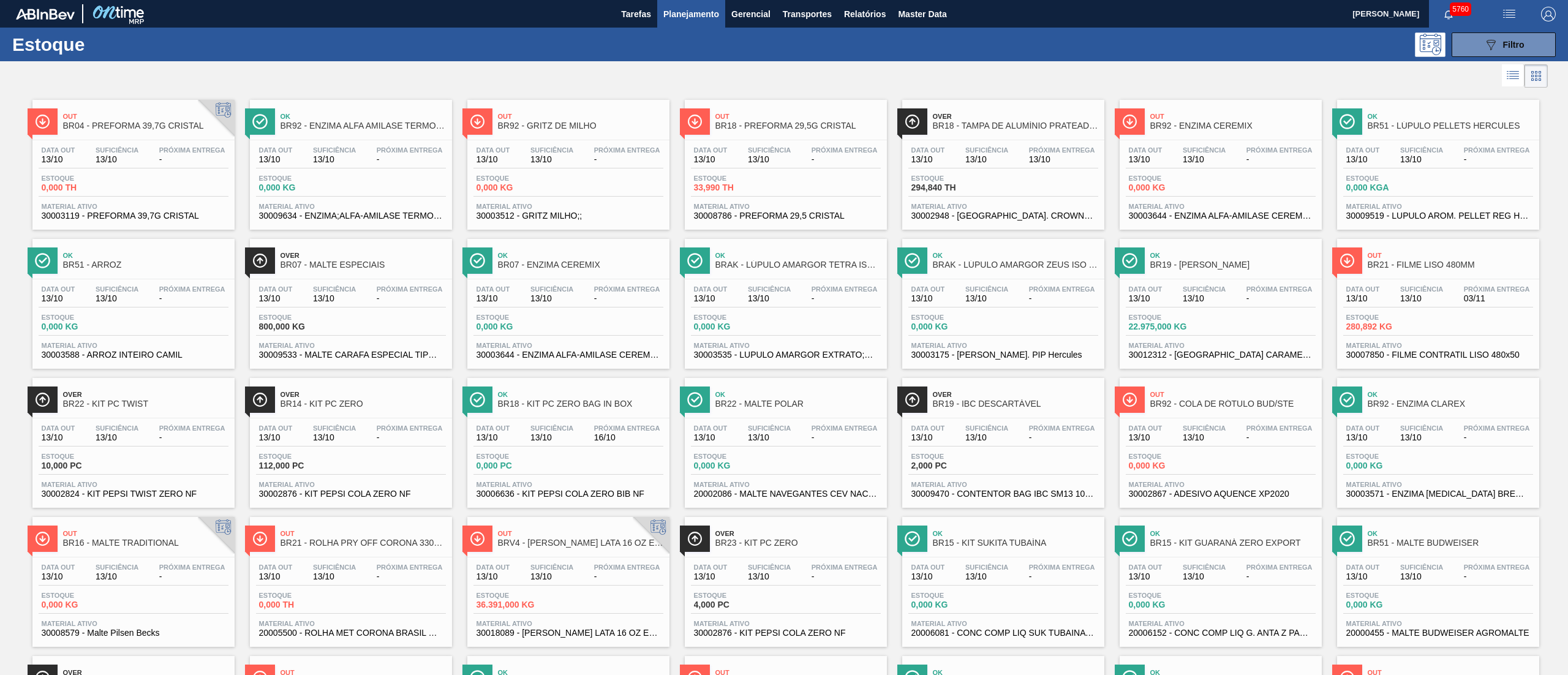
click at [1477, 58] on div "Estoque 089F7B8B-B2A5-4AFE-B5C0-19BA573D28AC Filtro" at bounding box center [784, 44] width 1568 height 34
click at [1478, 57] on div "Estoque 089F7B8B-B2A5-4AFE-B5C0-19BA573D28AC Filtro" at bounding box center [784, 44] width 1568 height 34
click at [1476, 53] on button "089F7B8B-B2A5-4AFE-B5C0-19BA573D28AC Filtro" at bounding box center [1504, 44] width 104 height 24
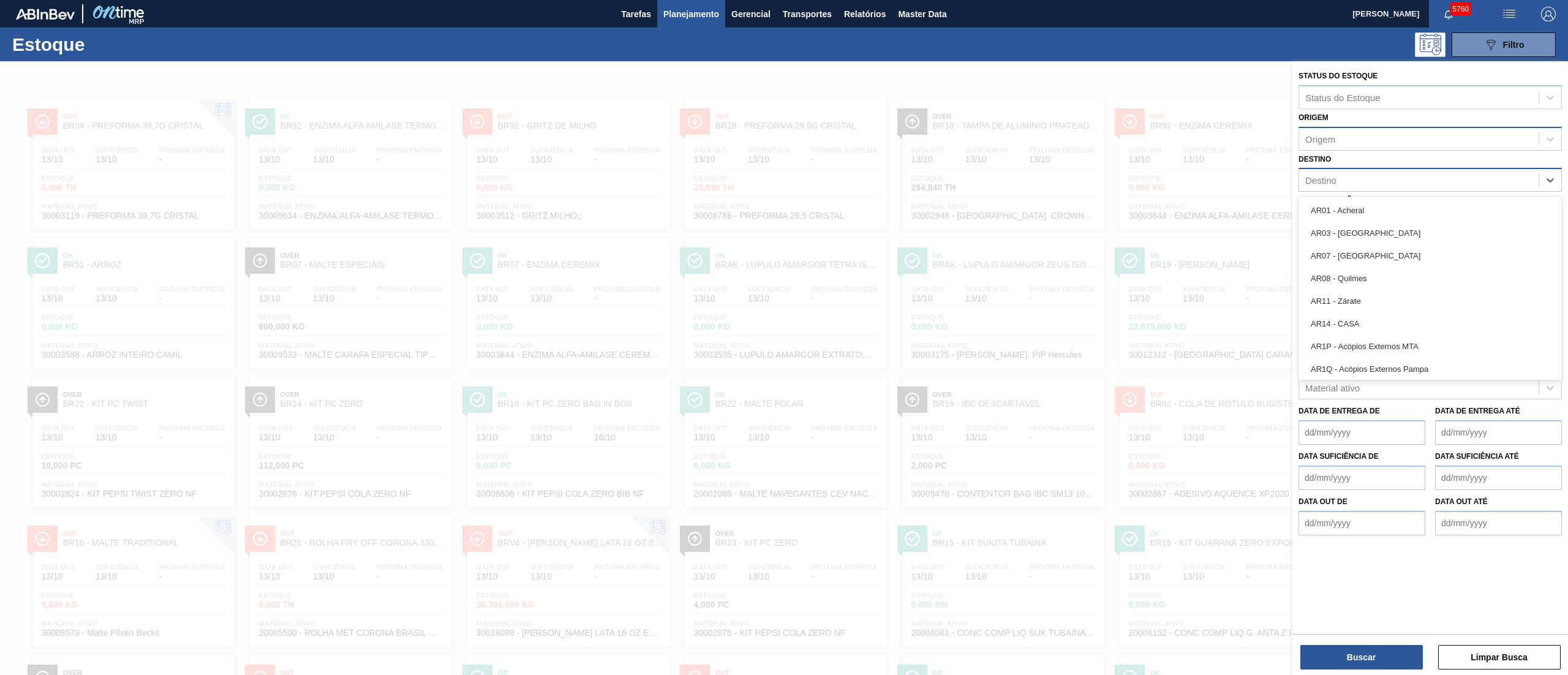
click at [1305, 179] on div "Destino" at bounding box center [1321, 180] width 31 height 10
type input "brv3"
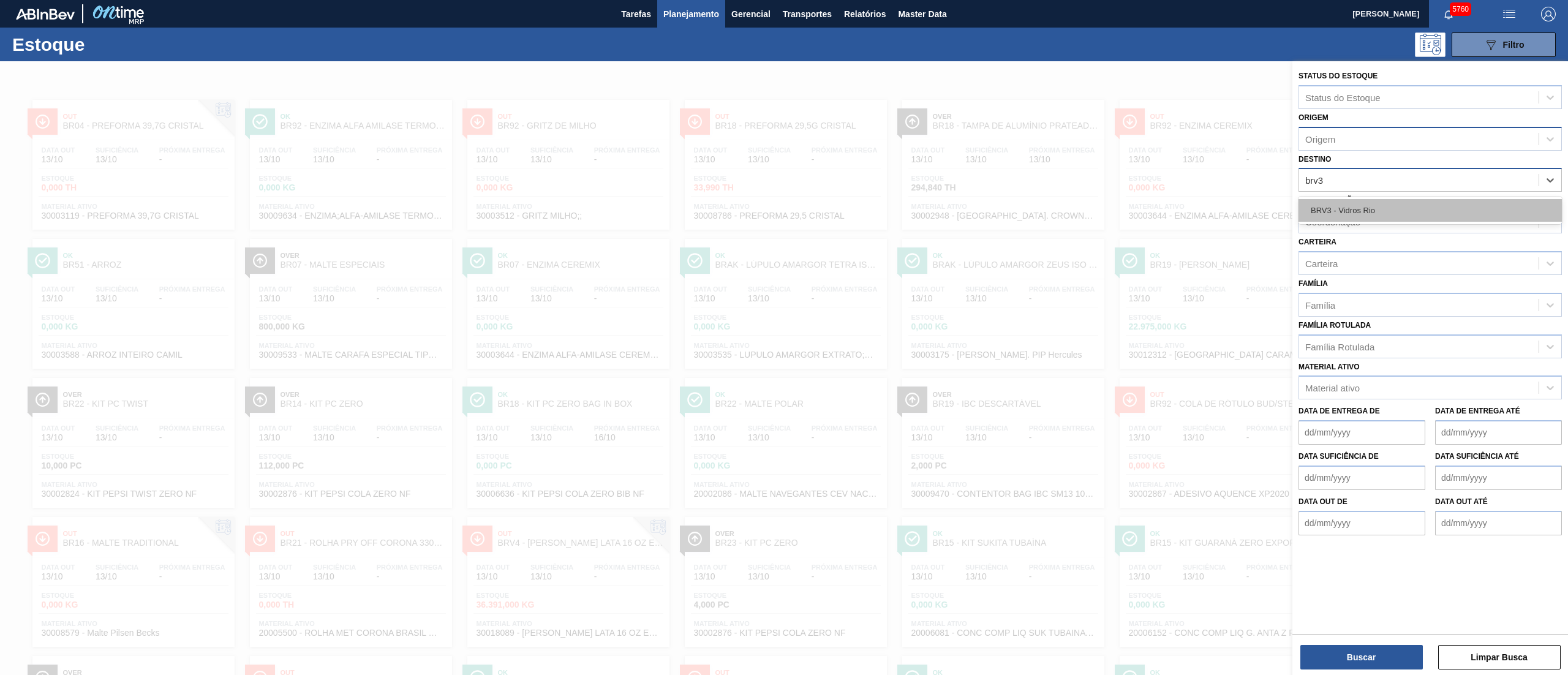
click at [1330, 212] on div "BRV3 - Vidros Rio" at bounding box center [1430, 210] width 263 height 22
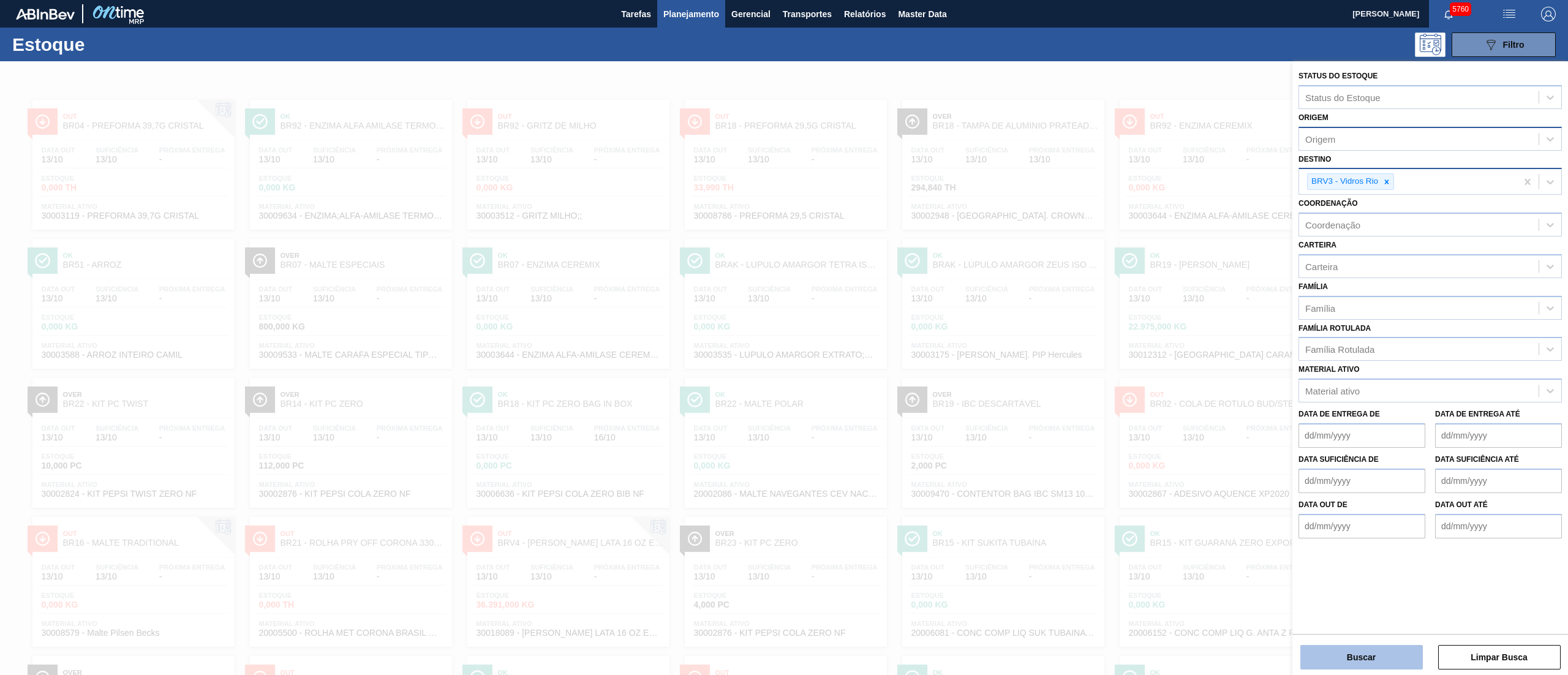
click at [1363, 664] on button "Buscar" at bounding box center [1361, 657] width 122 height 24
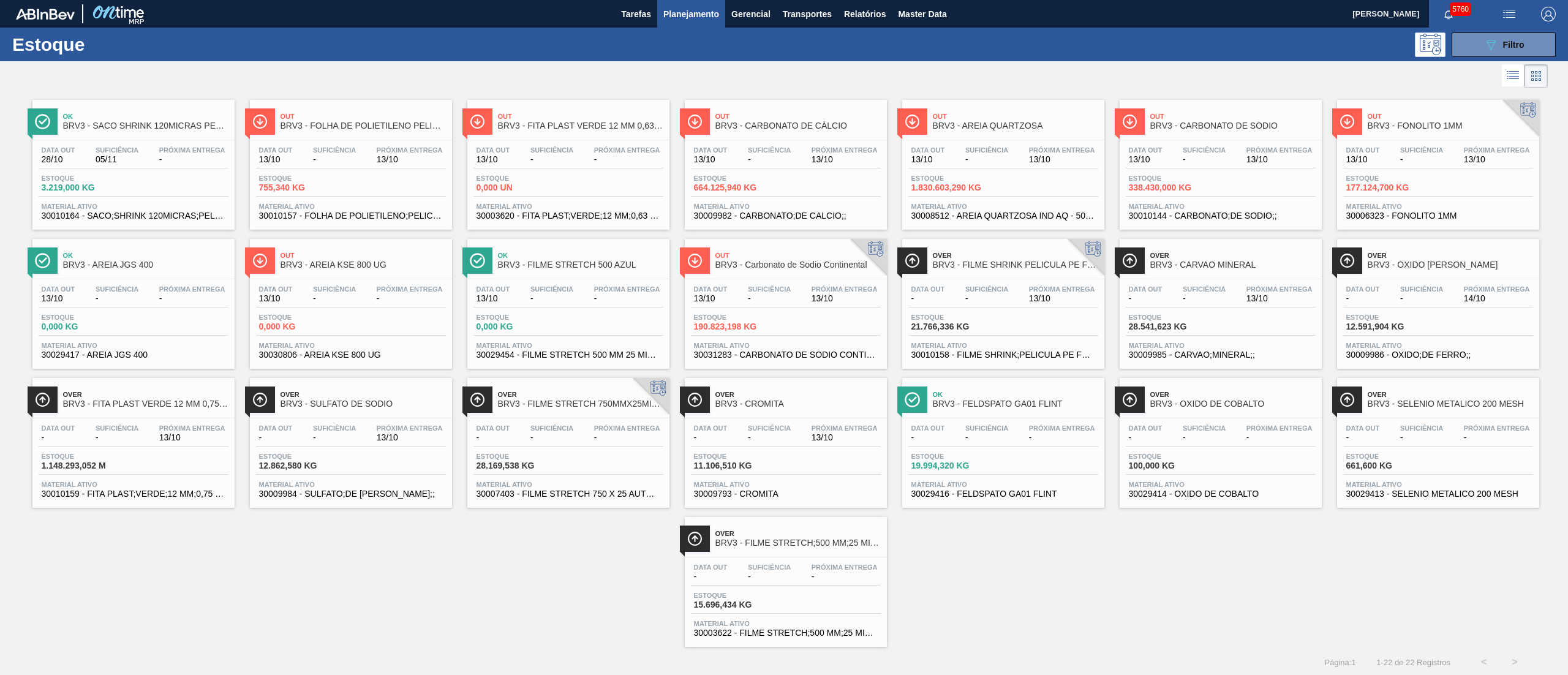
click at [1204, 222] on div "Data out 13/10 Suficiência - Próxima Entrega 13/10 Estoque 338.430,000 KG Mater…" at bounding box center [1220, 182] width 202 height 83
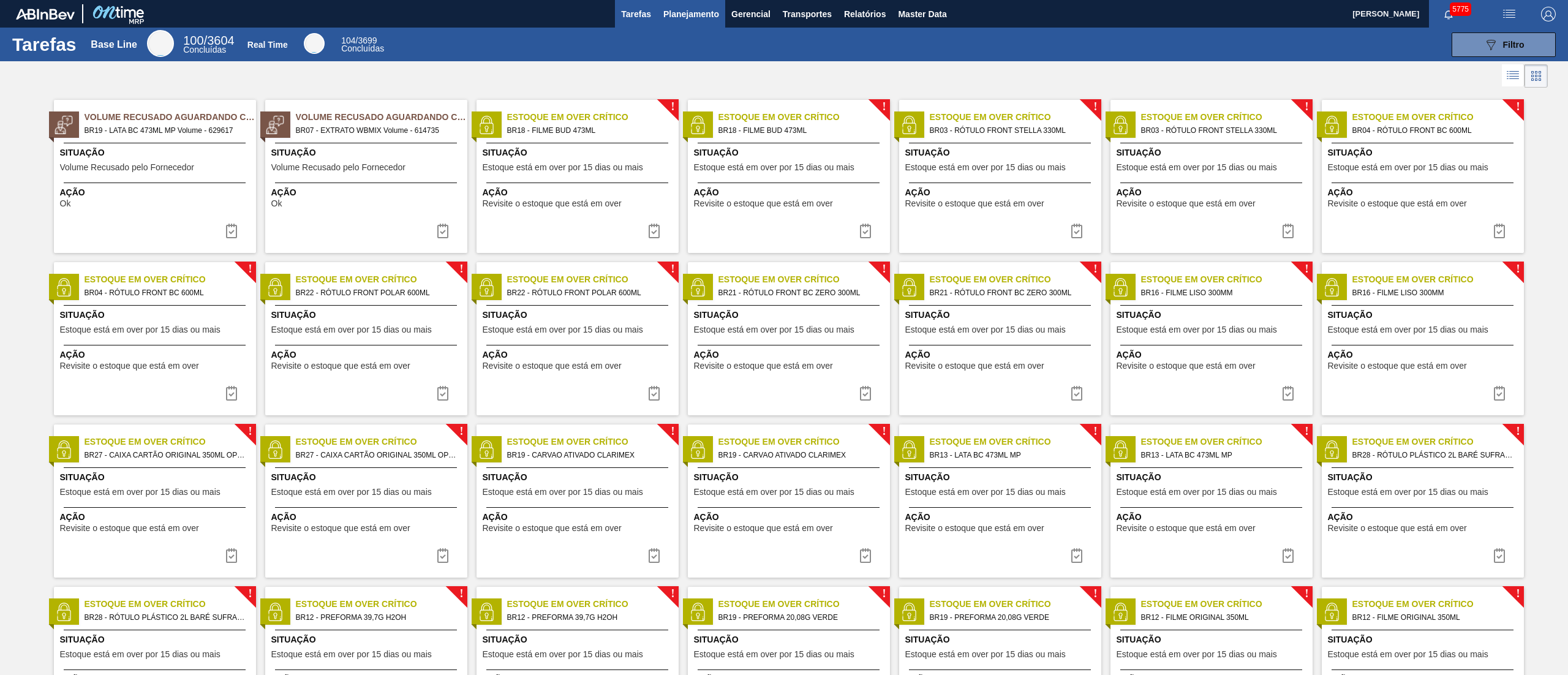
click at [701, 17] on span "Planejamento" at bounding box center [691, 14] width 56 height 15
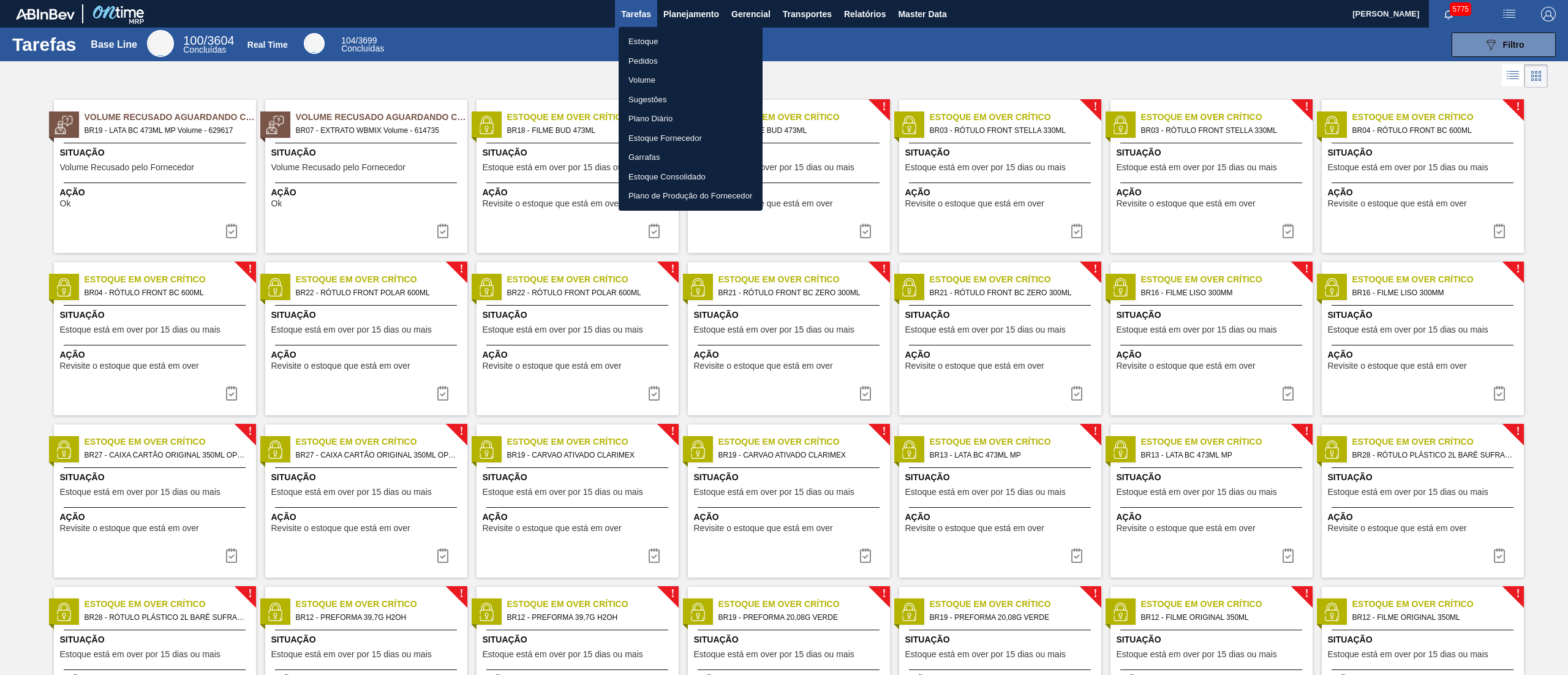
click at [648, 32] on li "Estoque" at bounding box center [690, 42] width 144 height 20
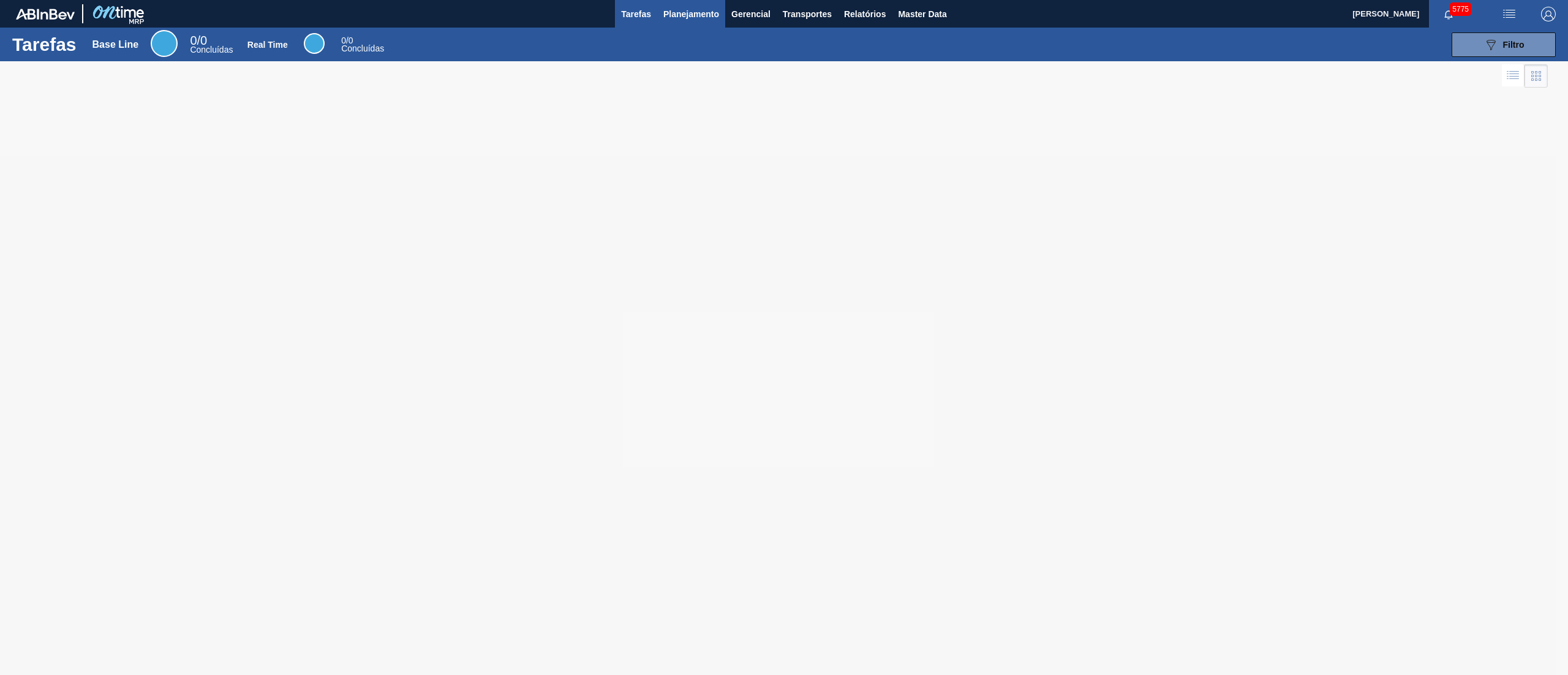
click at [686, 13] on span "Planejamento" at bounding box center [691, 14] width 56 height 15
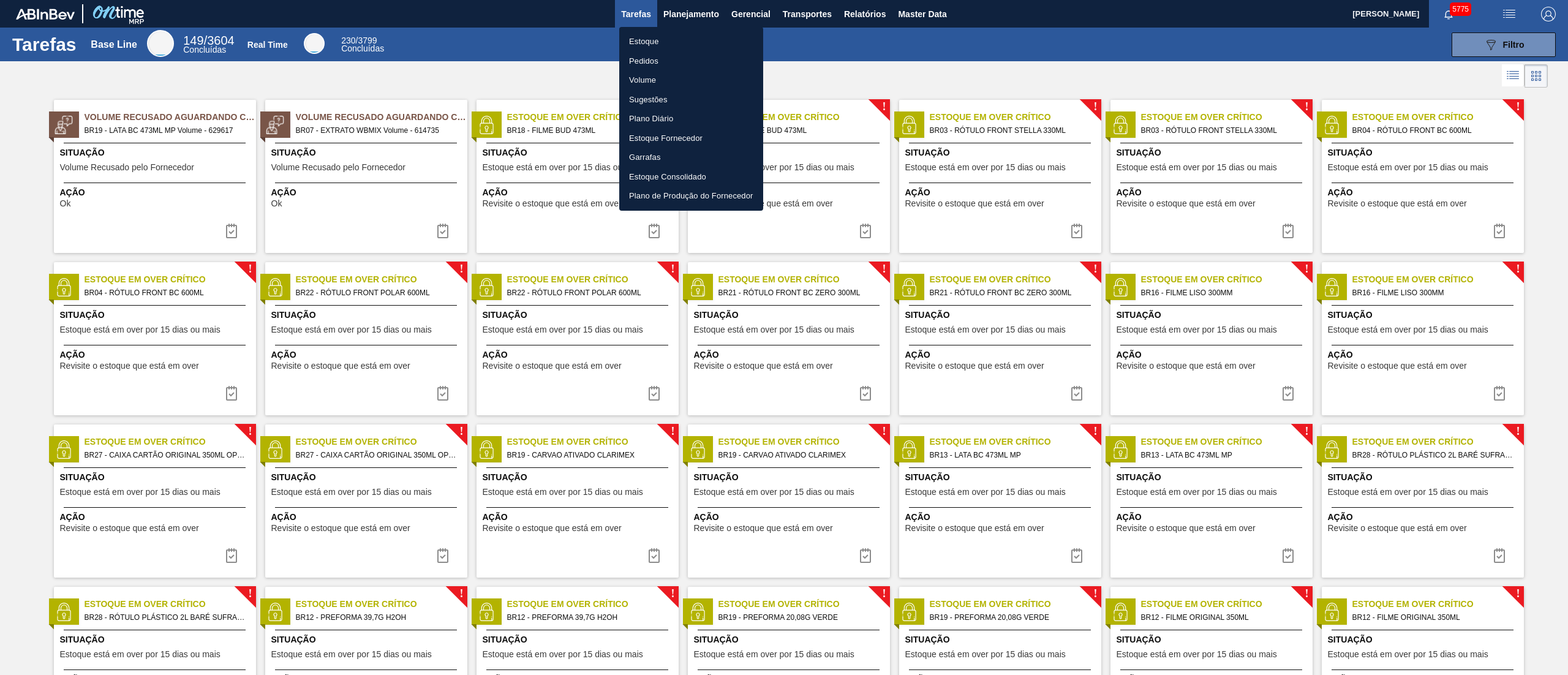
click at [672, 36] on li "Estoque" at bounding box center [691, 42] width 144 height 20
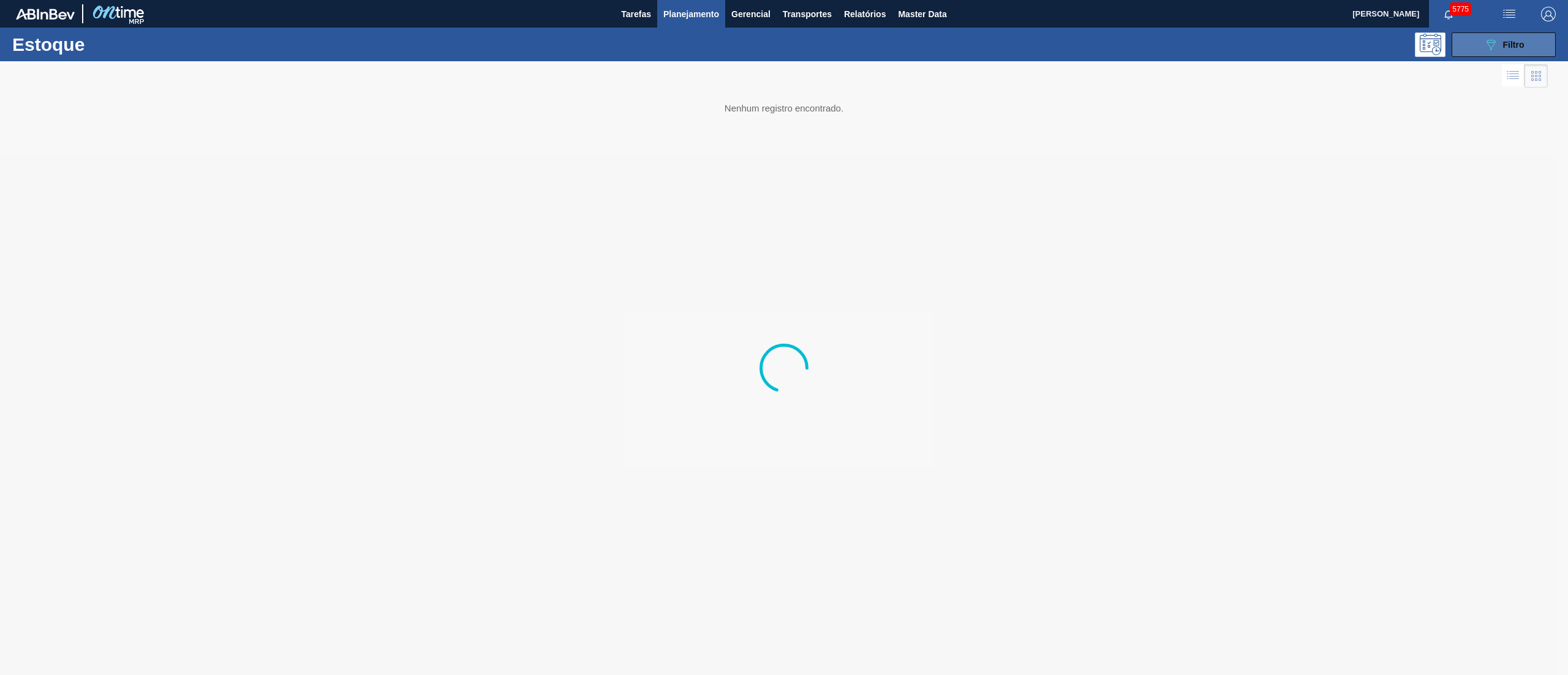
click at [1487, 41] on icon "089F7B8B-B2A5-4AFE-B5C0-19BA573D28AC" at bounding box center [1490, 44] width 15 height 15
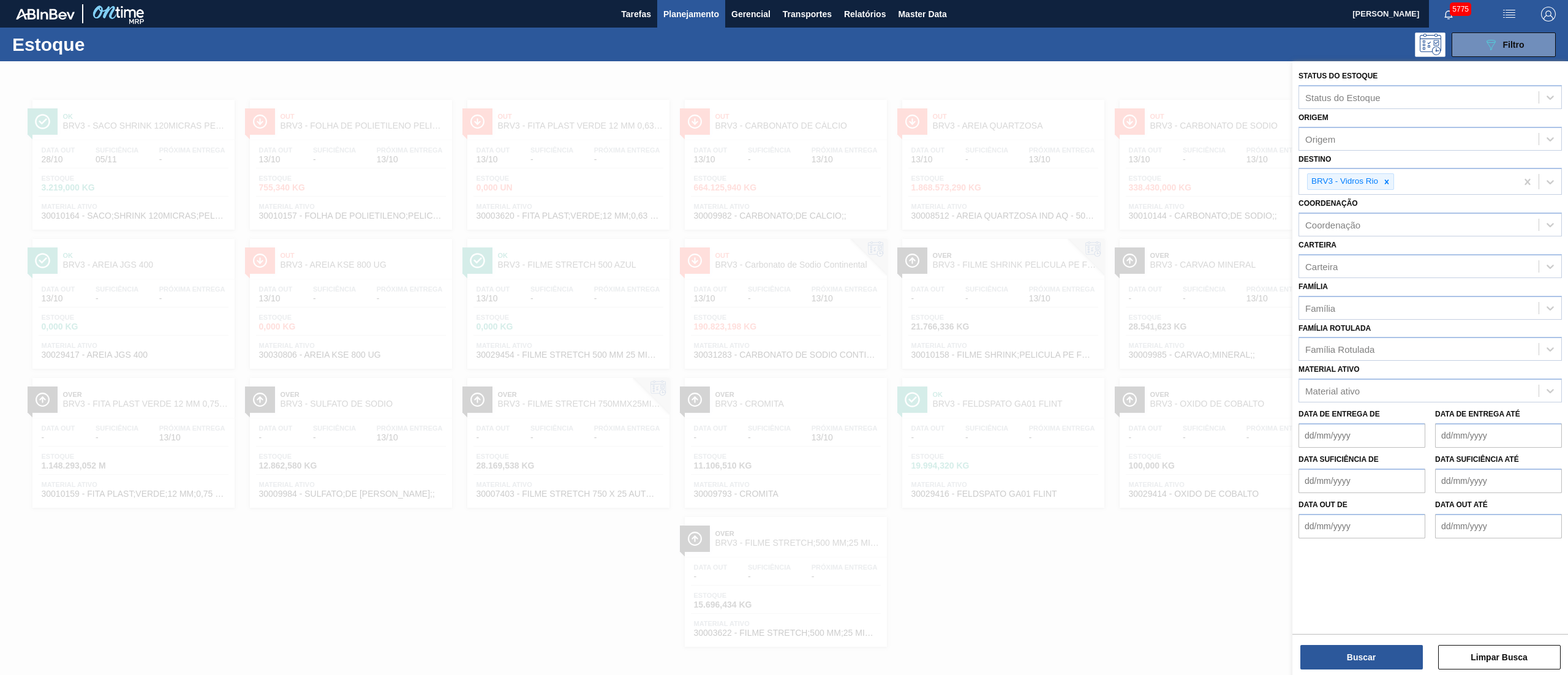
click at [197, 551] on div at bounding box center [784, 399] width 1568 height 675
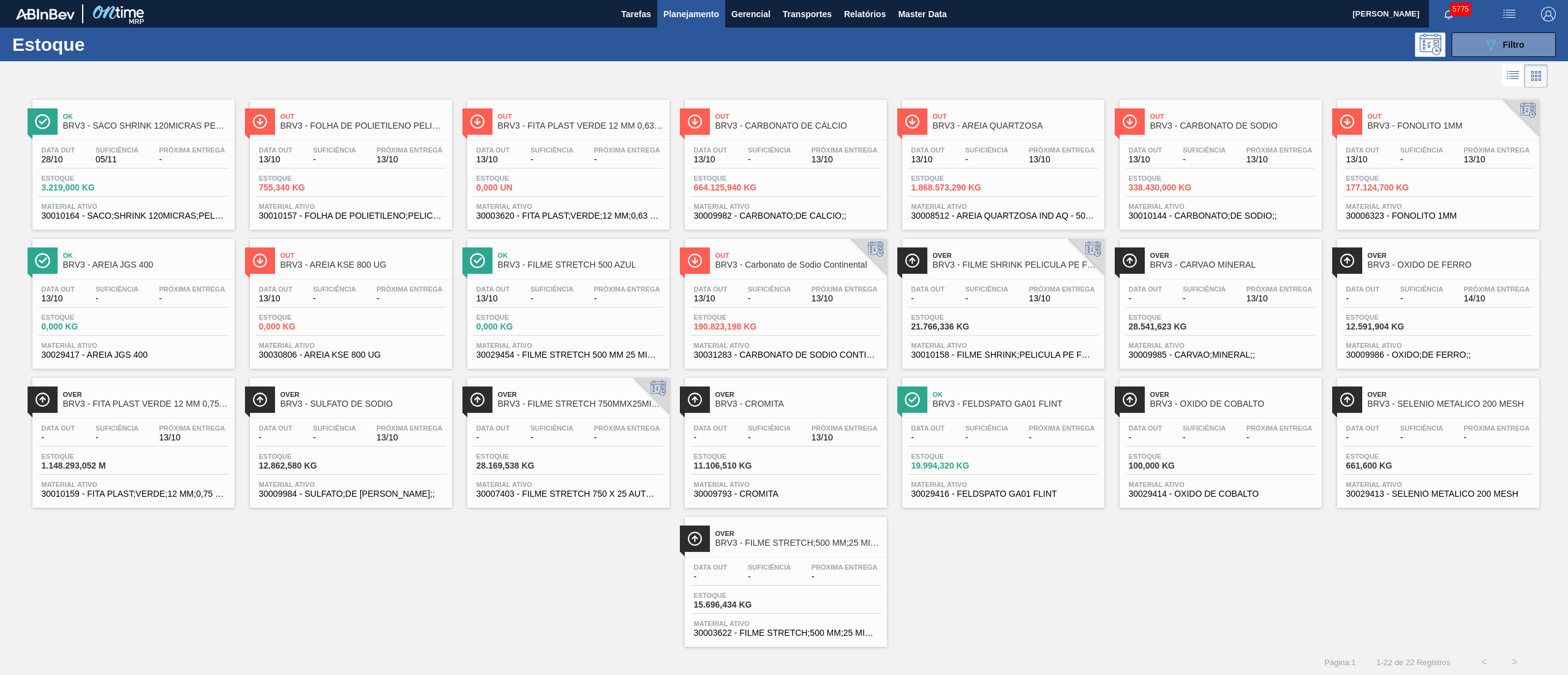
click at [1199, 110] on div "Out BRV3 - CARBONATO DE SÓDIO" at bounding box center [1233, 121] width 166 height 27
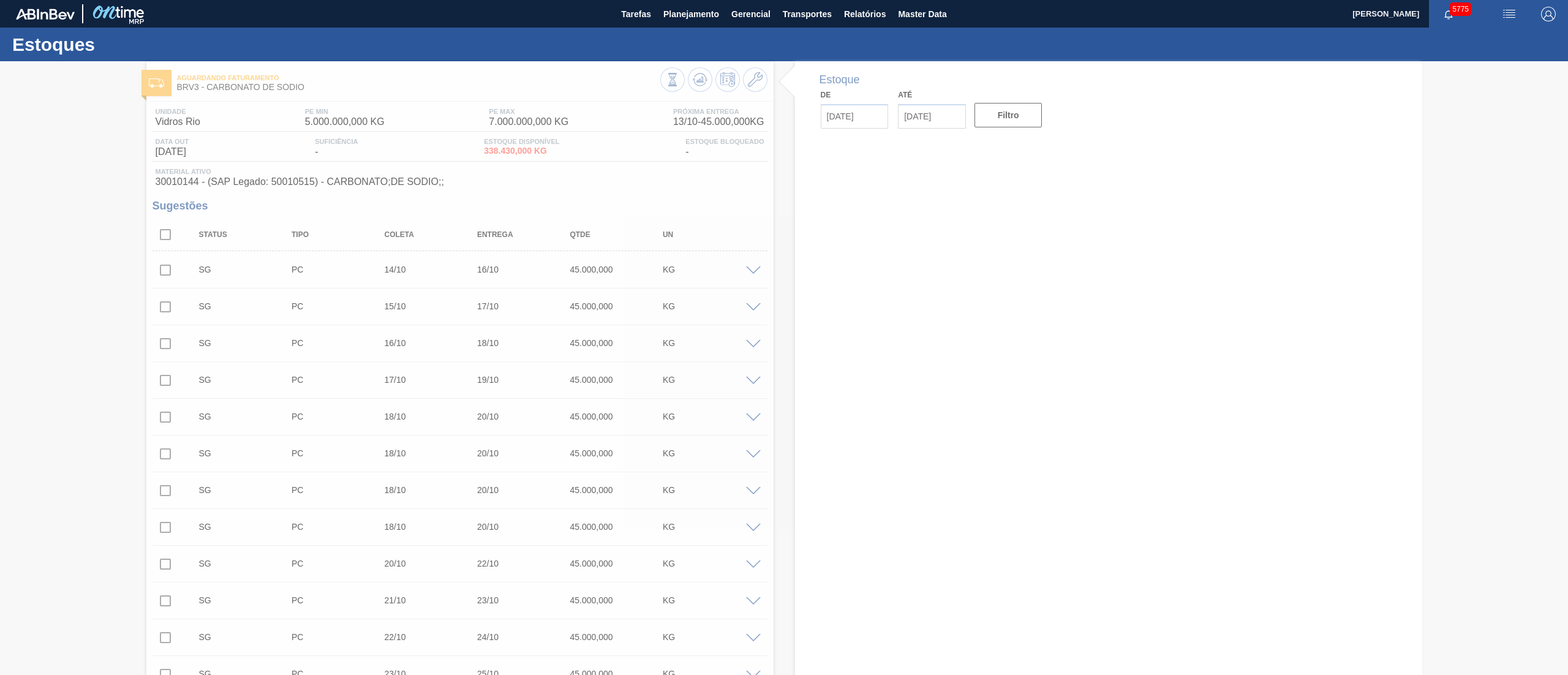
type input "[DATE]"
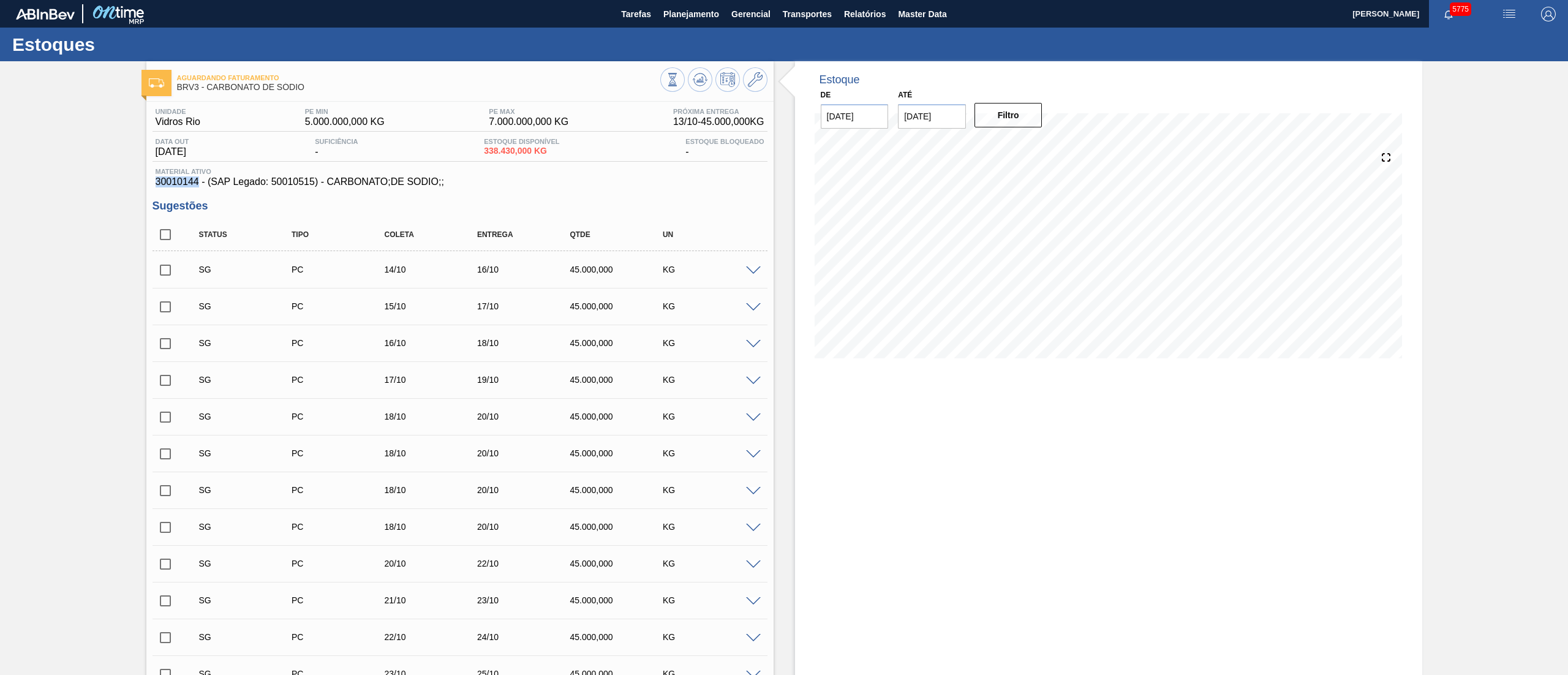
drag, startPoint x: 146, startPoint y: 186, endPoint x: 196, endPoint y: 186, distance: 50.0
copy span "30010144"
